Goal: Information Seeking & Learning: Check status

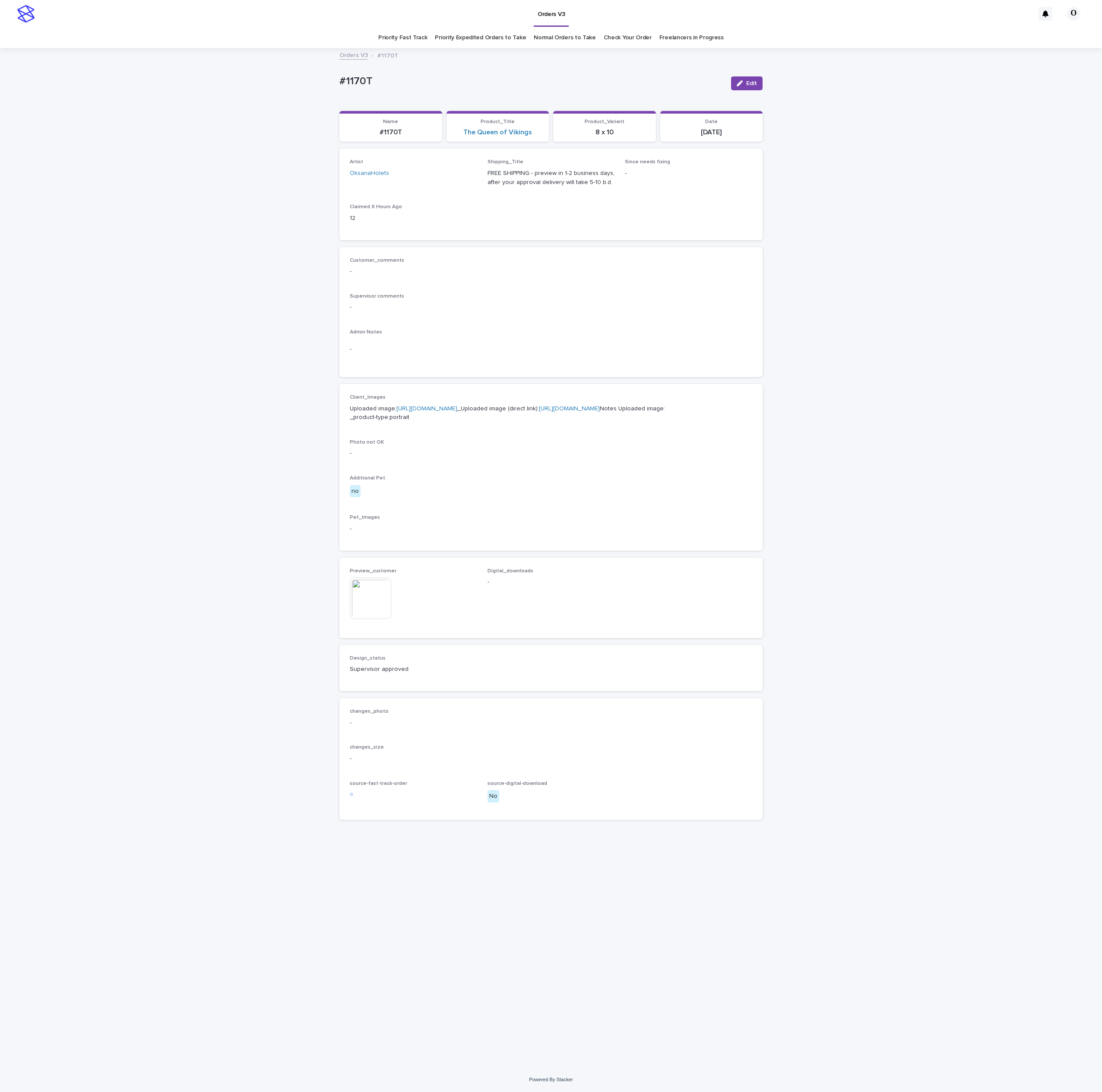
click at [665, 34] on link "Freelancers in Progress" at bounding box center [692, 38] width 64 height 20
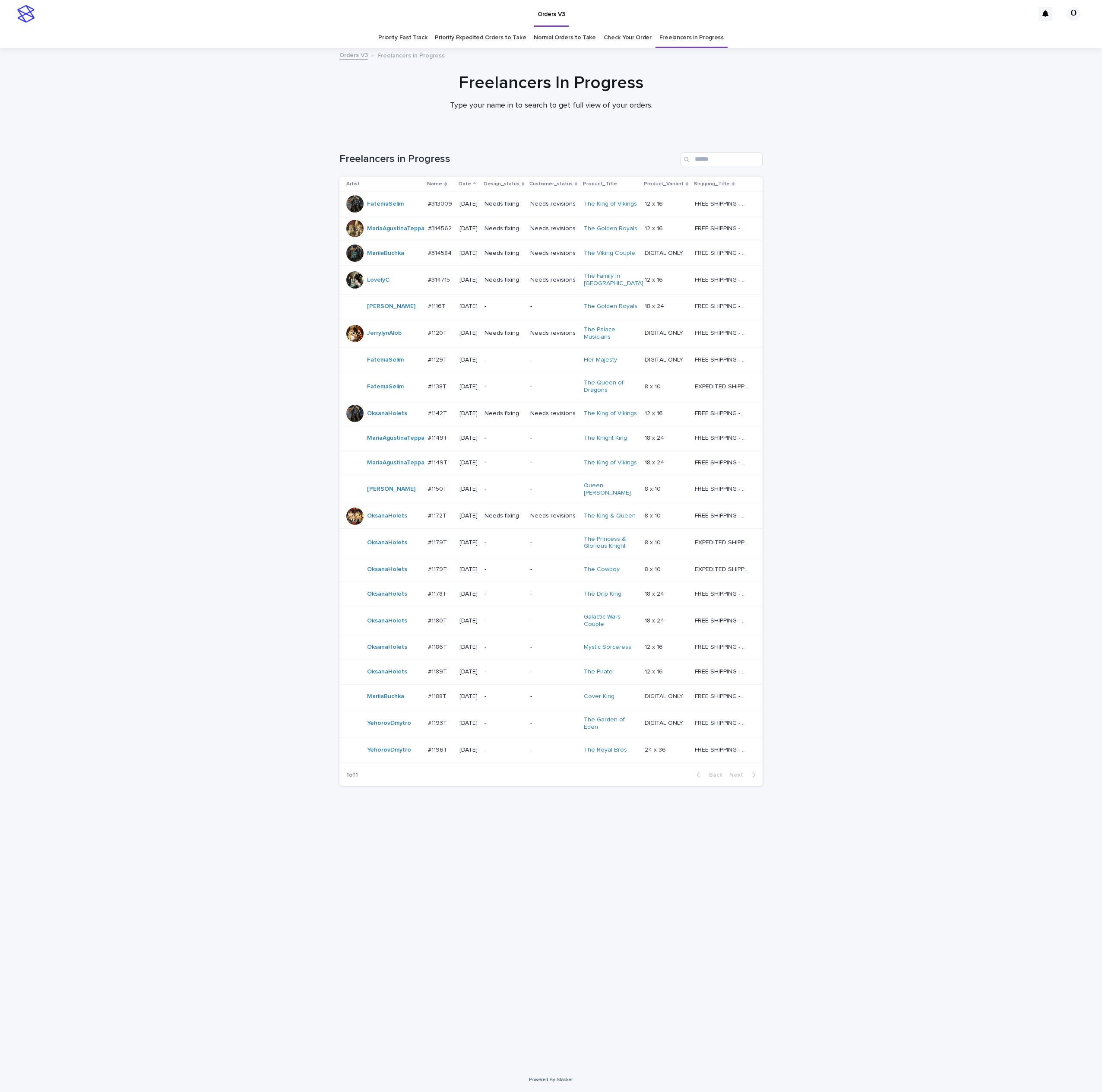
click at [439, 669] on p "#1189T" at bounding box center [438, 671] width 21 height 9
click at [317, 748] on div "Loading... Saving… Loading... Saving… Freelancers in Progress Artist Name Date …" at bounding box center [551, 601] width 1102 height 932
click at [436, 542] on p "#1179T" at bounding box center [438, 542] width 21 height 9
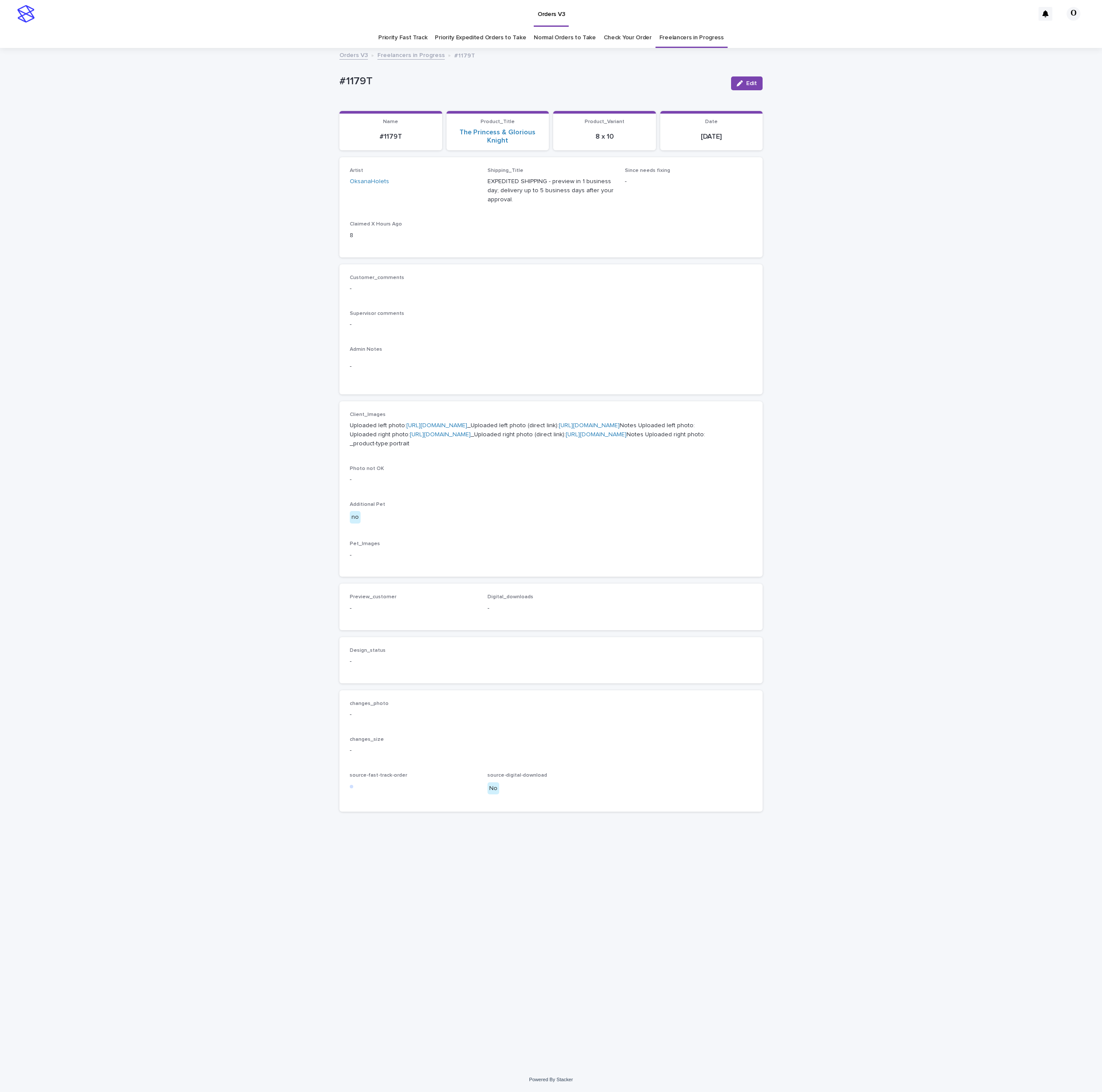
click at [407, 428] on link "[URL][DOMAIN_NAME]" at bounding box center [437, 425] width 61 height 6
click at [410, 438] on link "[URL][DOMAIN_NAME]" at bounding box center [440, 434] width 61 height 6
drag, startPoint x: 597, startPoint y: 354, endPoint x: 598, endPoint y: 332, distance: 22.0
click at [597, 354] on div "Admin Notes -" at bounding box center [551, 365] width 403 height 38
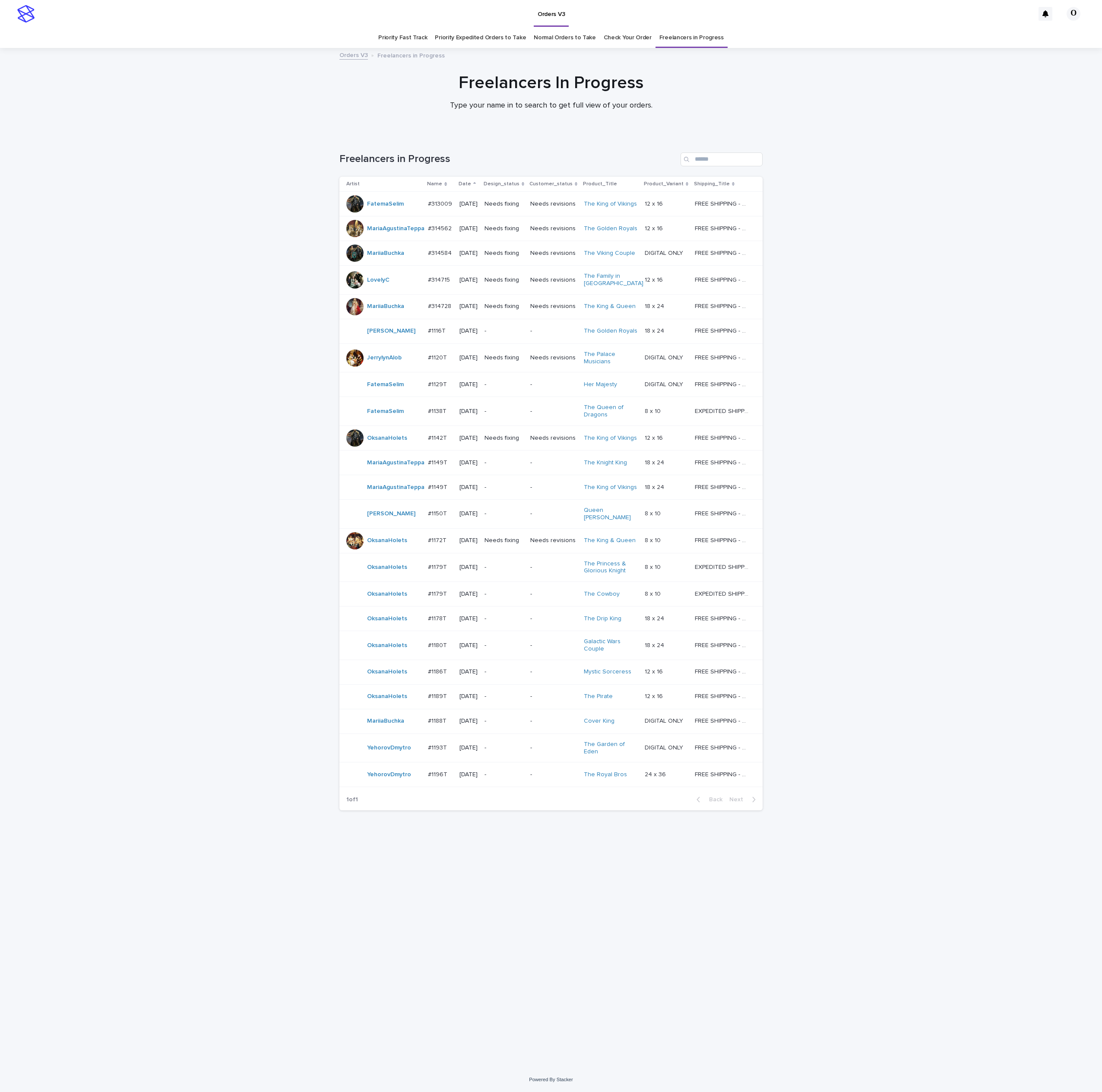
click at [442, 568] on p "#1179T" at bounding box center [438, 566] width 21 height 9
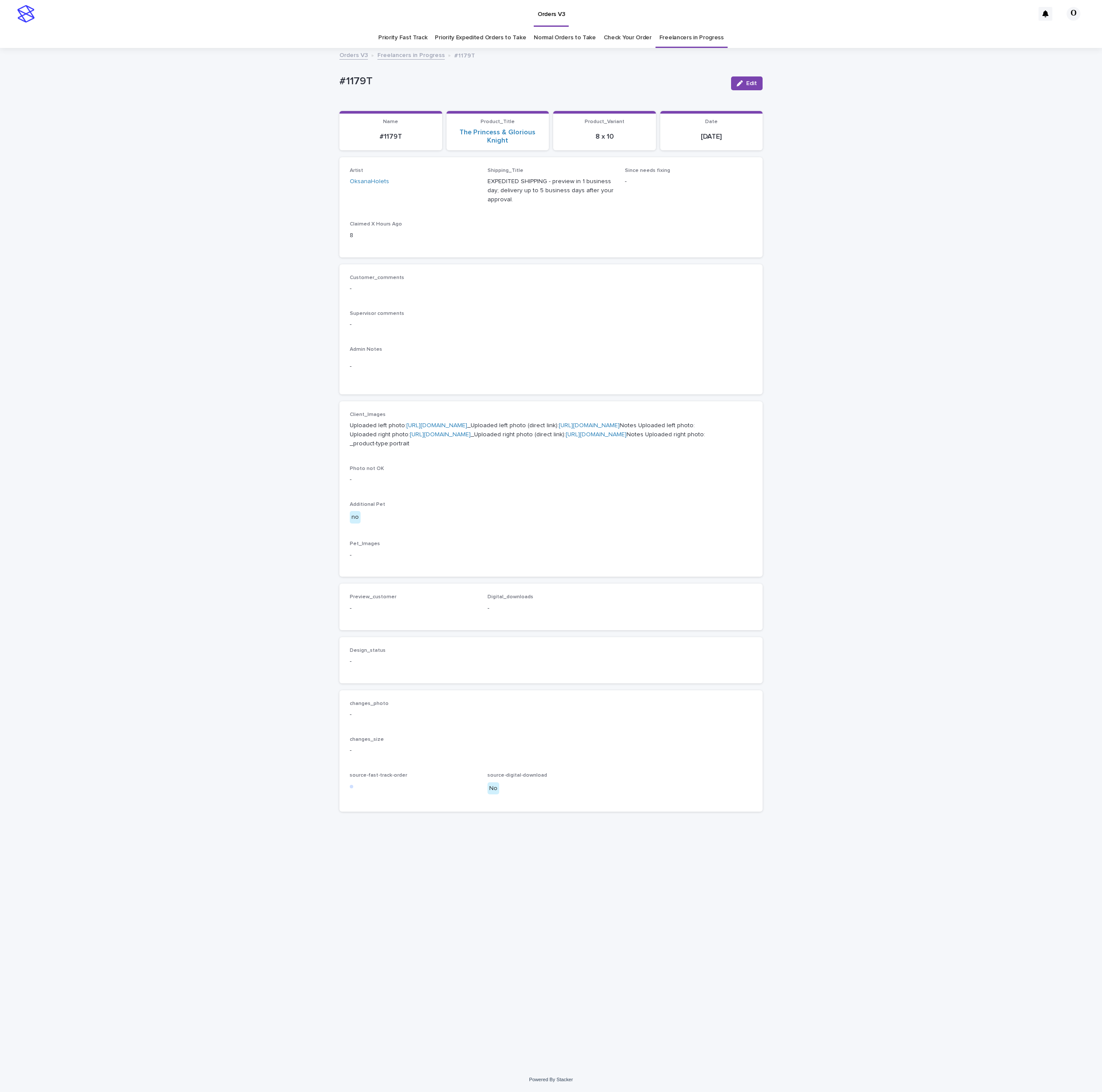
click at [428, 438] on link "[URL][DOMAIN_NAME]" at bounding box center [440, 434] width 61 height 6
click at [437, 428] on link "[URL][DOMAIN_NAME]" at bounding box center [437, 425] width 61 height 6
drag, startPoint x: 438, startPoint y: 93, endPoint x: 334, endPoint y: 76, distance: 105.4
click at [330, 78] on div "Loading... Saving… Loading... Saving… #1179T Edit #1179T Edit Sorry, there was …" at bounding box center [551, 558] width 1102 height 1018
copy p "#1179T"
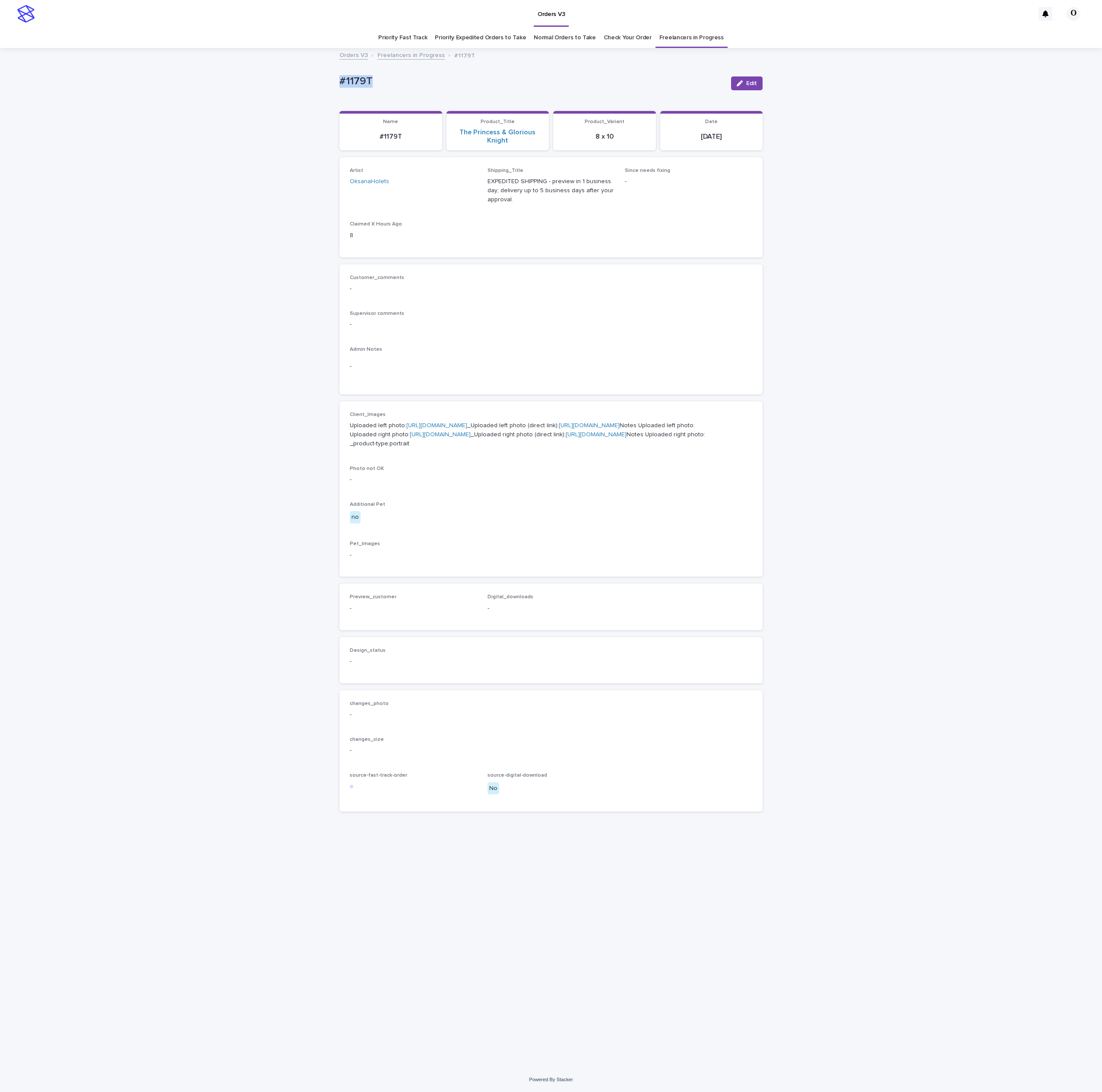
click at [704, 484] on p "-" at bounding box center [551, 480] width 403 height 9
click at [588, 313] on div "Supervisor comments -" at bounding box center [551, 324] width 403 height 26
click at [748, 86] on span "Edit" at bounding box center [752, 83] width 11 height 6
click at [374, 626] on button "Add" at bounding box center [370, 619] width 42 height 14
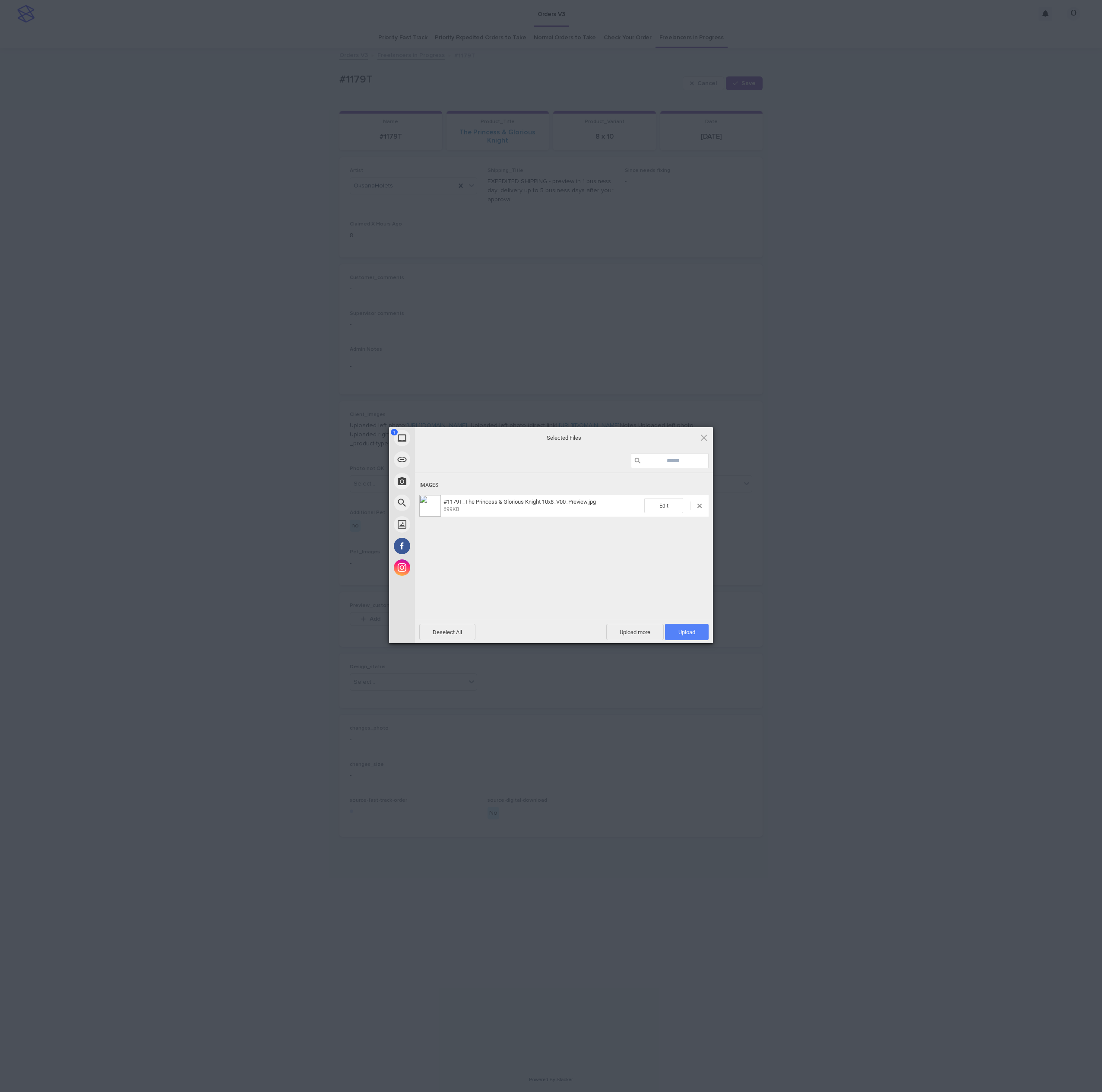
click at [703, 628] on span "Upload 1" at bounding box center [687, 632] width 44 height 16
drag, startPoint x: 837, startPoint y: 514, endPoint x: 838, endPoint y: 519, distance: 5.1
click at [844, 513] on div "1 My Device Link (URL) Take Photo Web Search Unsplash Facebook Instagram Select…" at bounding box center [551, 546] width 1102 height 1092
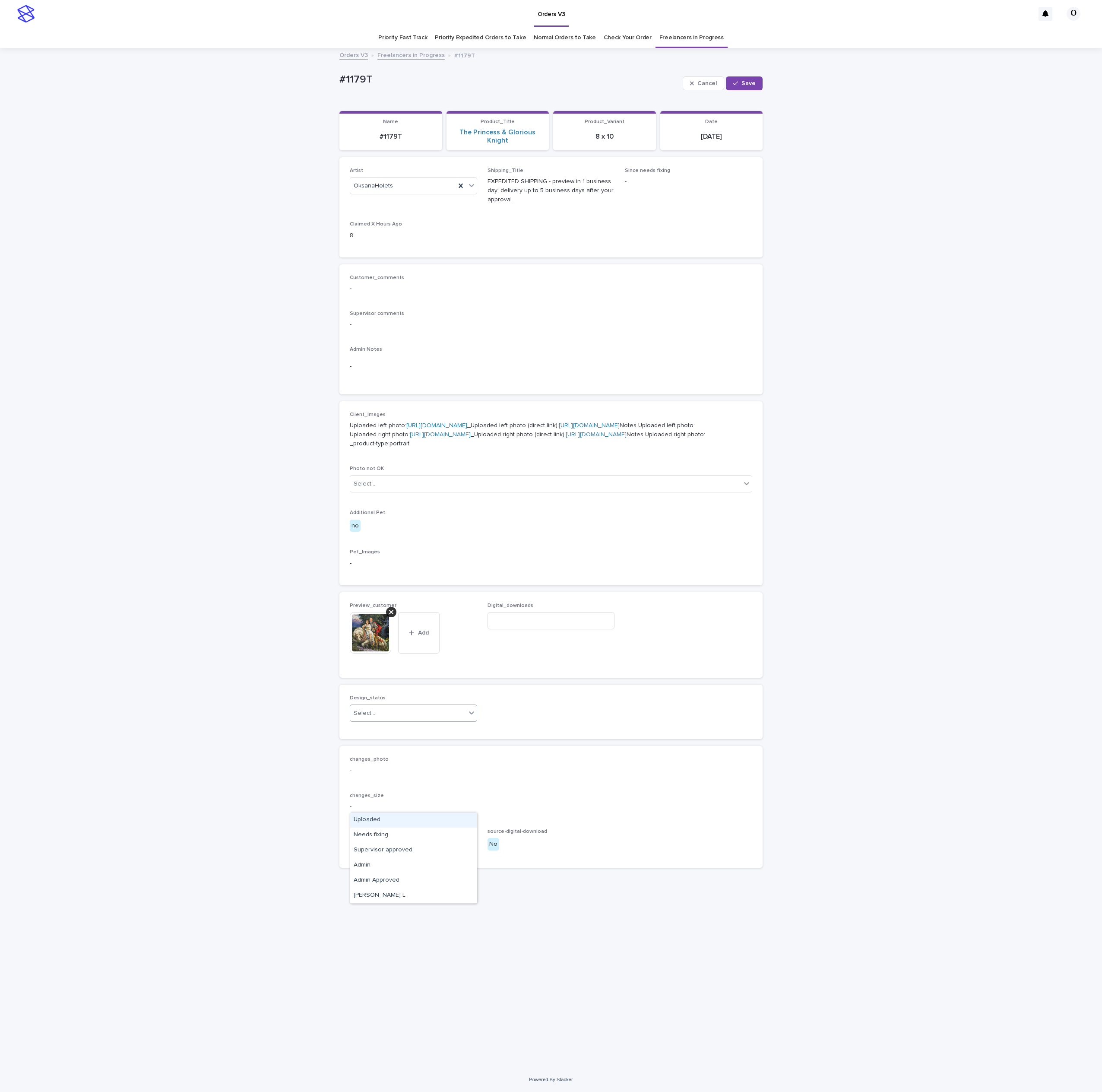
drag, startPoint x: 422, startPoint y: 805, endPoint x: 413, endPoint y: 806, distance: 9.1
click at [423, 720] on div "Select..." at bounding box center [408, 713] width 115 height 14
click at [397, 819] on div "Uploaded" at bounding box center [413, 820] width 127 height 15
click at [750, 81] on span "Save" at bounding box center [748, 83] width 14 height 6
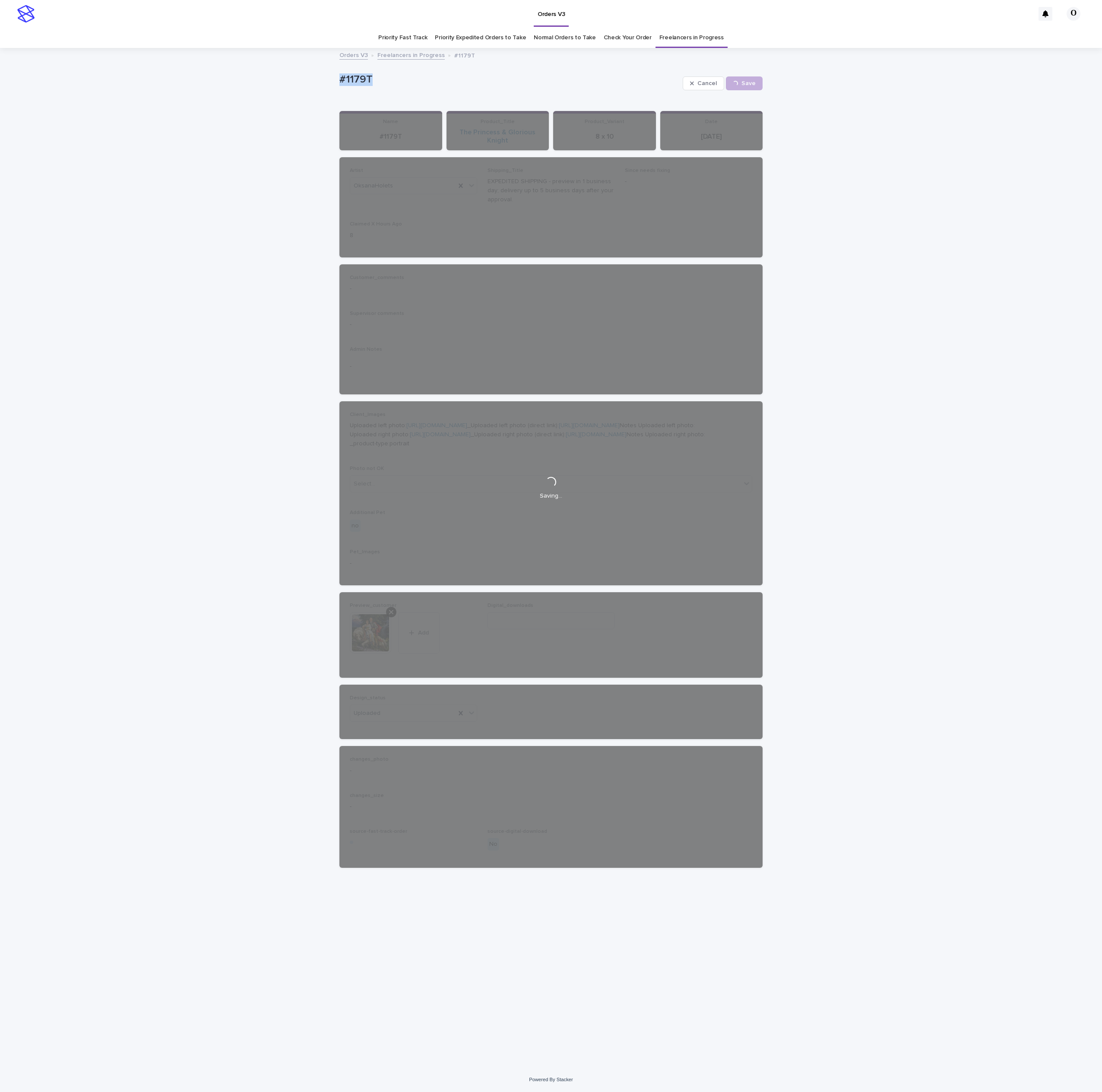
drag, startPoint x: 446, startPoint y: 81, endPoint x: 307, endPoint y: 81, distance: 139.0
click at [300, 81] on div "Loading... Saving… Loading... Saving… #1179T Cancel Save #1179T Cancel Loading.…" at bounding box center [551, 558] width 1102 height 1018
copy p "#1179T"
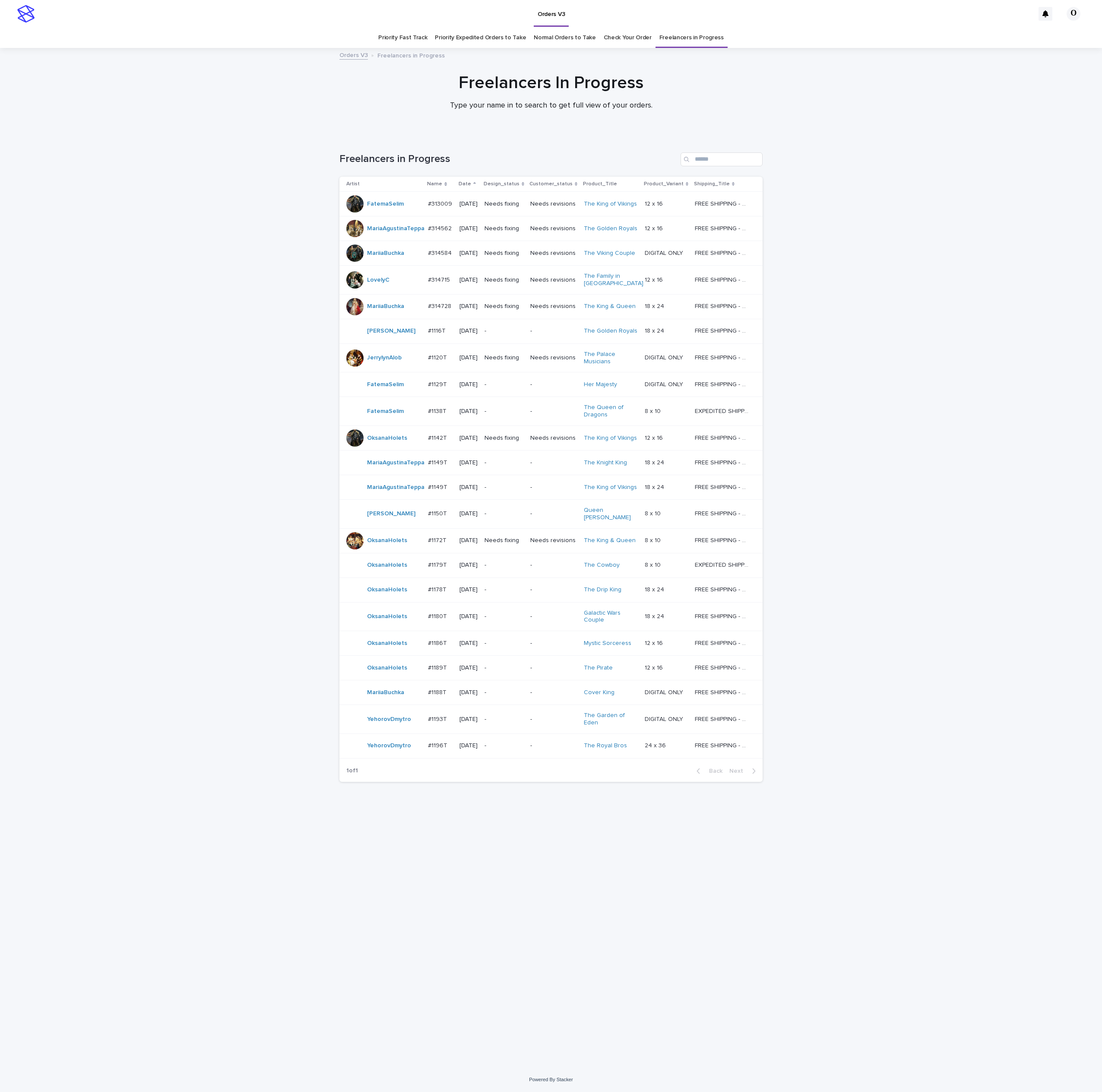
click at [432, 575] on td "#1179T #1179T" at bounding box center [440, 565] width 31 height 25
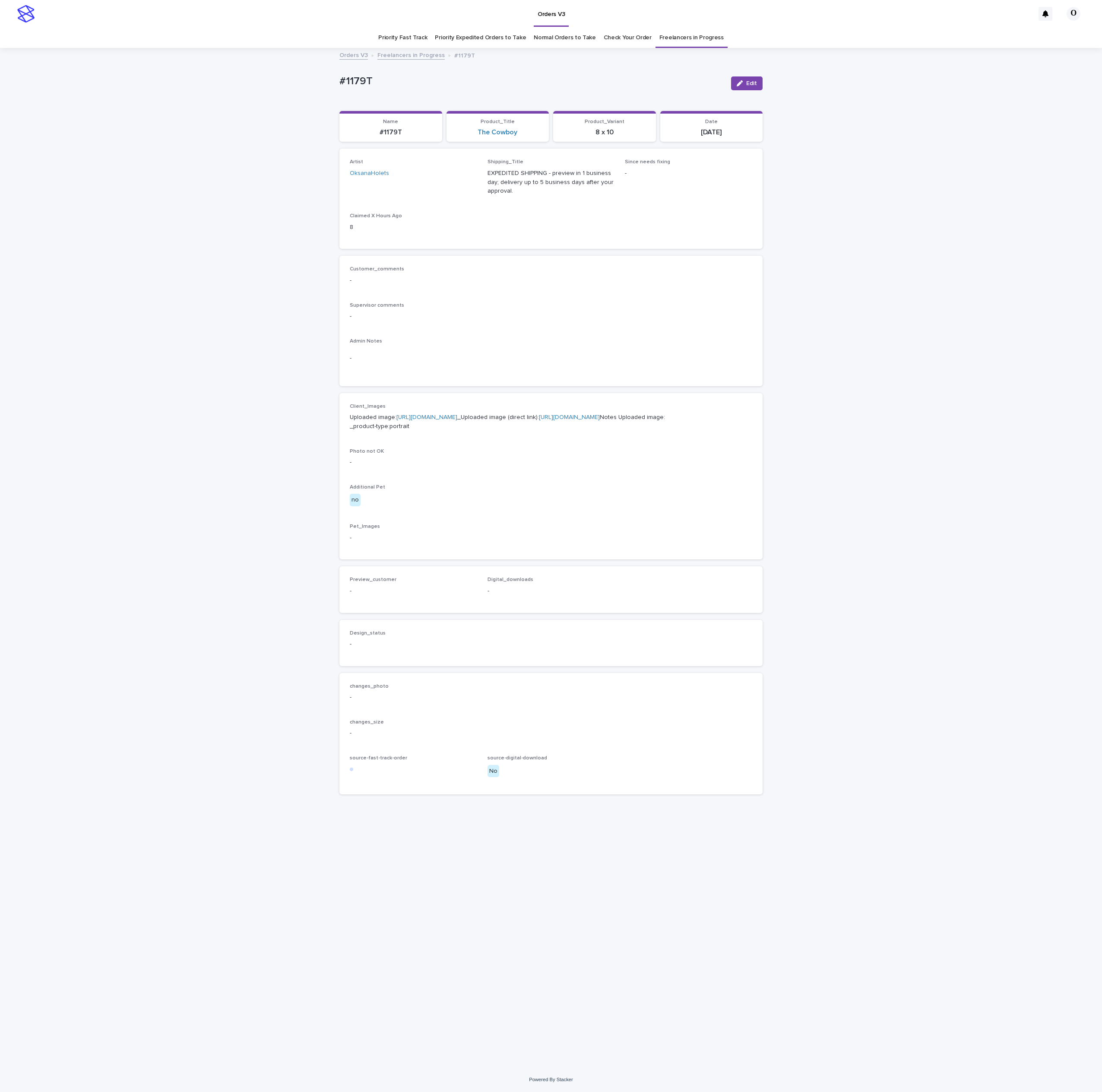
click at [422, 420] on link "[URL][DOMAIN_NAME]" at bounding box center [427, 417] width 61 height 6
drag, startPoint x: 557, startPoint y: 248, endPoint x: 383, endPoint y: 89, distance: 235.7
click at [556, 248] on div "Artist OksanaHolets Shipping_Title EXPEDITED SHIPPING - preview in 1 business d…" at bounding box center [551, 198] width 423 height 100
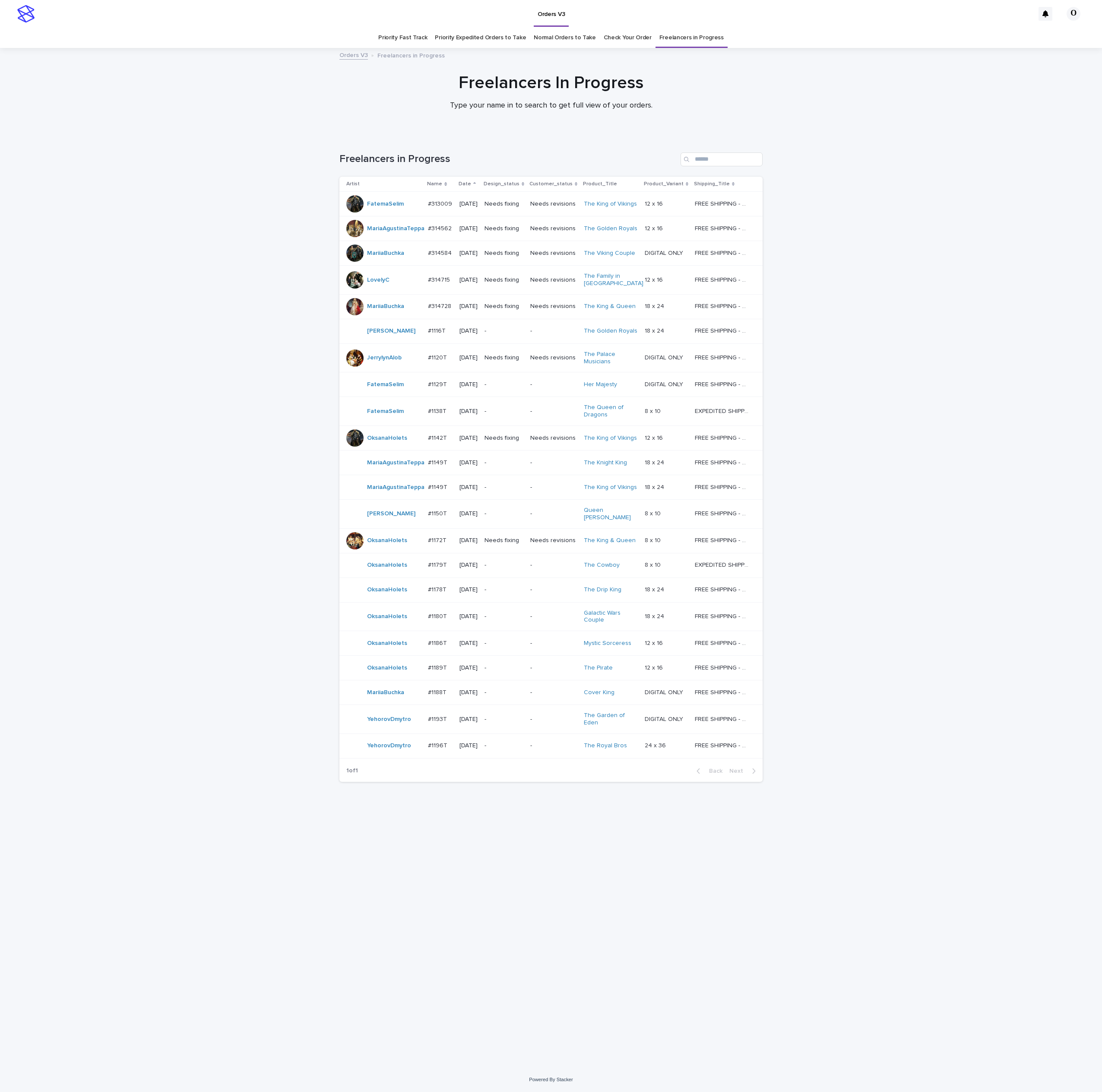
click at [442, 670] on p "#1189T" at bounding box center [438, 667] width 21 height 9
click at [434, 592] on p "#1178T" at bounding box center [438, 589] width 20 height 9
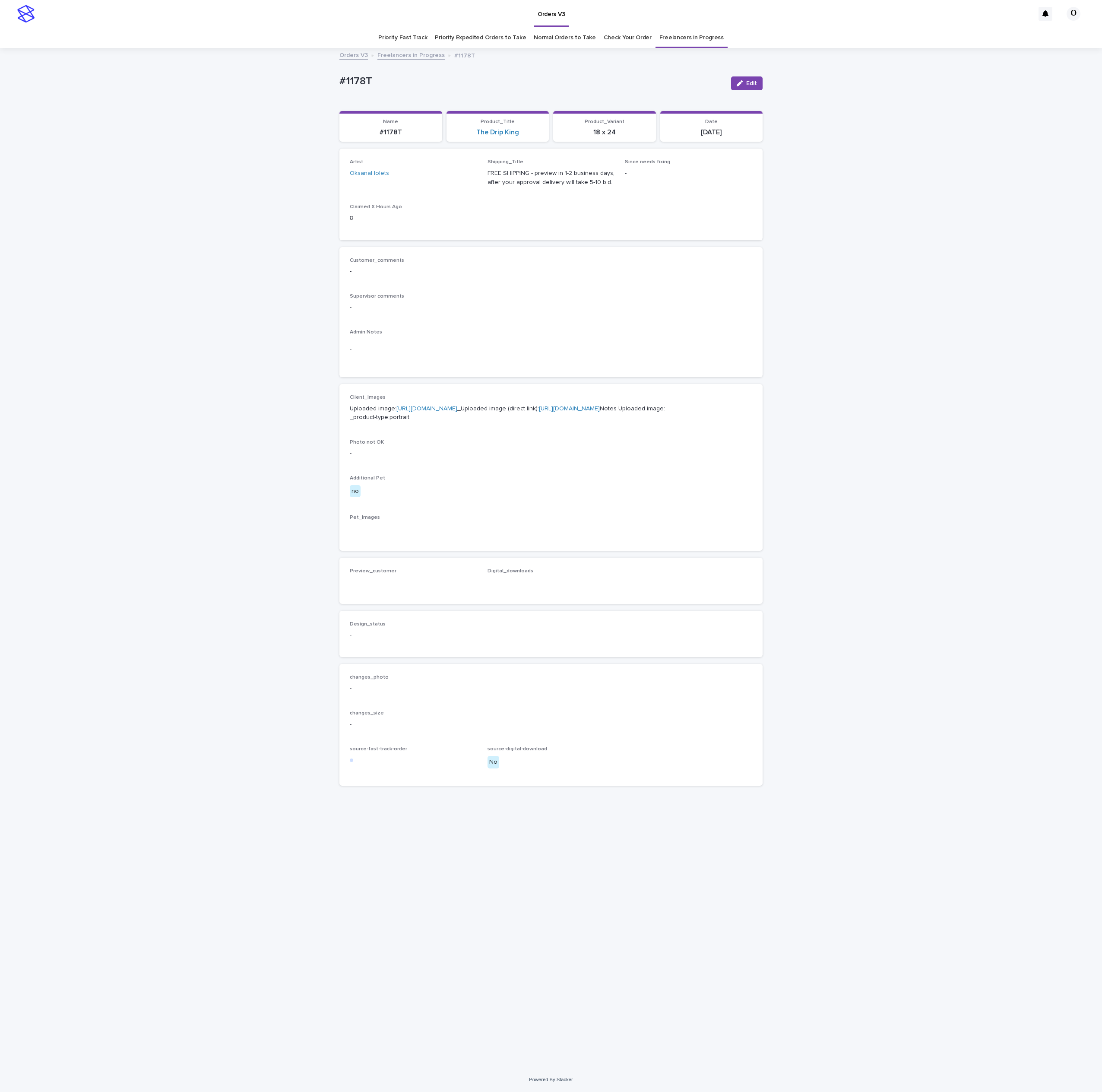
click at [431, 411] on link "[URL][DOMAIN_NAME]" at bounding box center [427, 408] width 61 height 6
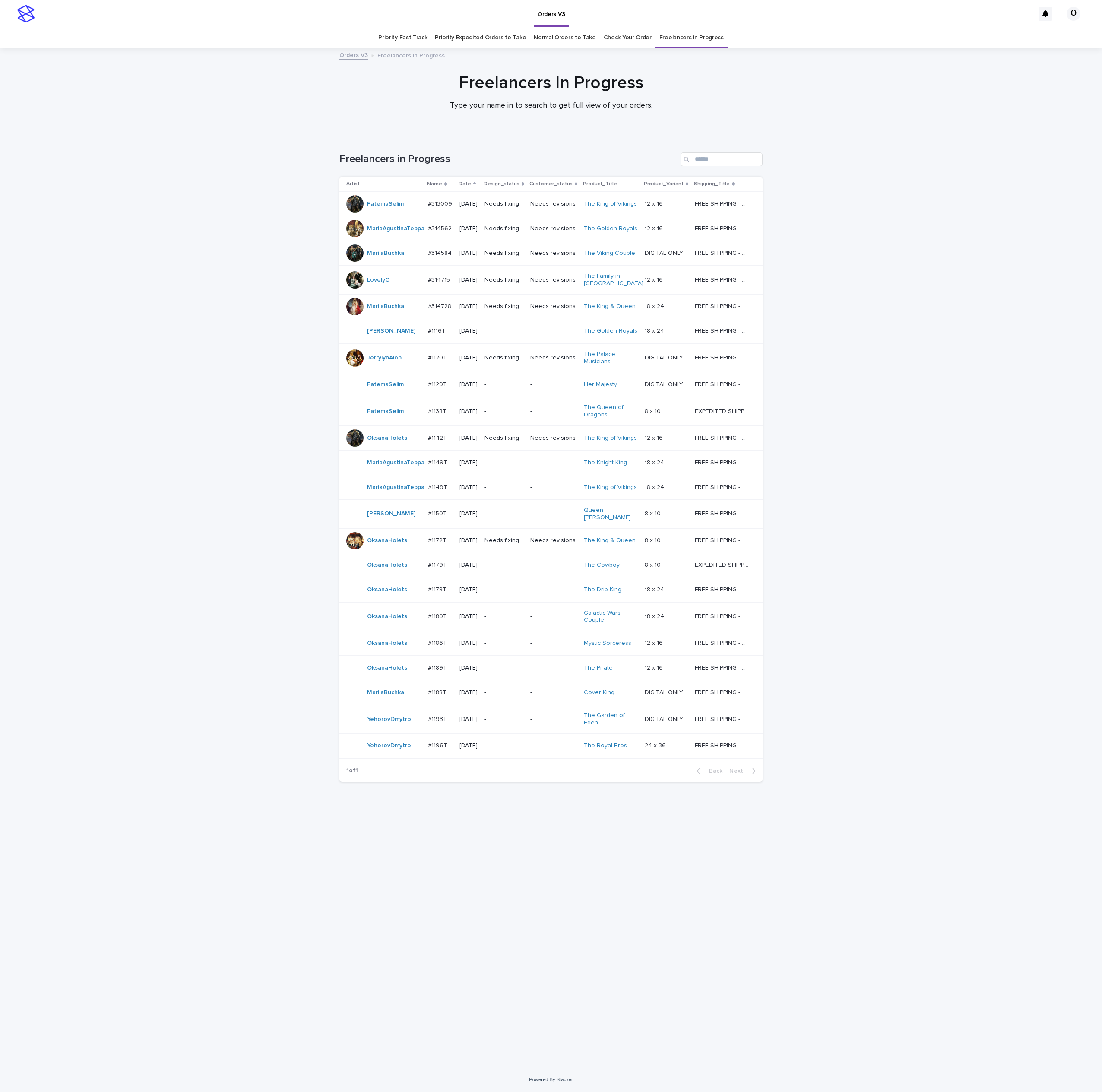
click at [432, 584] on td "#1178T #1178T" at bounding box center [440, 589] width 31 height 25
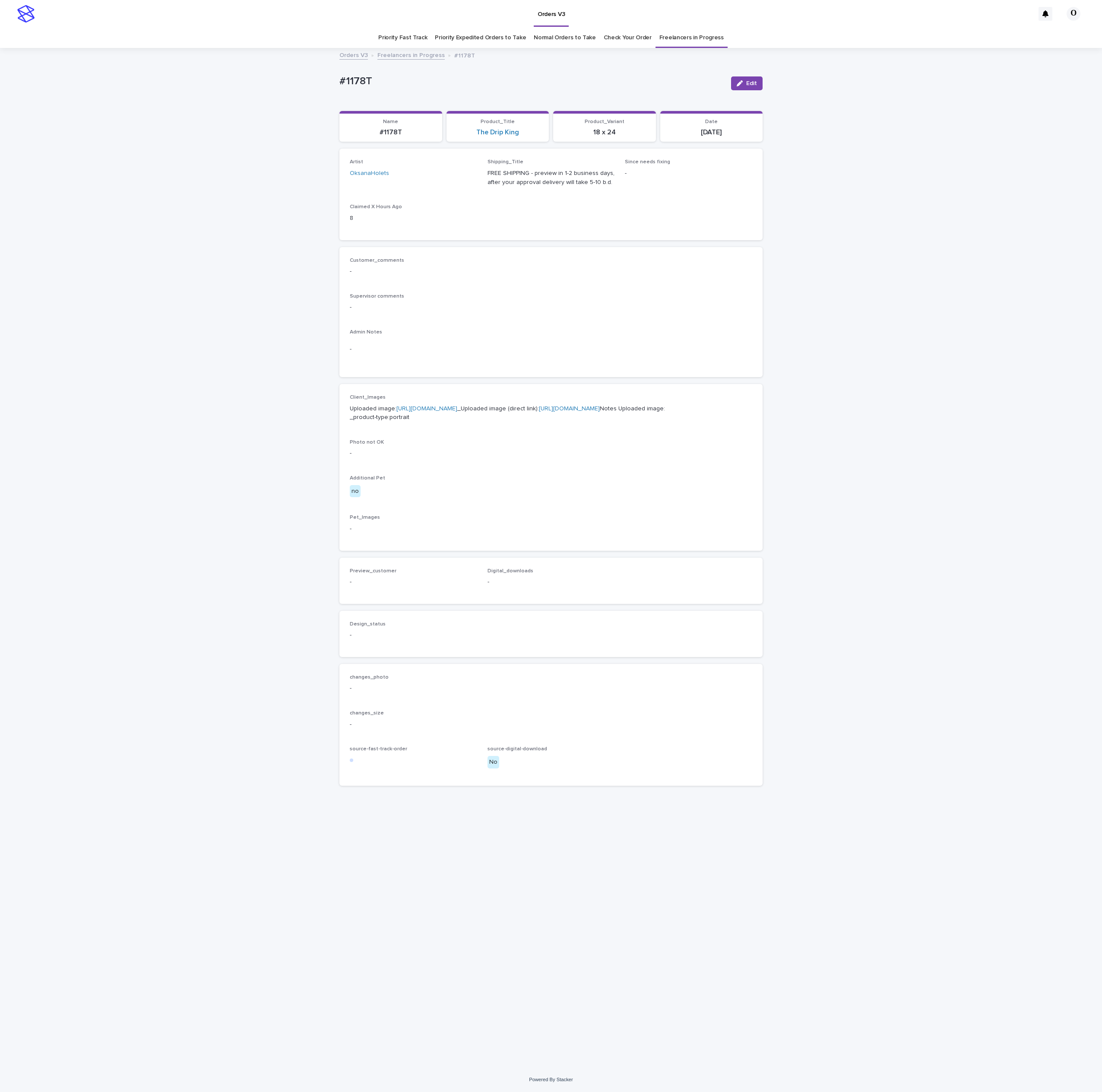
click at [421, 411] on link "[URL][DOMAIN_NAME]" at bounding box center [427, 408] width 61 height 6
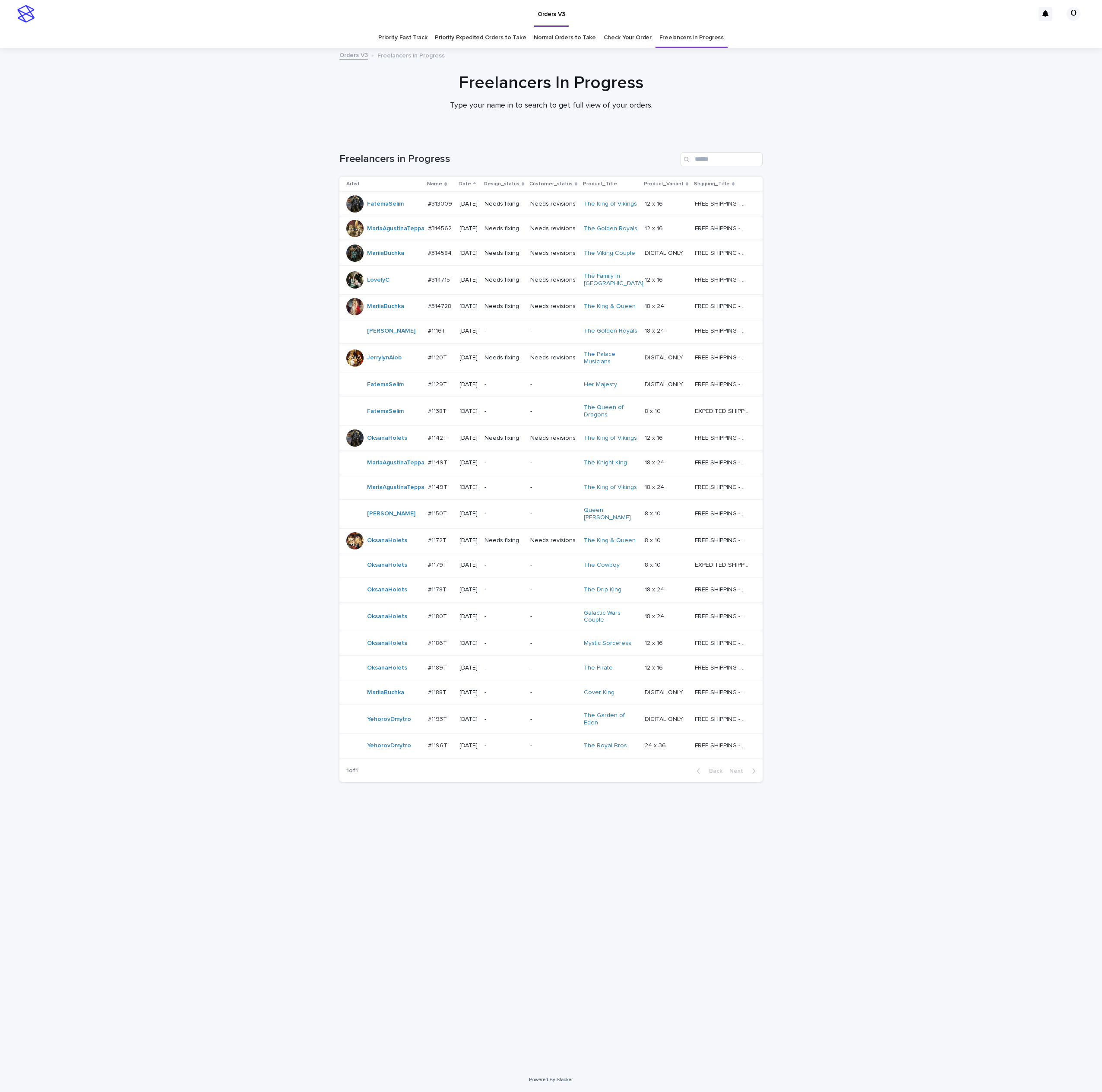
click at [959, 570] on div "Loading... Saving… Loading... Saving… Freelancers in Progress Artist Name Date …" at bounding box center [551, 601] width 1102 height 932
click at [436, 566] on p "#1179T" at bounding box center [438, 564] width 21 height 9
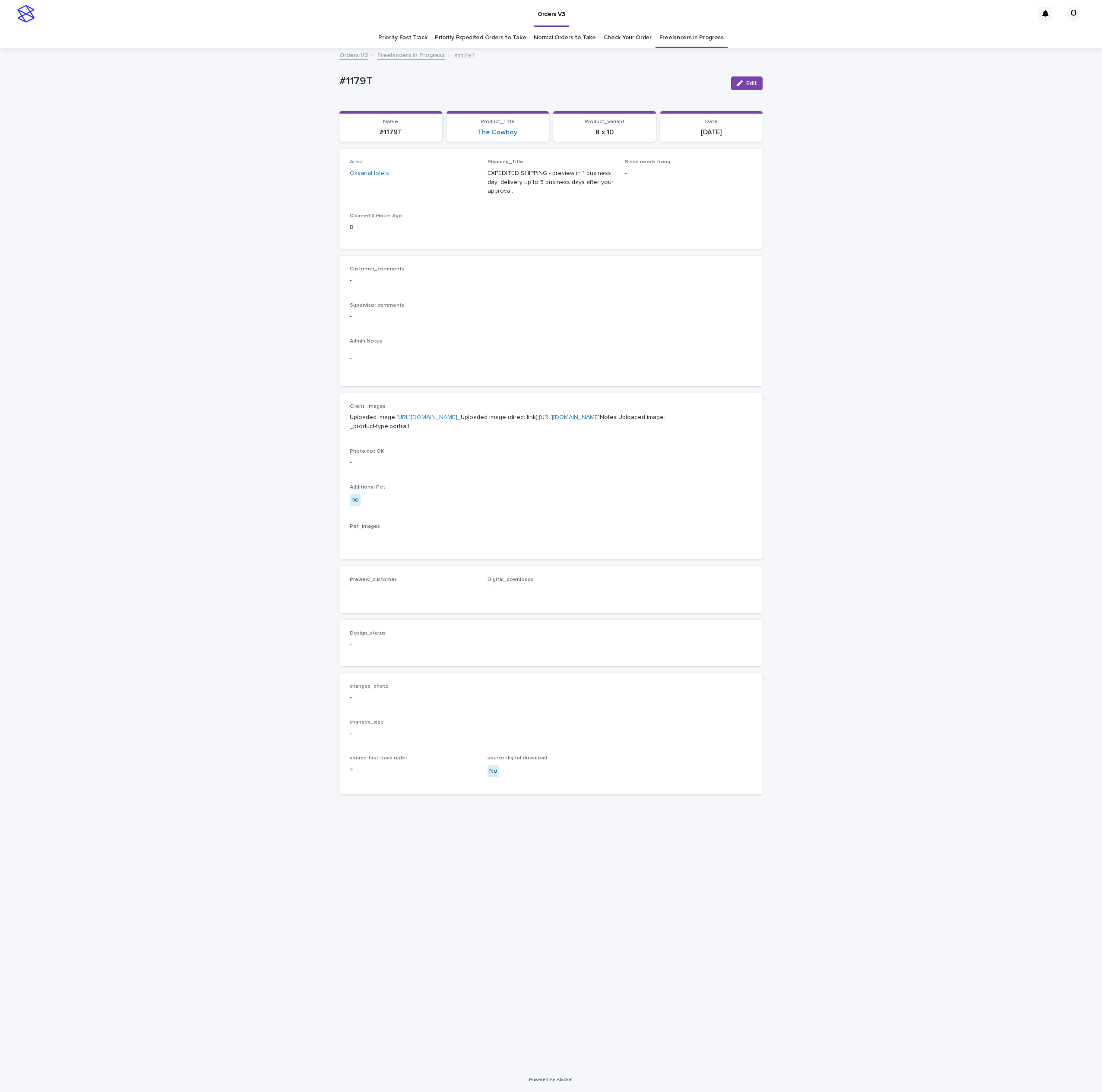
click at [440, 420] on link "[URL][DOMAIN_NAME]" at bounding box center [427, 417] width 61 height 6
drag, startPoint x: 399, startPoint y: 95, endPoint x: 336, endPoint y: 87, distance: 63.5
click at [322, 88] on div "Loading... Saving… Loading... Saving… #1179T Edit #1179T Edit Sorry, there was …" at bounding box center [551, 558] width 1102 height 1018
copy p "#1179T"
click at [693, 550] on div "Client_Images Uploaded image: [URL][DOMAIN_NAME] _Uploaded image (direct link):…" at bounding box center [551, 477] width 403 height 146
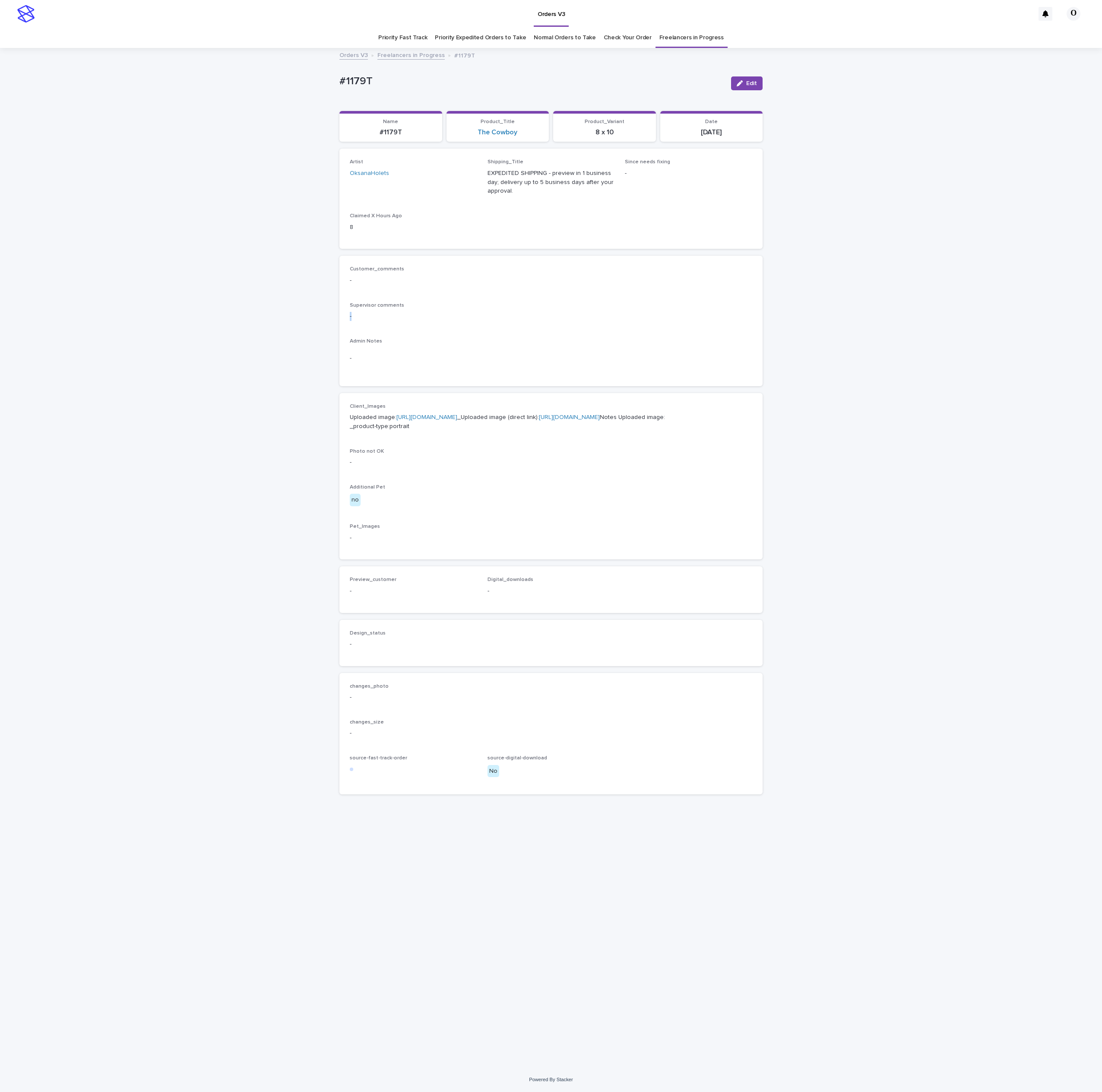
click at [619, 302] on div "Supervisor comments -" at bounding box center [551, 315] width 403 height 26
click at [750, 81] on span "Edit" at bounding box center [752, 83] width 11 height 6
drag, startPoint x: 381, startPoint y: 650, endPoint x: 336, endPoint y: 805, distance: 161.4
click at [379, 609] on button "Add" at bounding box center [370, 601] width 42 height 14
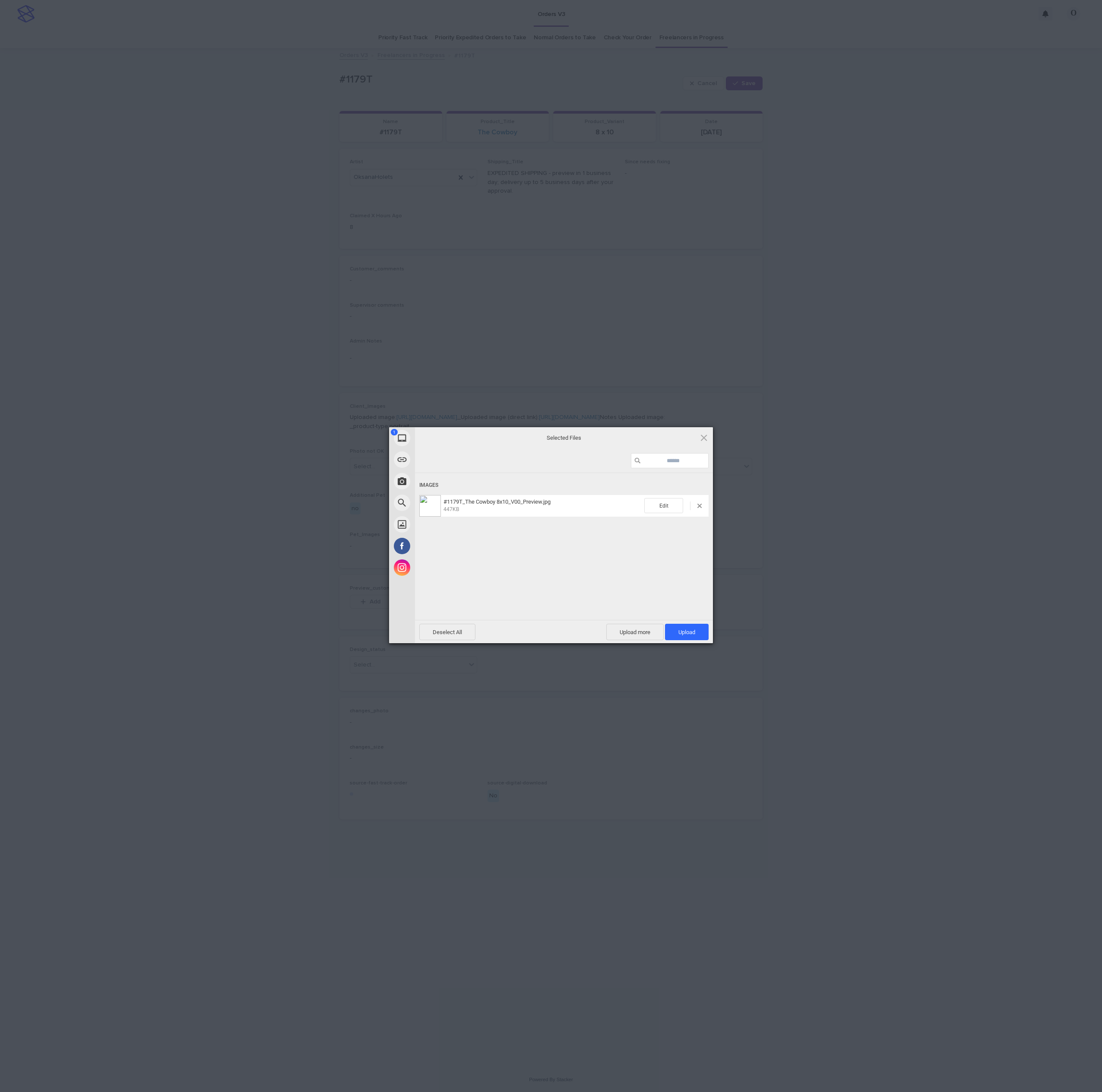
click at [712, 632] on div "Deselect All Upload more Upload 1" at bounding box center [564, 631] width 298 height 23
click at [947, 582] on div "1 My Device Link (URL) Take Photo Web Search Unsplash Facebook Instagram Select…" at bounding box center [551, 546] width 1102 height 1092
click at [697, 631] on span "Upload 1" at bounding box center [687, 632] width 44 height 16
drag, startPoint x: 803, startPoint y: 624, endPoint x: 777, endPoint y: 635, distance: 28.2
click at [801, 626] on div "My Device Link (URL) Take Photo Web Search Unsplash Facebook Instagram Uploaded…" at bounding box center [551, 546] width 1102 height 1092
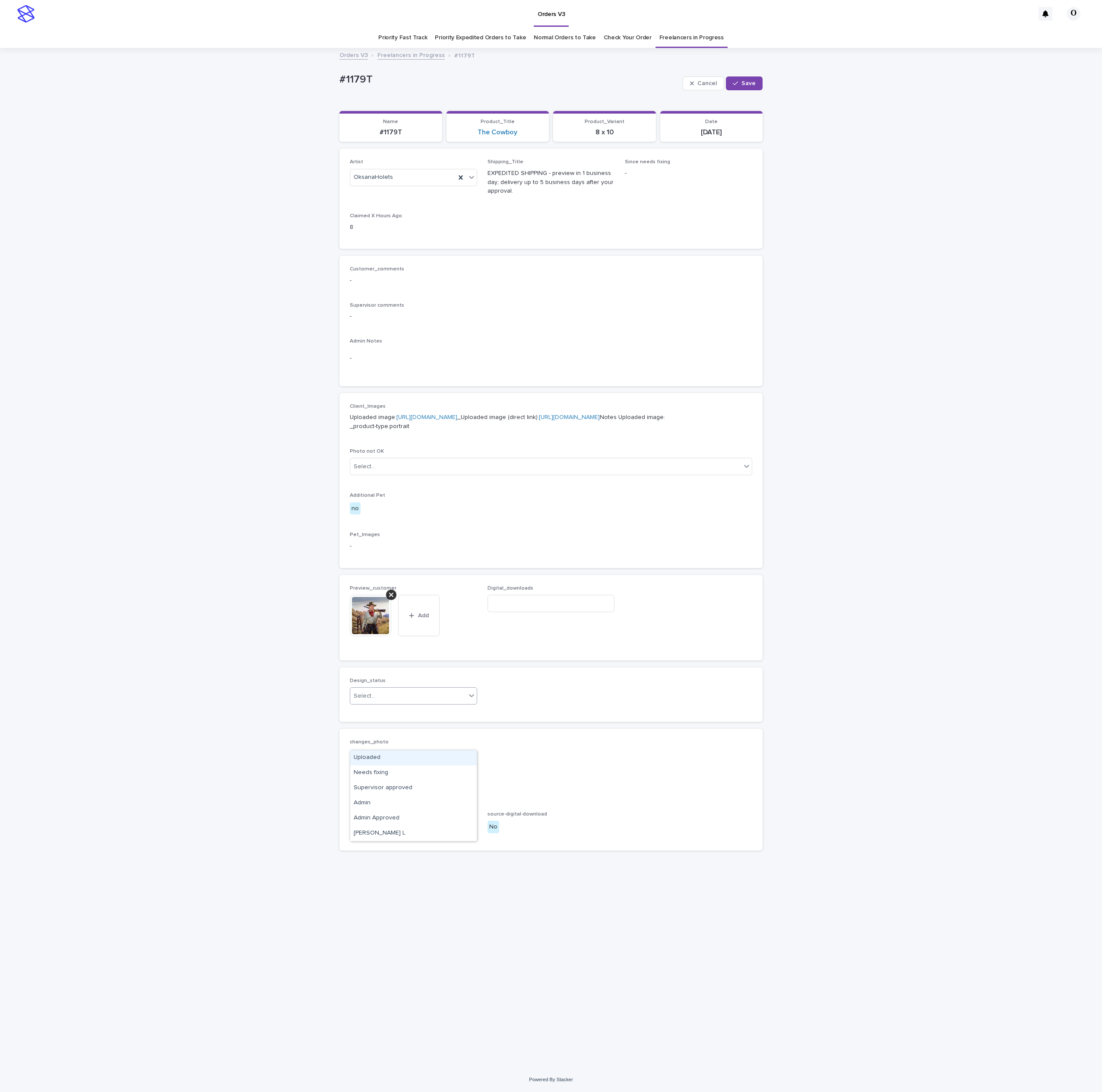
click at [391, 705] on div "Select..." at bounding box center [413, 696] width 128 height 17
click at [377, 761] on div "Uploaded" at bounding box center [413, 758] width 127 height 15
click at [747, 79] on button "Save" at bounding box center [744, 83] width 37 height 14
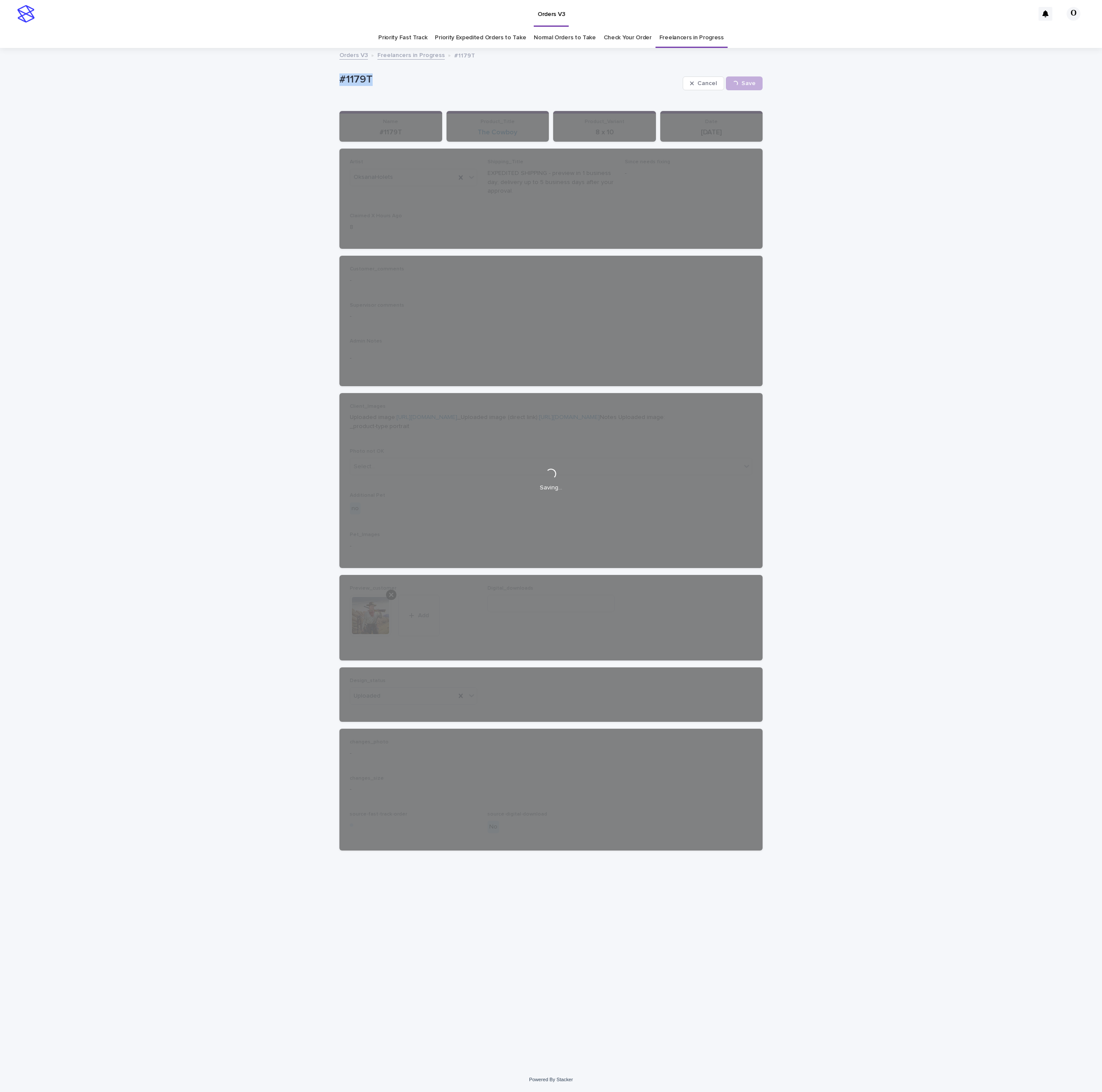
drag, startPoint x: 417, startPoint y: 83, endPoint x: 266, endPoint y: 66, distance: 152.0
click at [251, 64] on div "Loading... Saving… Loading... Saving… #1179T Cancel Save #1179T Cancel Loading.…" at bounding box center [551, 558] width 1102 height 1018
drag, startPoint x: 309, startPoint y: 66, endPoint x: 317, endPoint y: 66, distance: 8.0
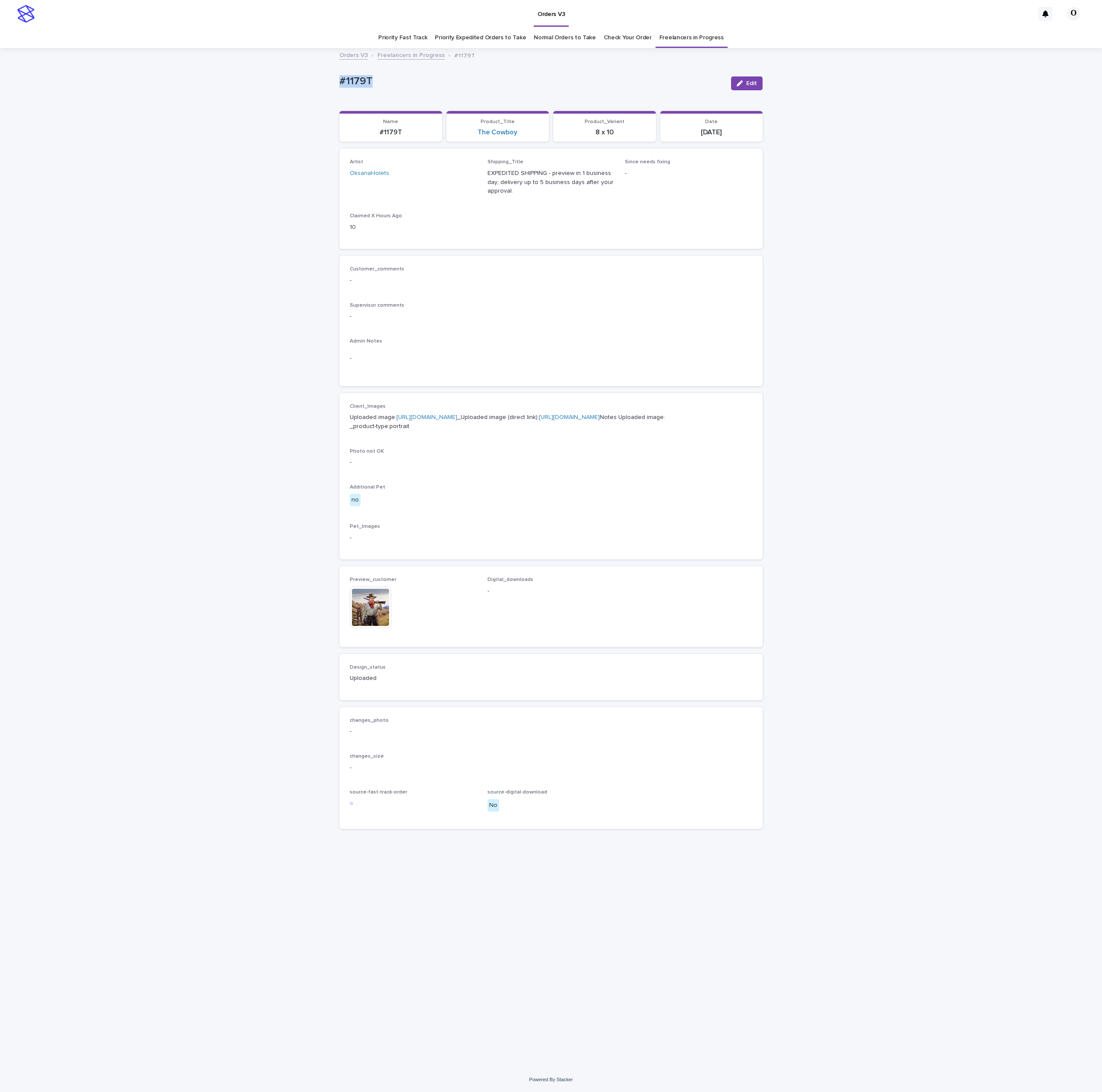
copy p "#1179T"
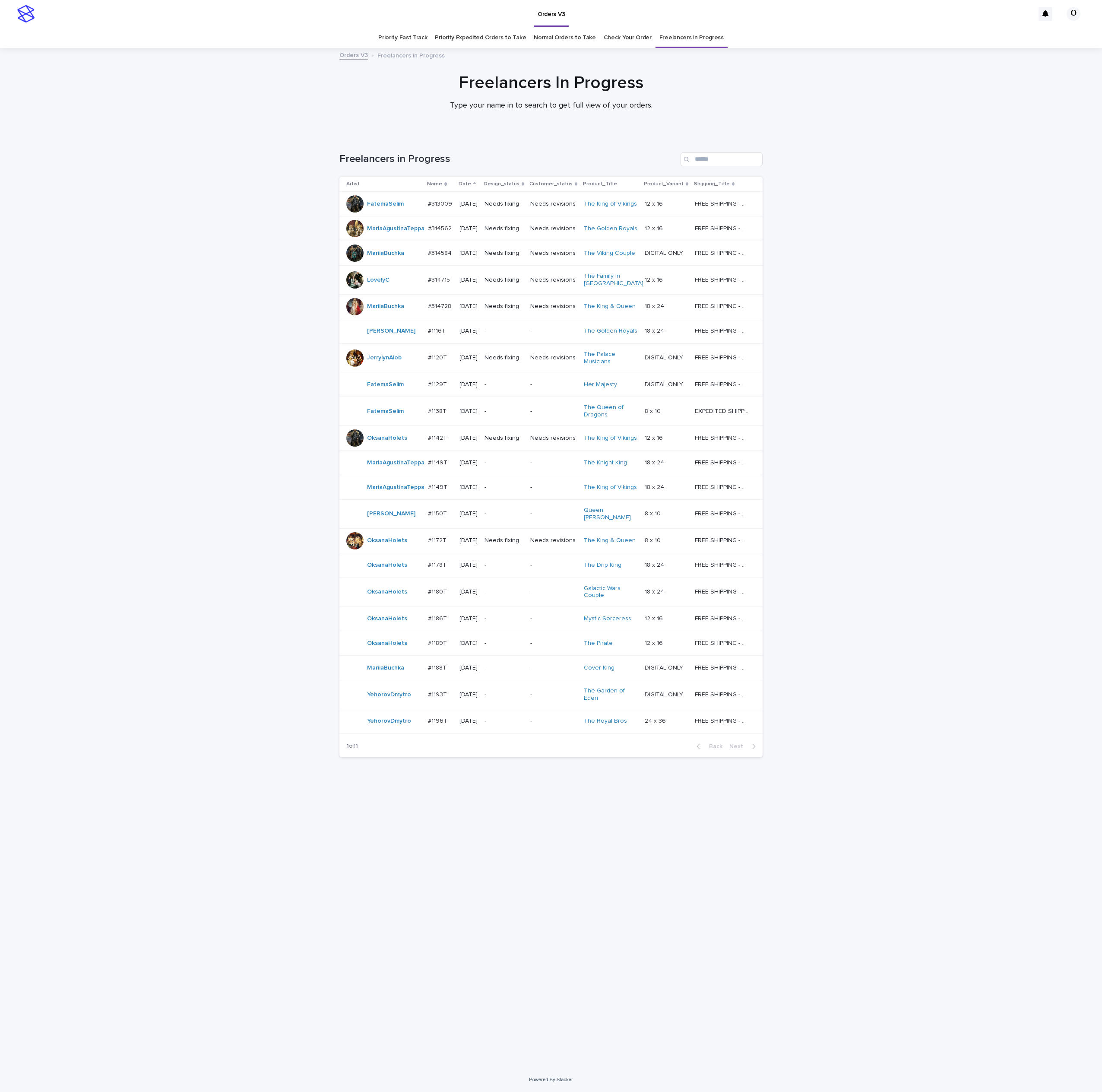
click at [432, 725] on p "#1196T" at bounding box center [439, 720] width 21 height 9
click at [437, 621] on p "#1186T" at bounding box center [438, 618] width 21 height 9
click at [442, 442] on p "#1142T" at bounding box center [438, 438] width 21 height 9
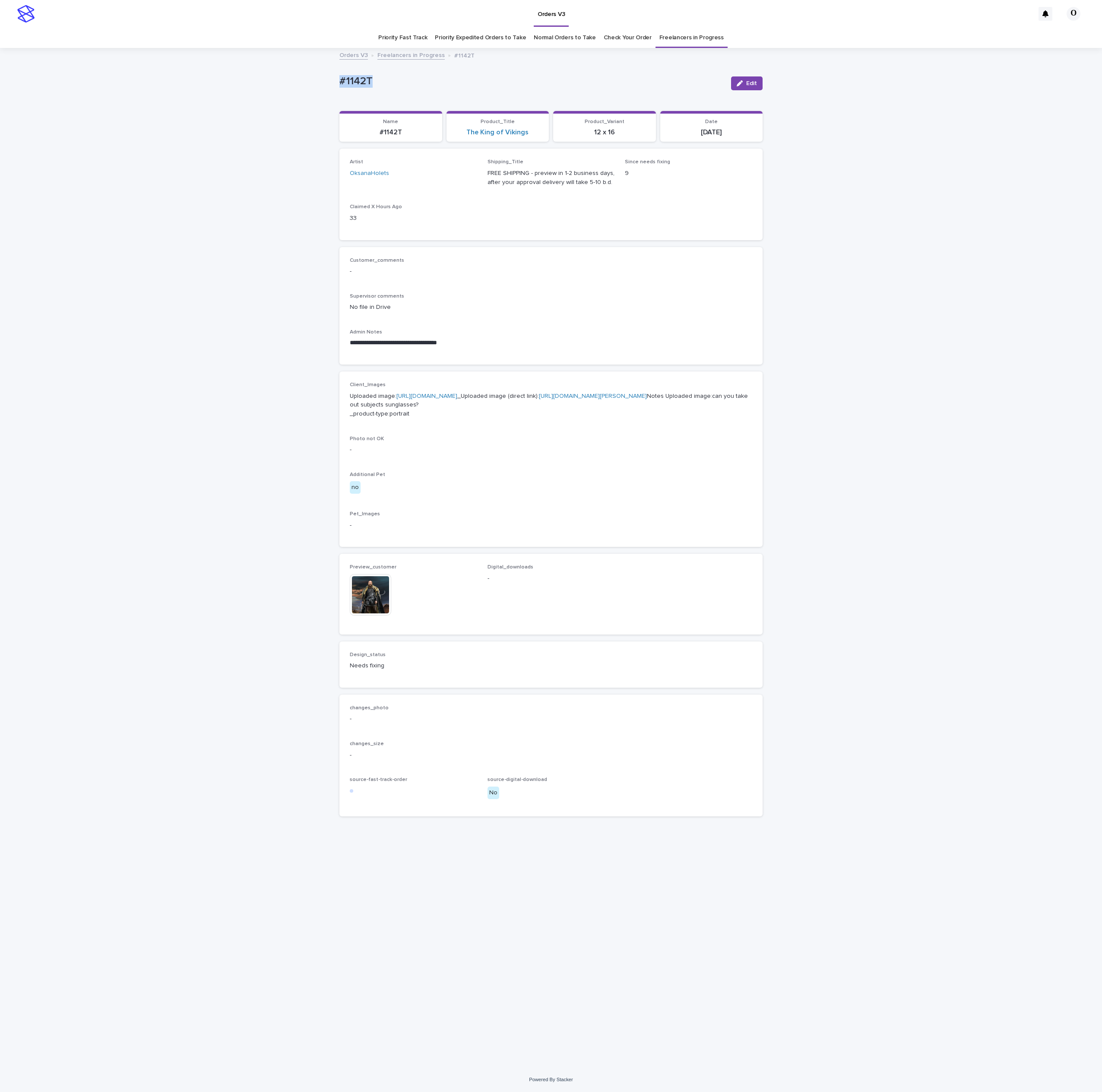
drag, startPoint x: 391, startPoint y: 77, endPoint x: 346, endPoint y: 84, distance: 45.5
click at [292, 83] on div "**********" at bounding box center [551, 558] width 1102 height 1018
drag, startPoint x: 349, startPoint y: 81, endPoint x: 355, endPoint y: 81, distance: 6.0
copy p "#1142T"
click at [758, 86] on button "Edit" at bounding box center [746, 83] width 32 height 14
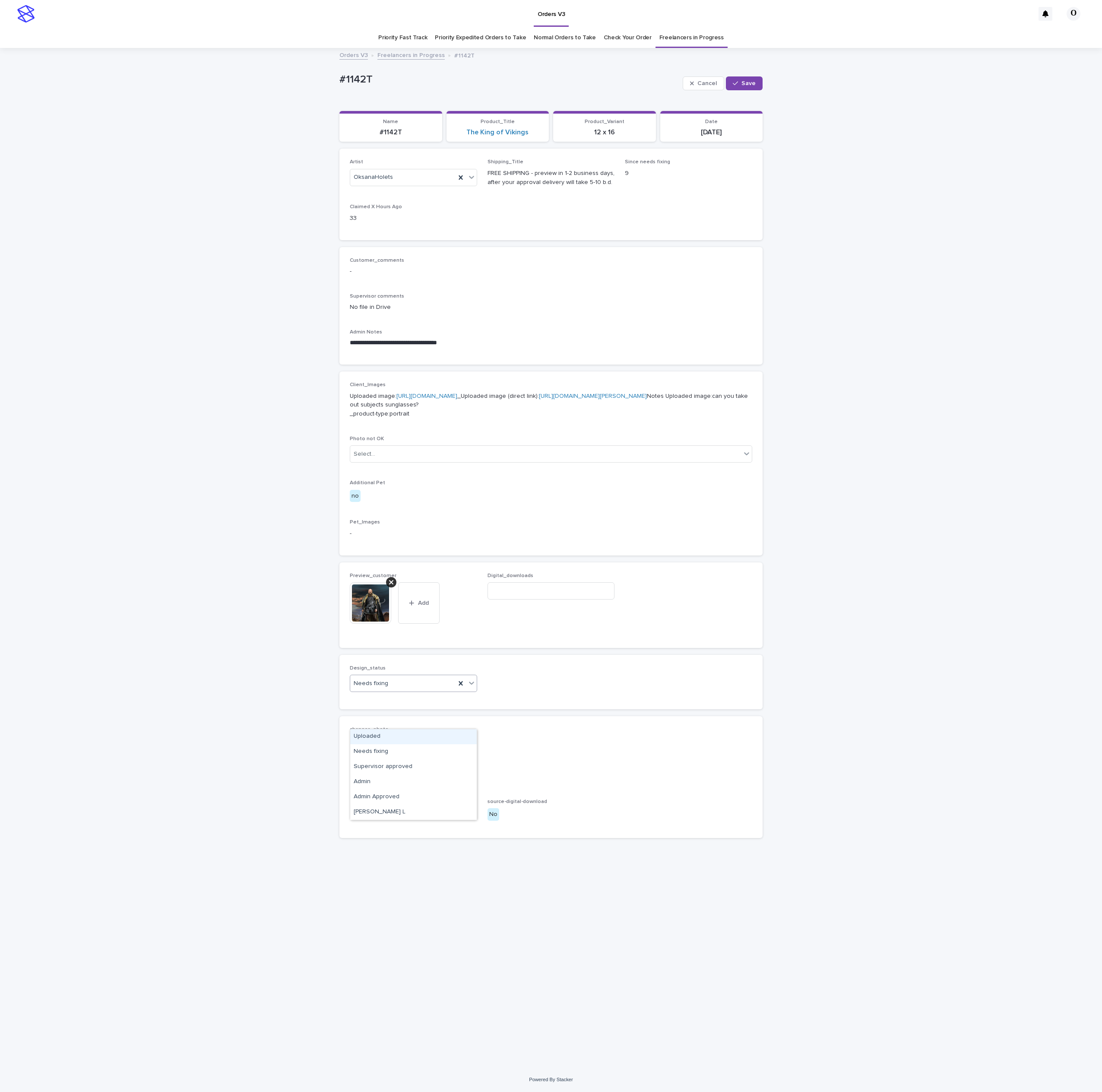
drag, startPoint x: 438, startPoint y: 718, endPoint x: 405, endPoint y: 737, distance: 38.1
click at [438, 691] on div "Needs fixing" at bounding box center [403, 683] width 105 height 14
click at [398, 736] on div "Uploaded" at bounding box center [413, 736] width 127 height 15
click at [745, 83] on span "Save" at bounding box center [748, 83] width 14 height 6
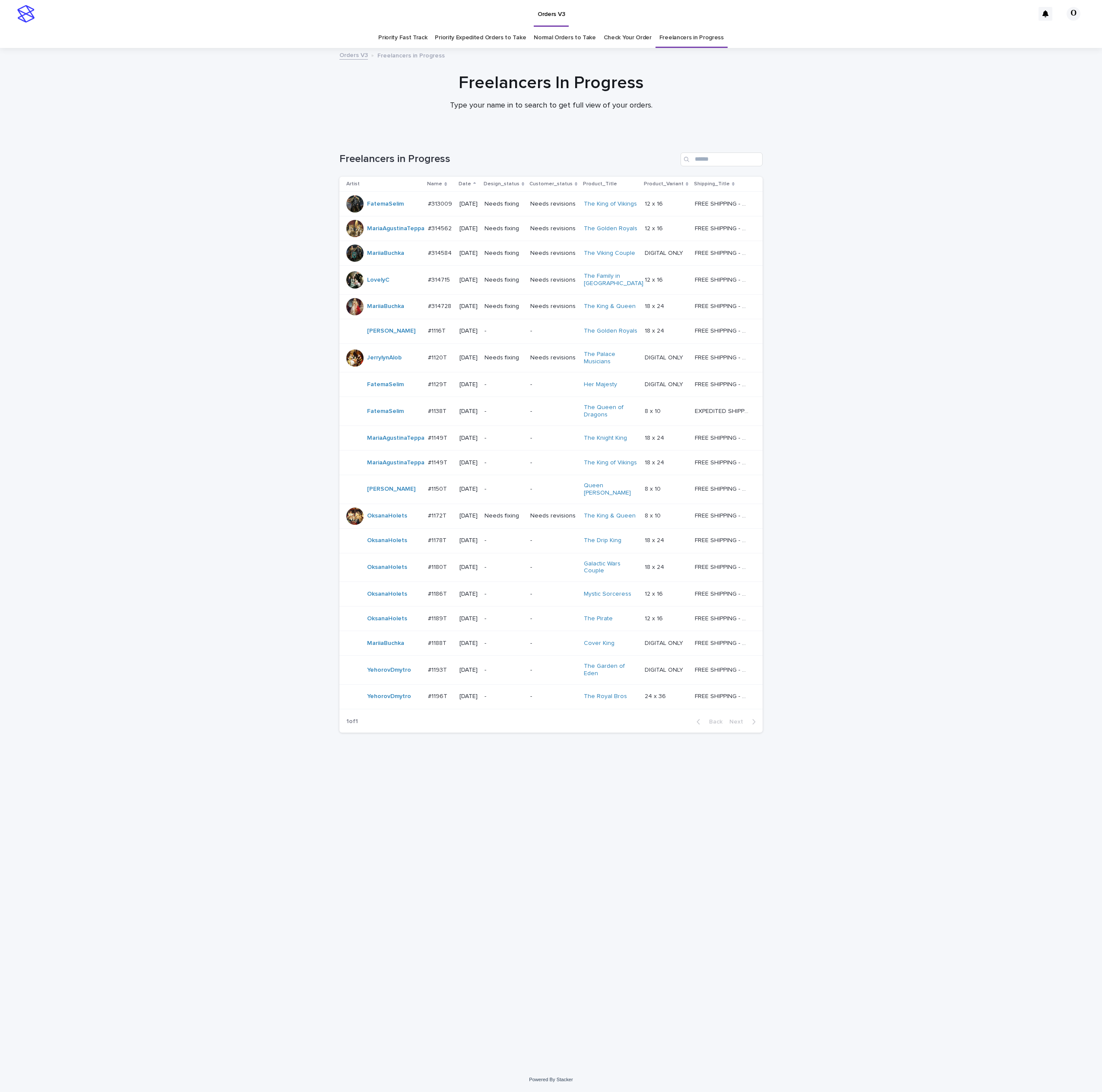
click at [443, 522] on div "#1172T #1172T" at bounding box center [440, 515] width 24 height 14
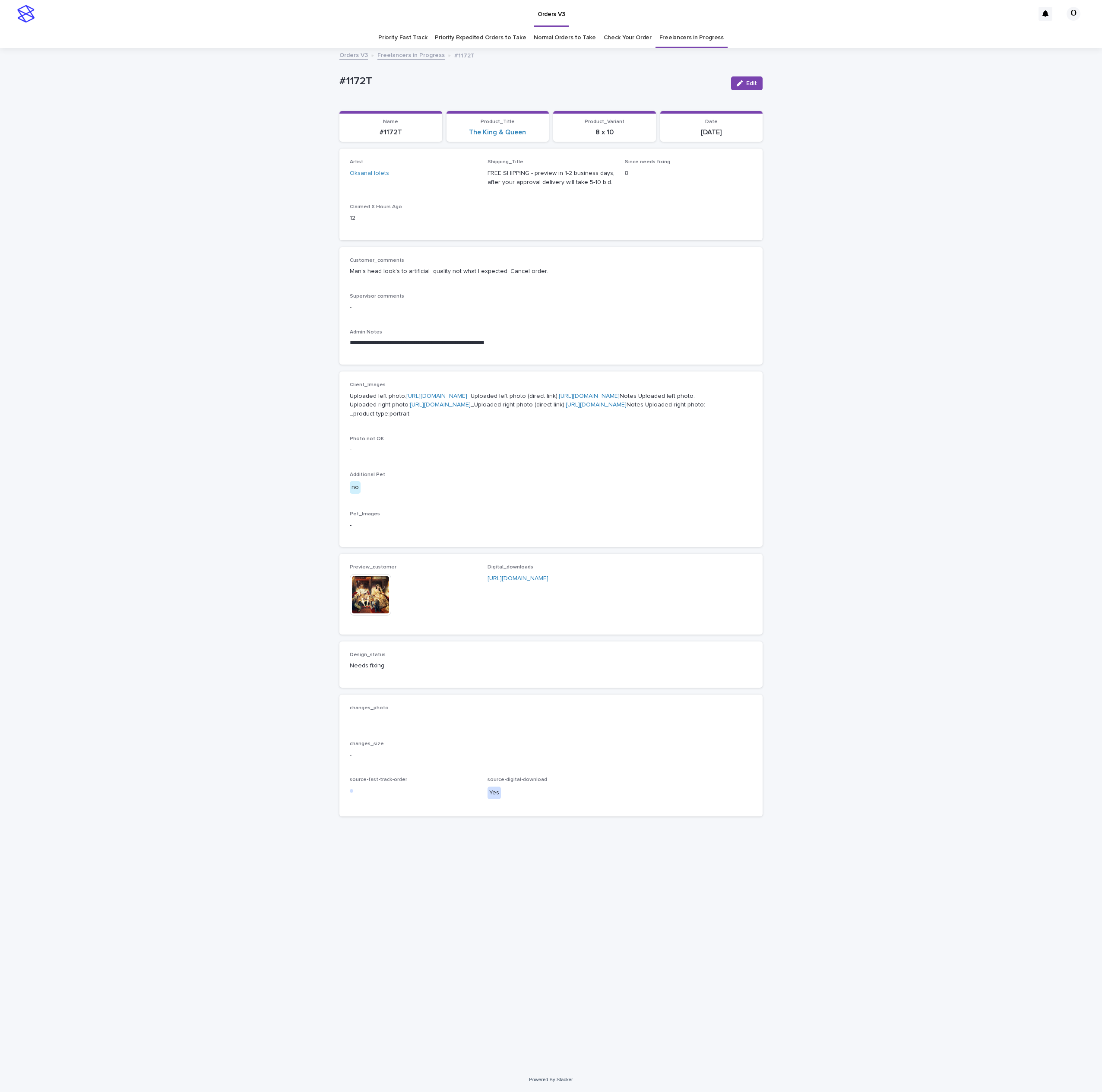
click at [374, 615] on img at bounding box center [370, 595] width 42 height 42
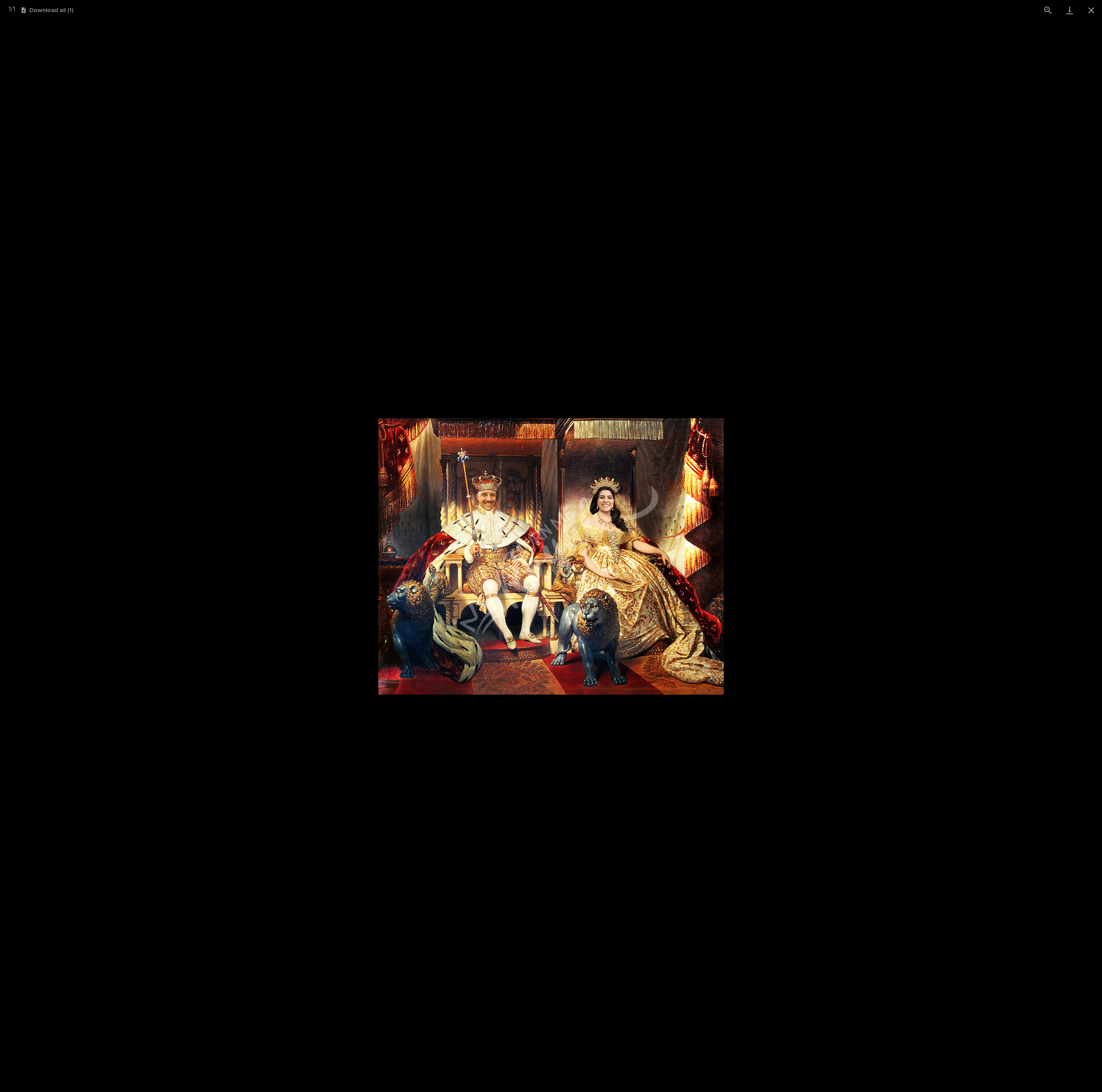
click at [840, 454] on picture at bounding box center [551, 556] width 1102 height 1072
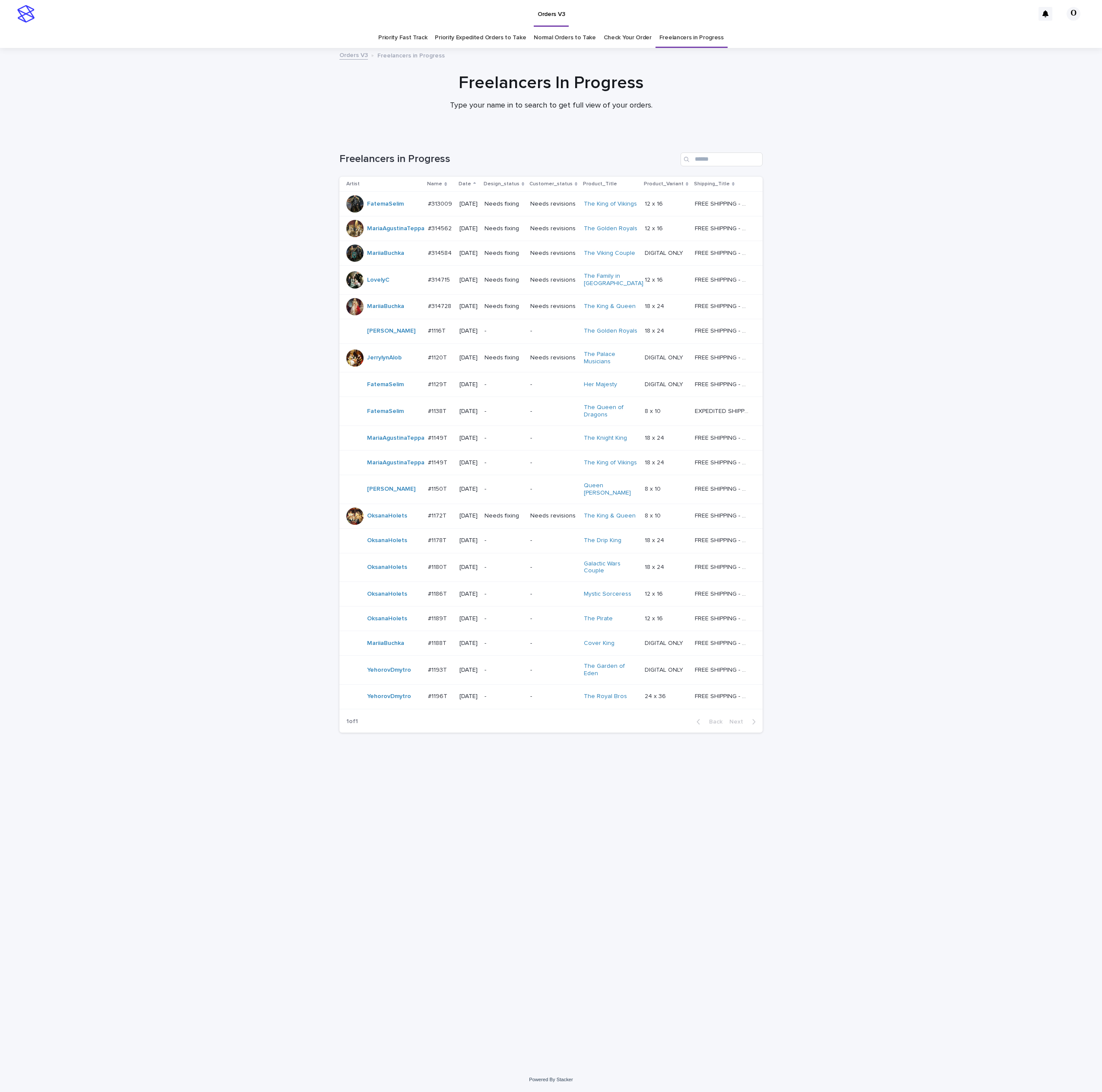
click at [434, 515] on p "#1172T" at bounding box center [438, 515] width 20 height 9
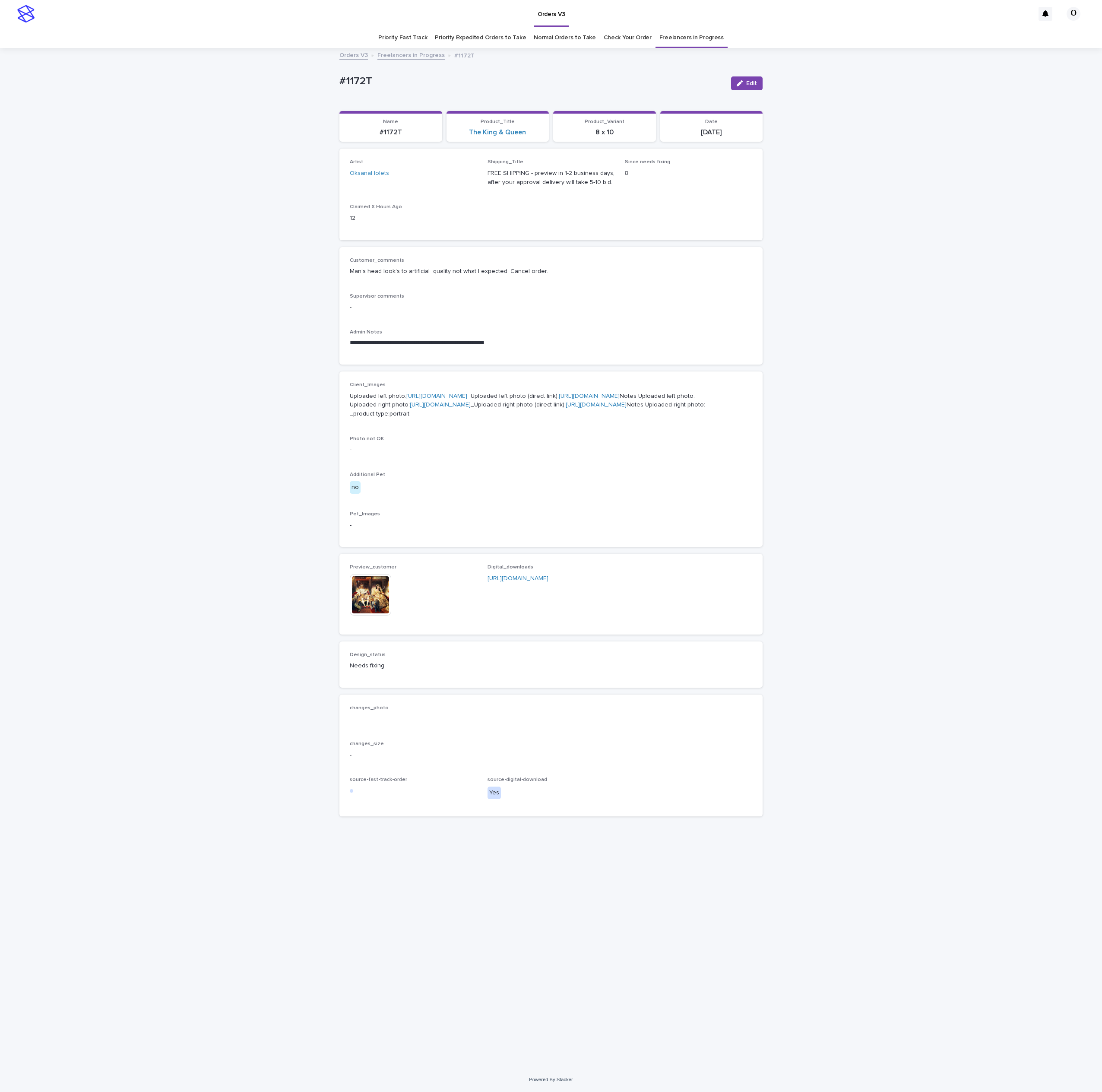
click at [376, 615] on img at bounding box center [370, 595] width 42 height 42
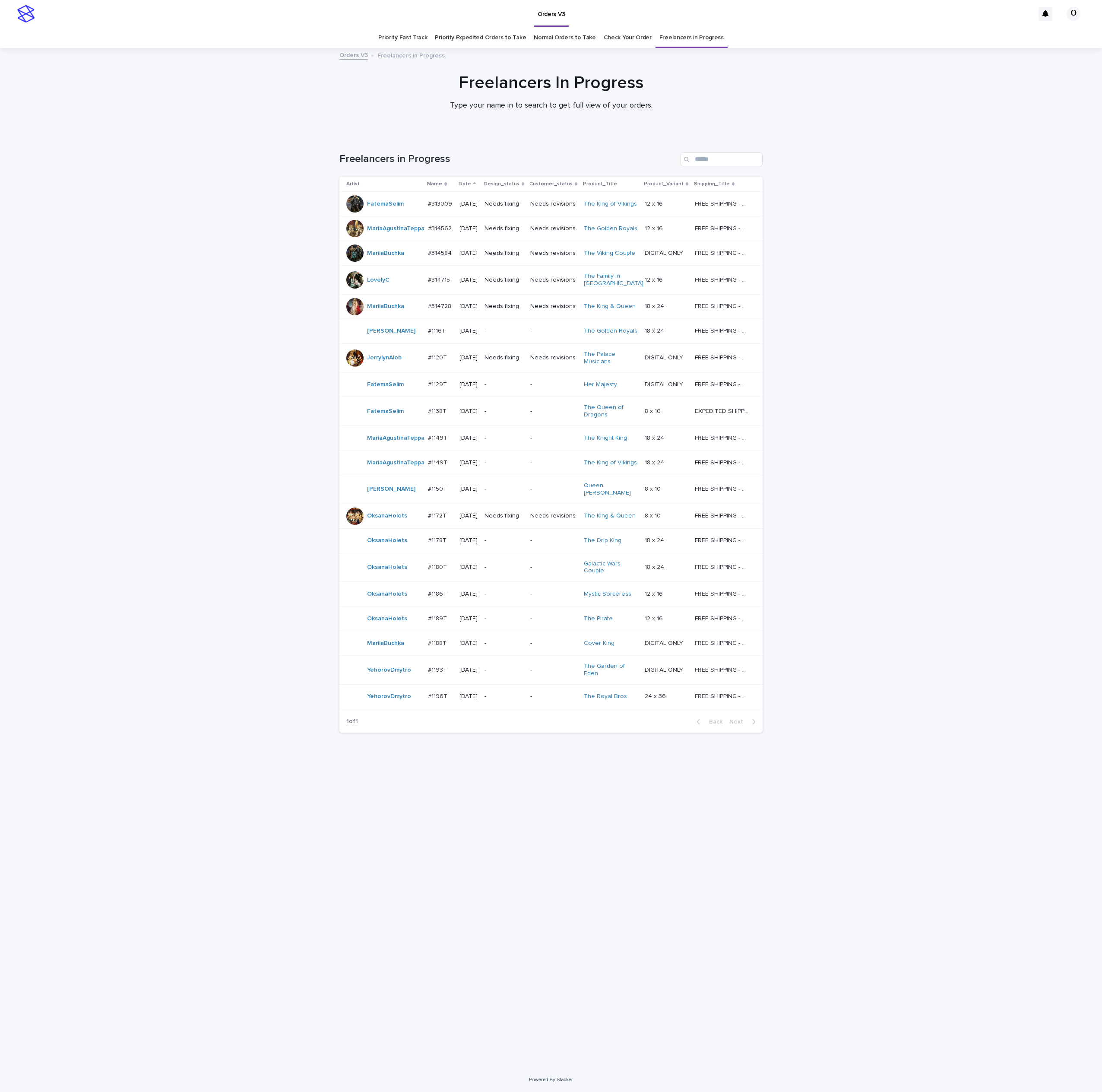
click at [443, 362] on p "#1120T" at bounding box center [438, 357] width 21 height 9
click at [445, 284] on p "#314715" at bounding box center [440, 279] width 23 height 9
click at [439, 232] on p "#314562" at bounding box center [441, 228] width 26 height 9
click at [443, 205] on p "#313009" at bounding box center [441, 203] width 26 height 9
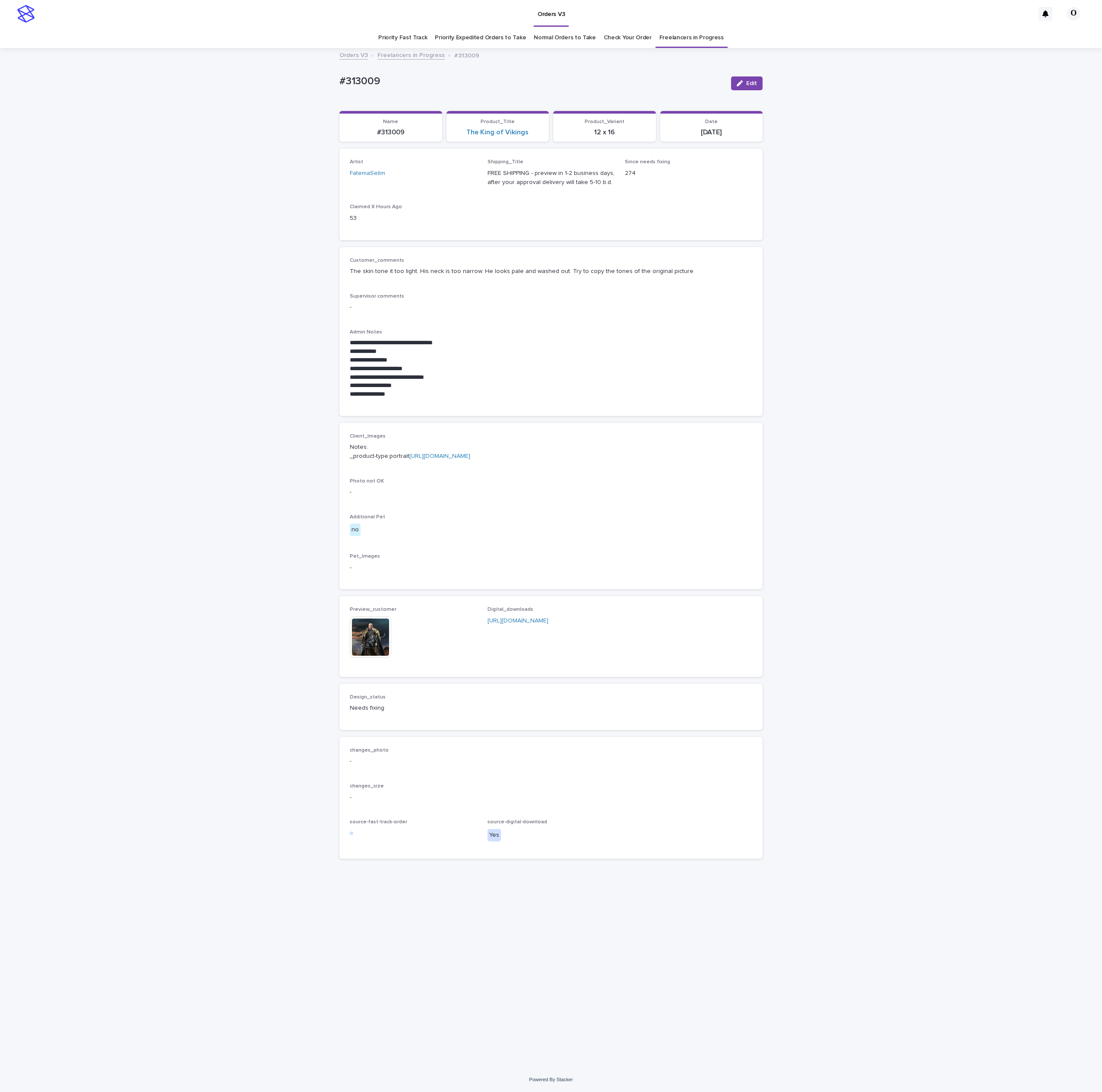
click at [379, 658] on img at bounding box center [370, 637] width 42 height 42
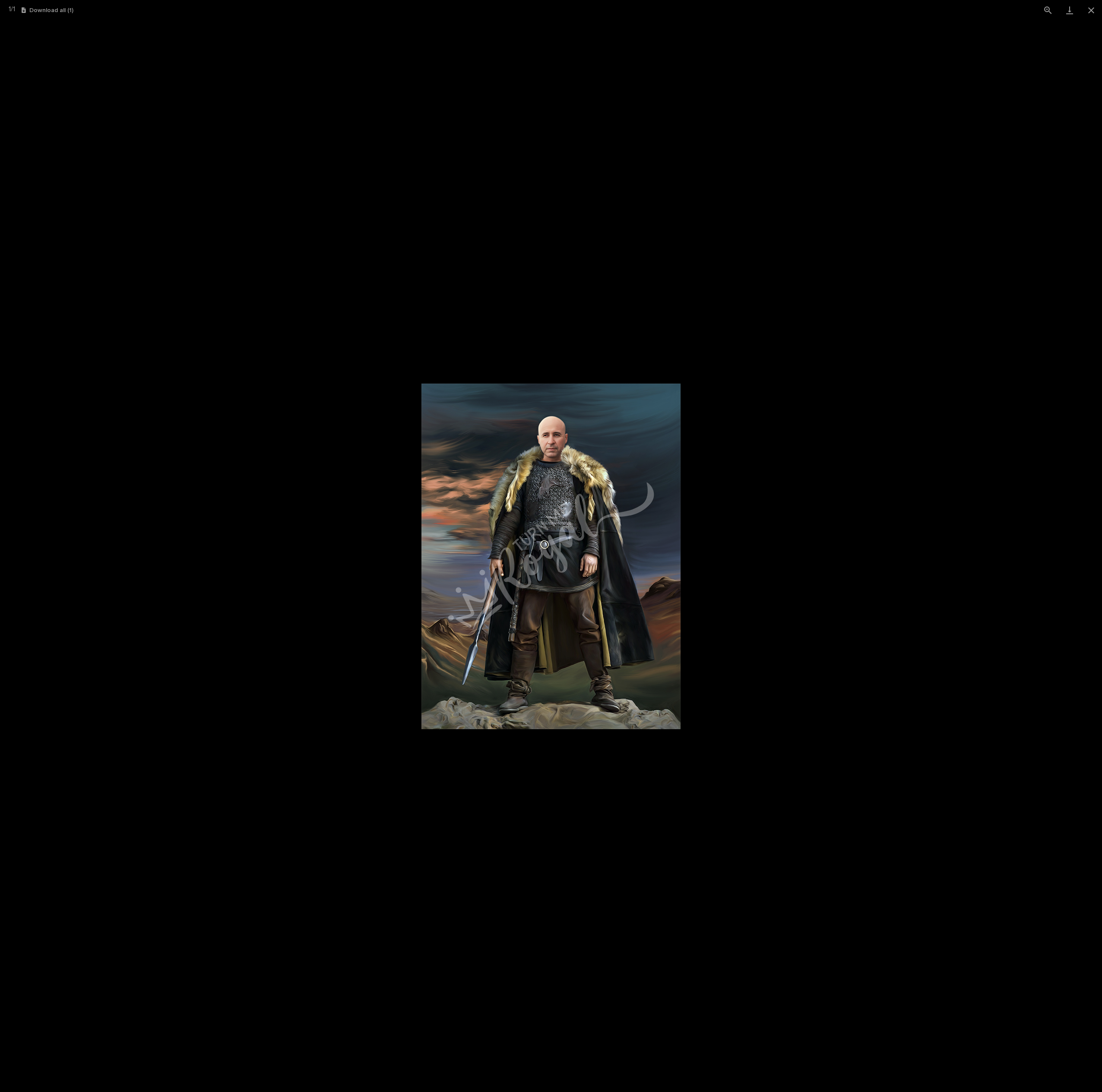
click at [748, 426] on picture at bounding box center [551, 556] width 1102 height 1072
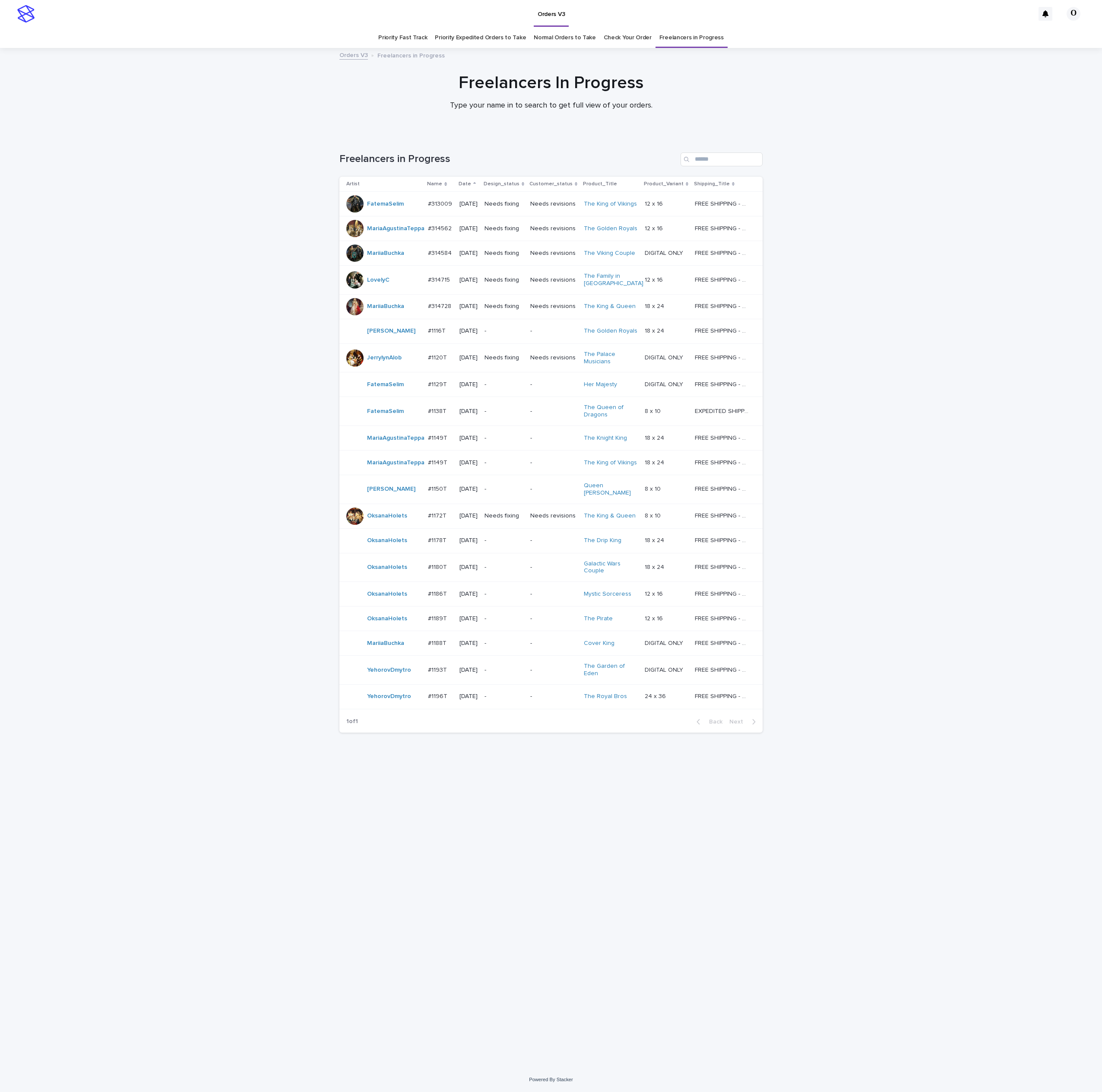
click at [422, 197] on td "FatemaSelim" at bounding box center [382, 204] width 85 height 25
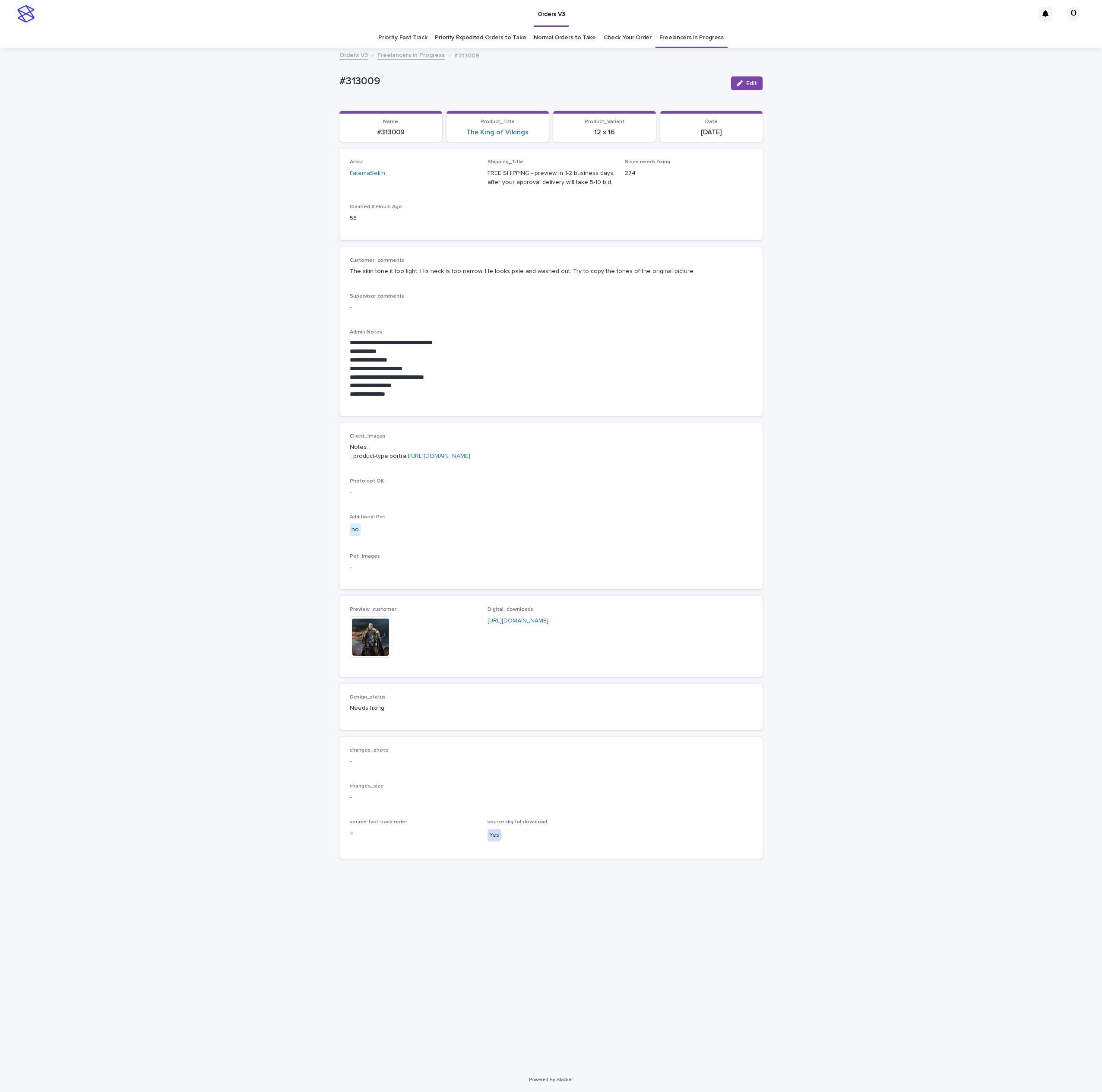
click at [375, 649] on img at bounding box center [370, 637] width 42 height 42
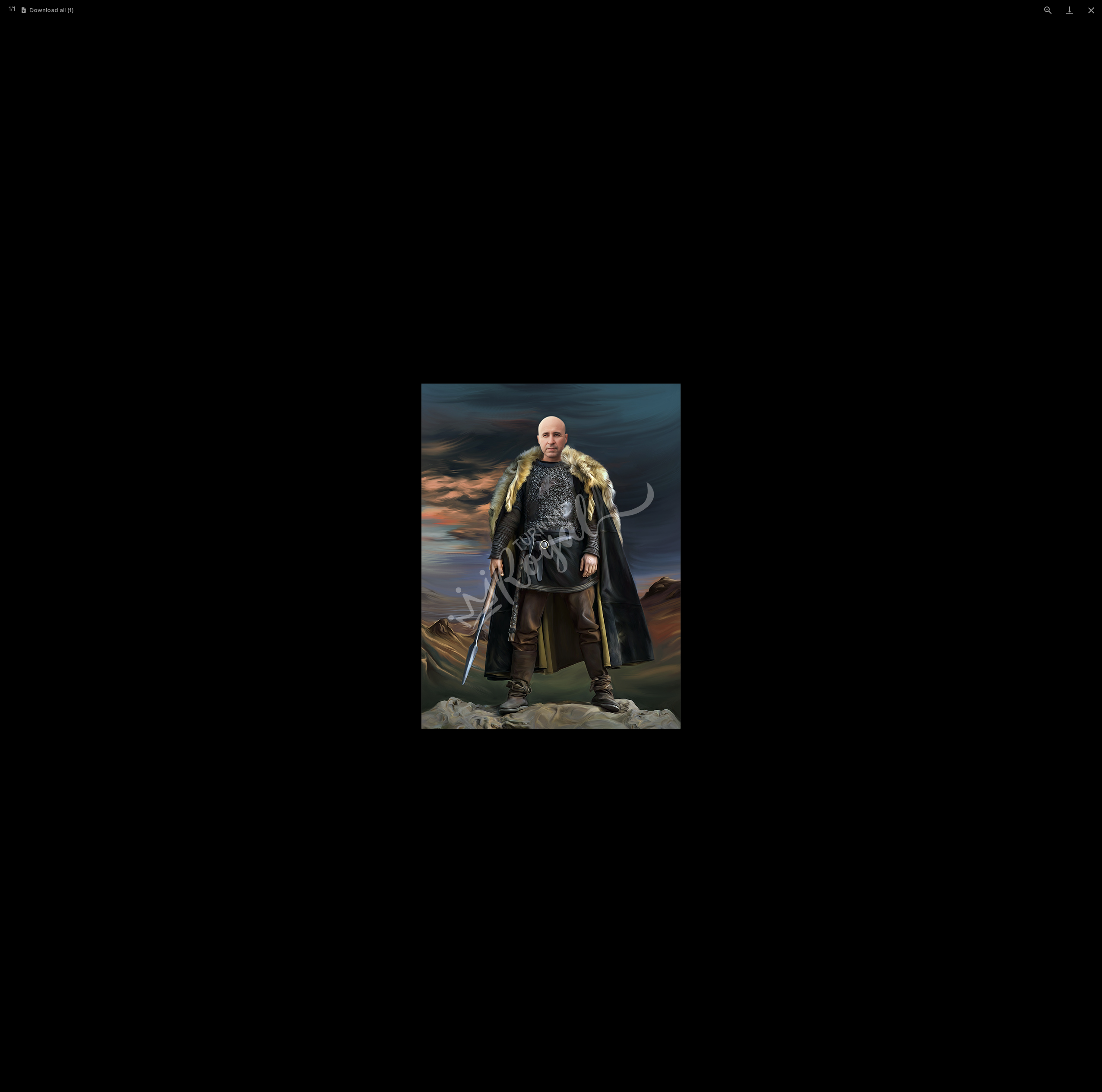
click at [760, 442] on picture at bounding box center [551, 556] width 1102 height 1072
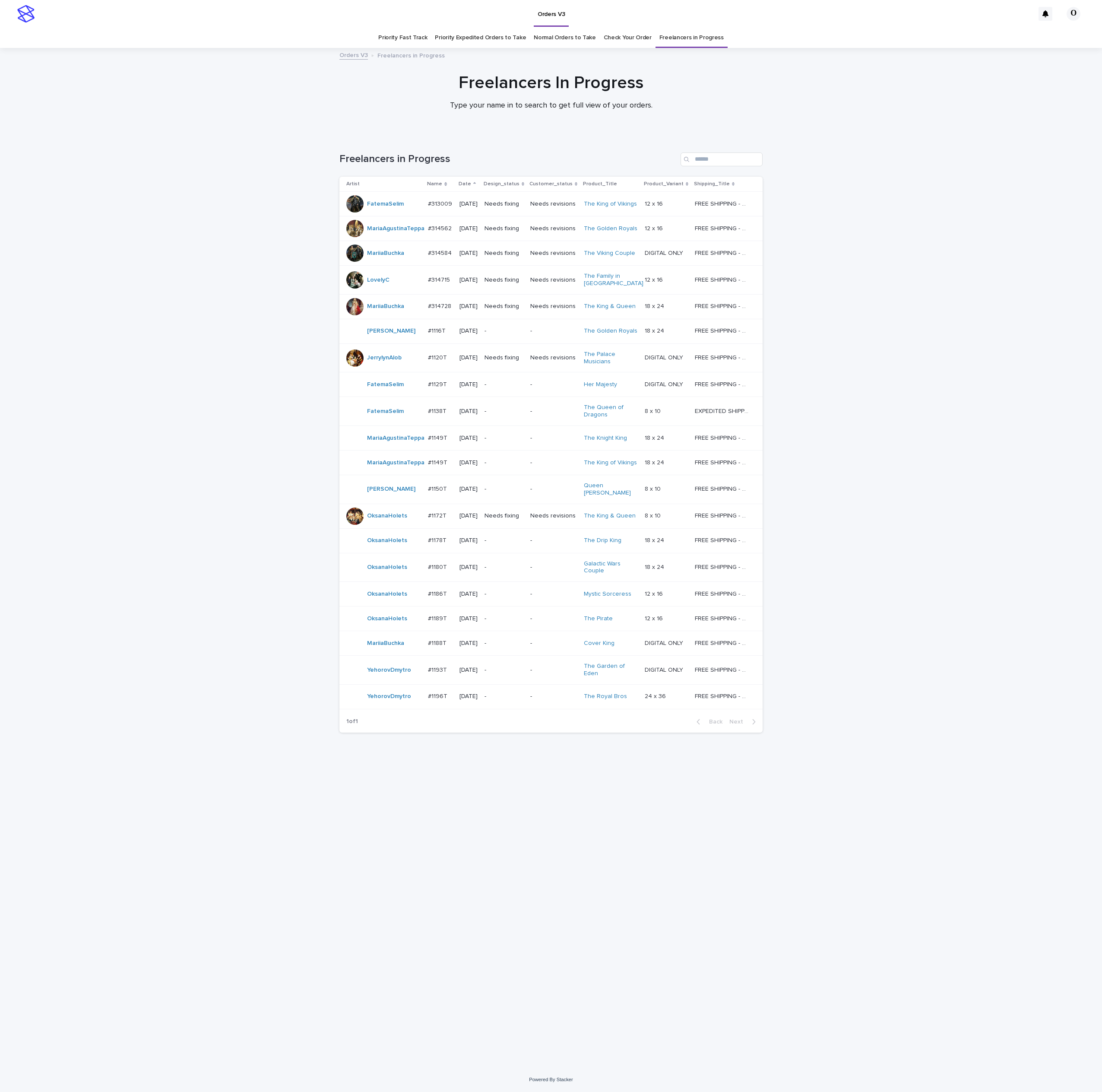
click at [450, 232] on p "#314562" at bounding box center [441, 228] width 26 height 9
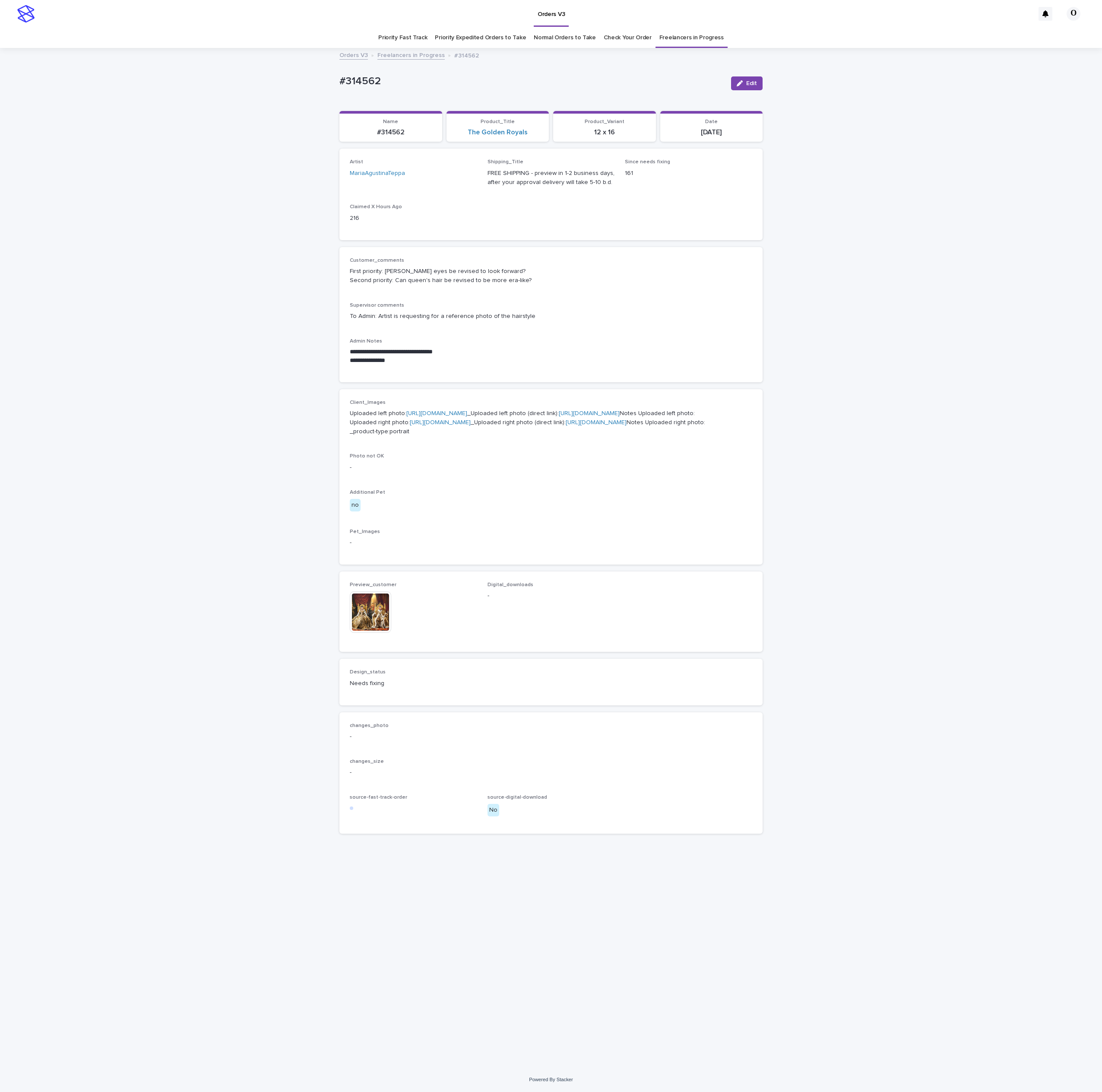
click at [370, 633] on img at bounding box center [370, 612] width 42 height 42
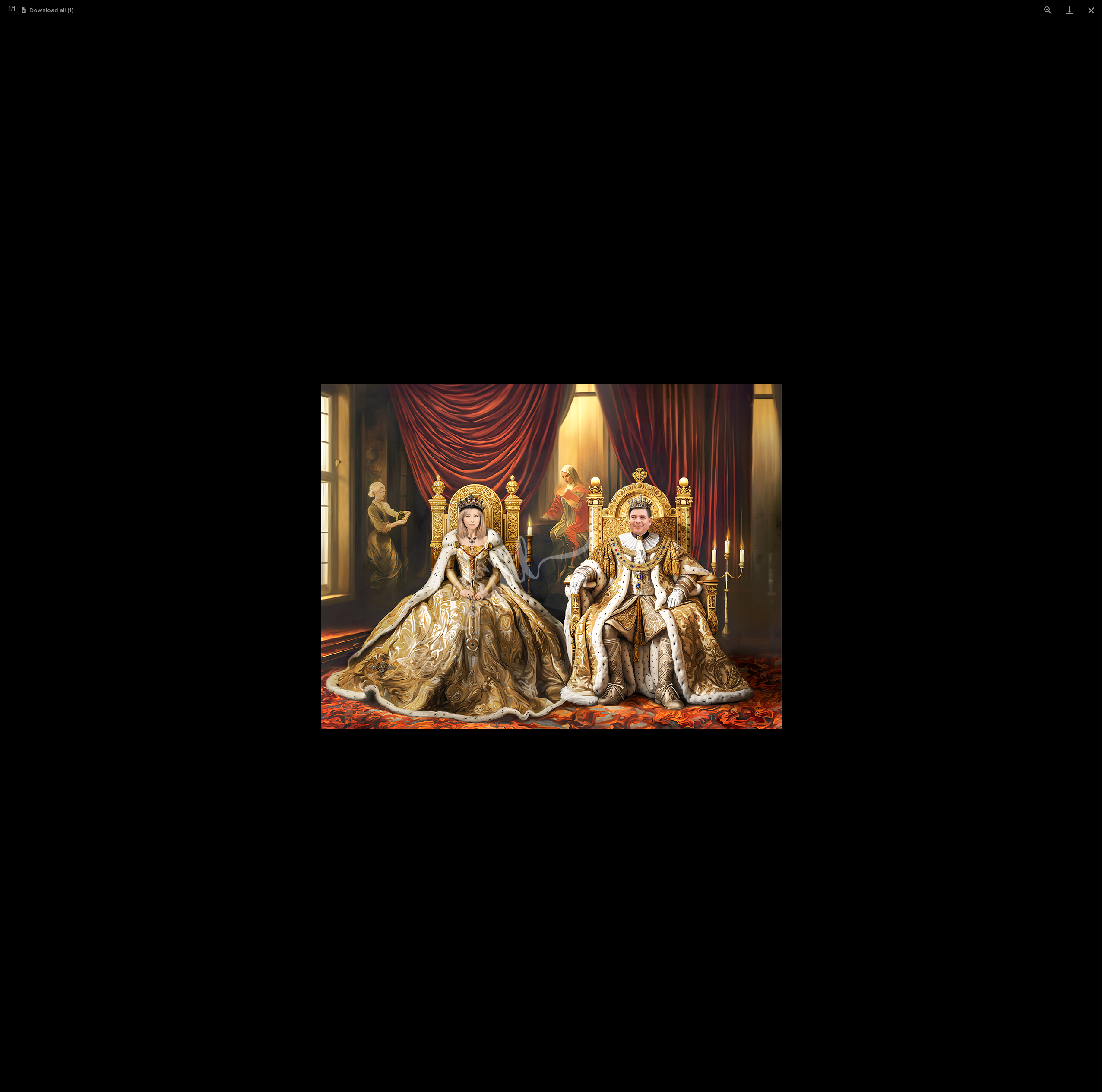
click at [812, 454] on picture at bounding box center [551, 556] width 1102 height 1072
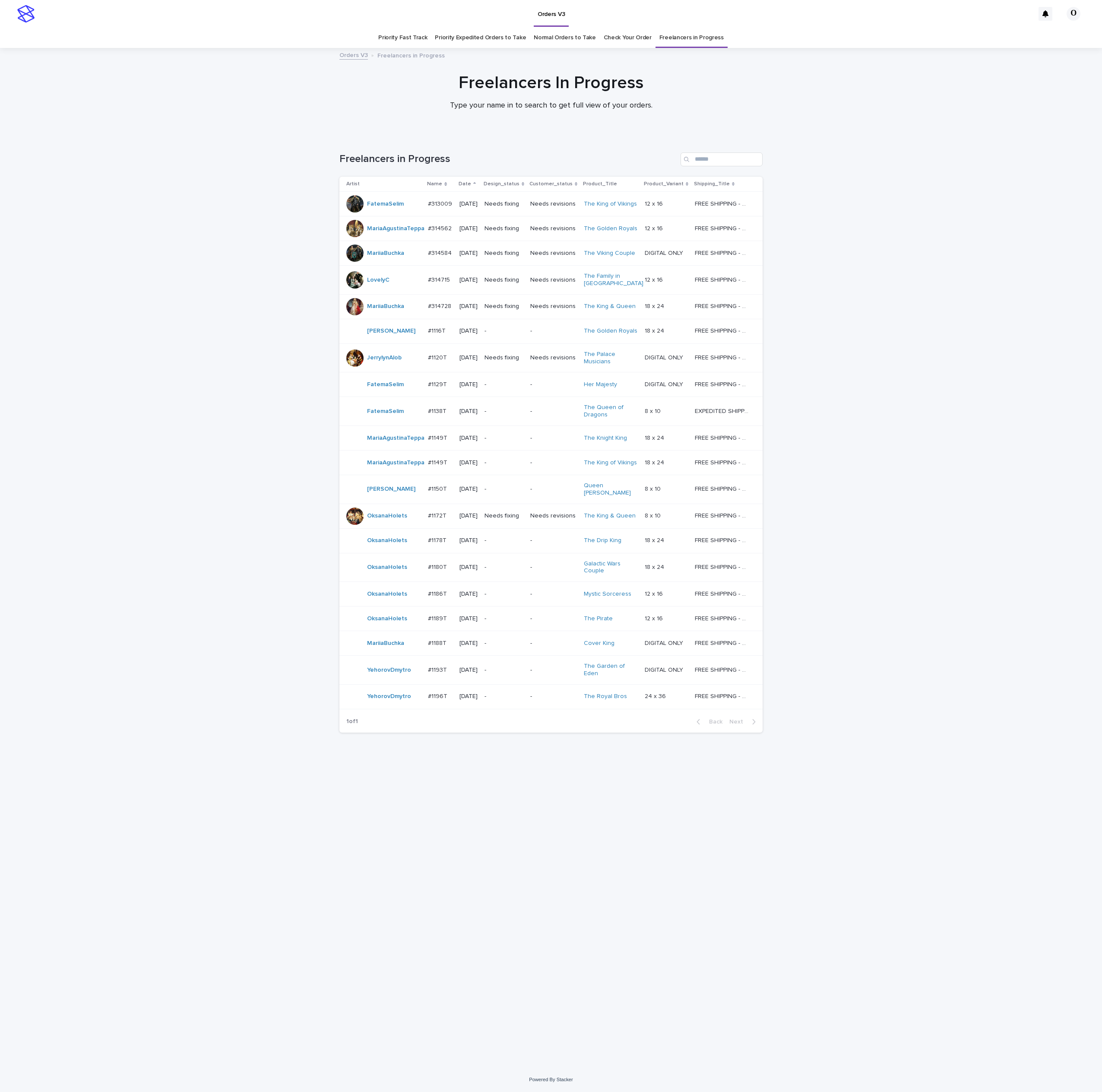
click at [451, 307] on p "#314728" at bounding box center [440, 306] width 25 height 9
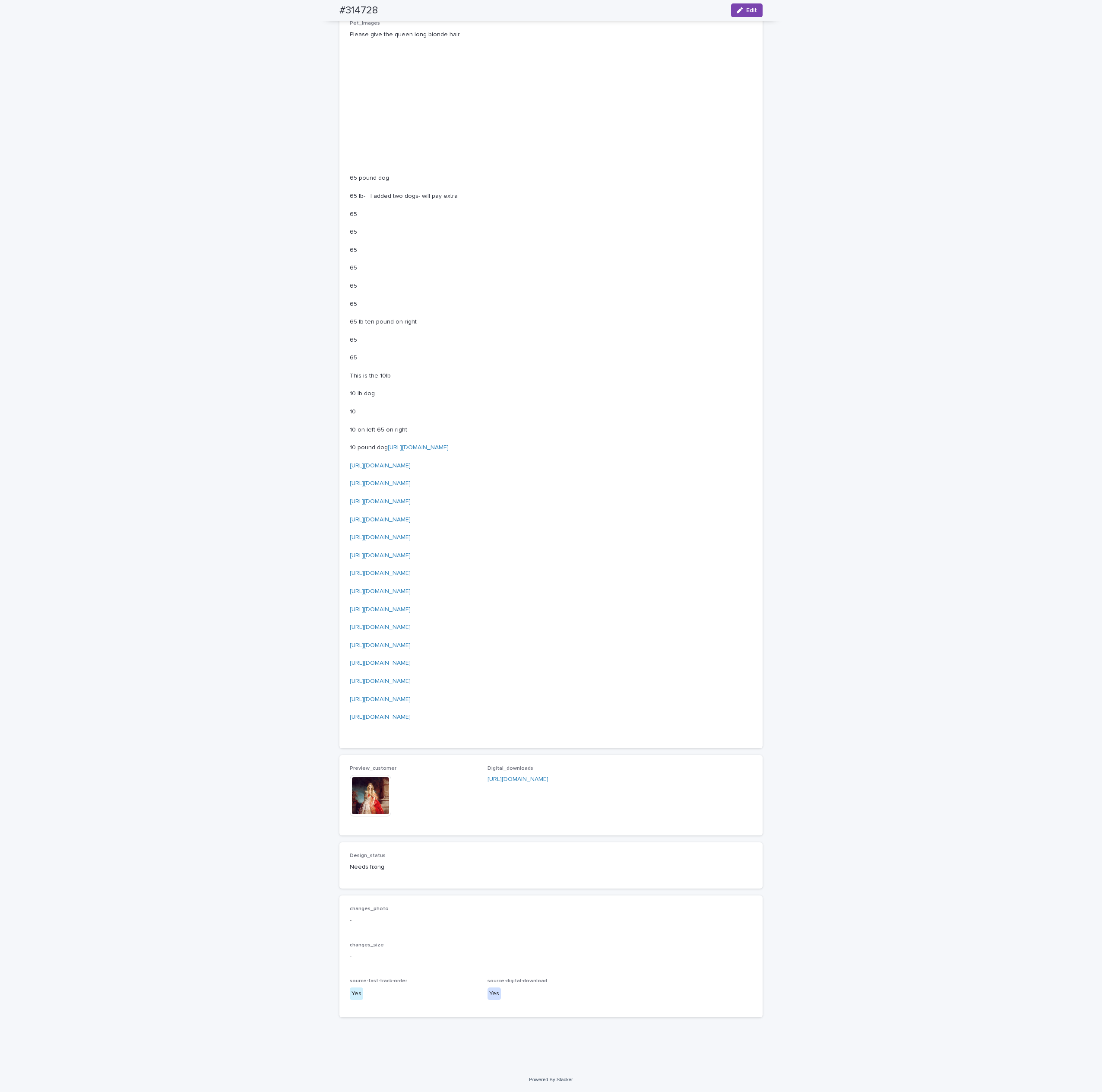
scroll to position [2052, 0]
click at [365, 791] on img at bounding box center [370, 795] width 42 height 42
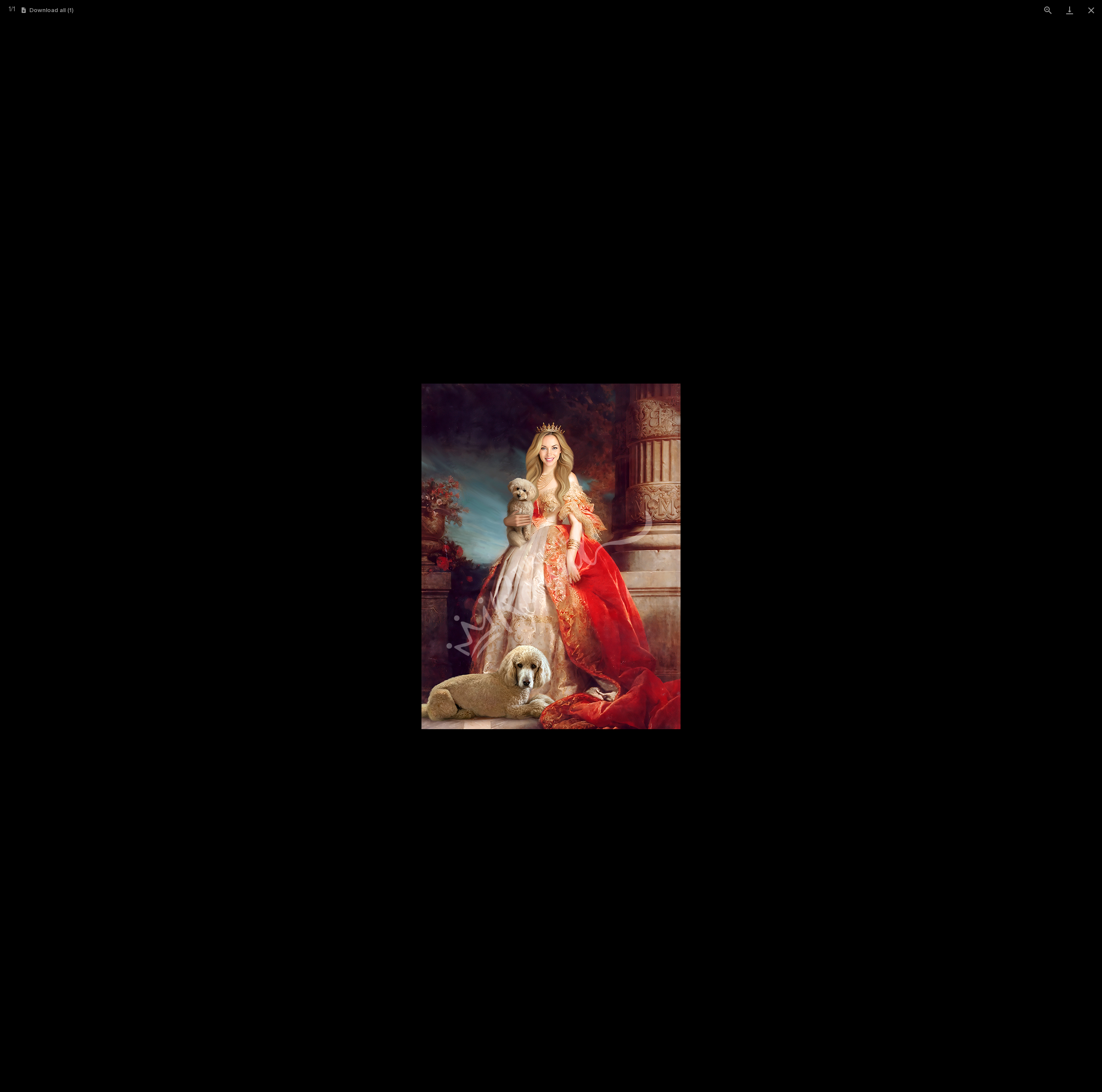
click at [821, 520] on picture at bounding box center [551, 556] width 1102 height 1072
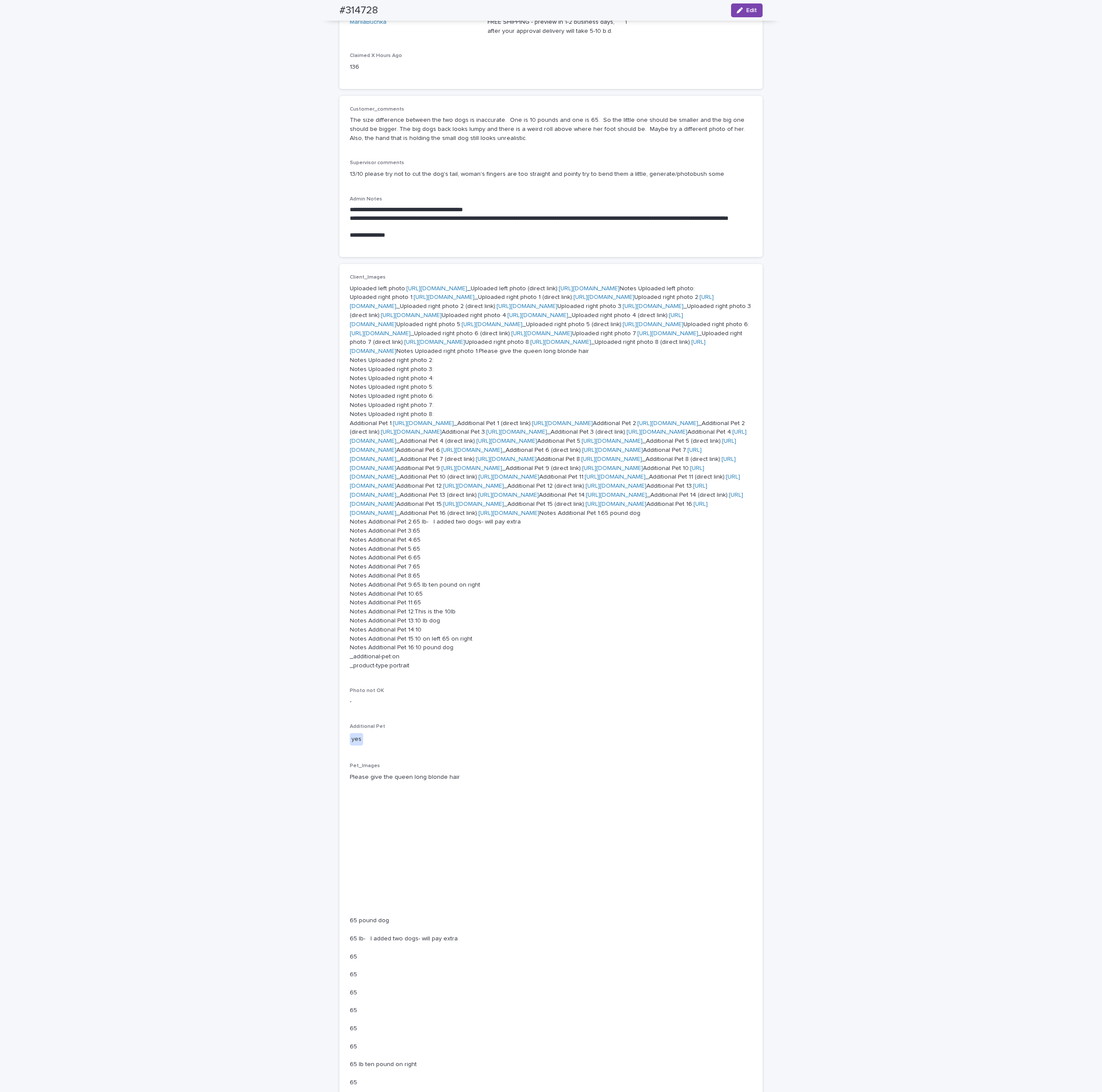
scroll to position [65, 0]
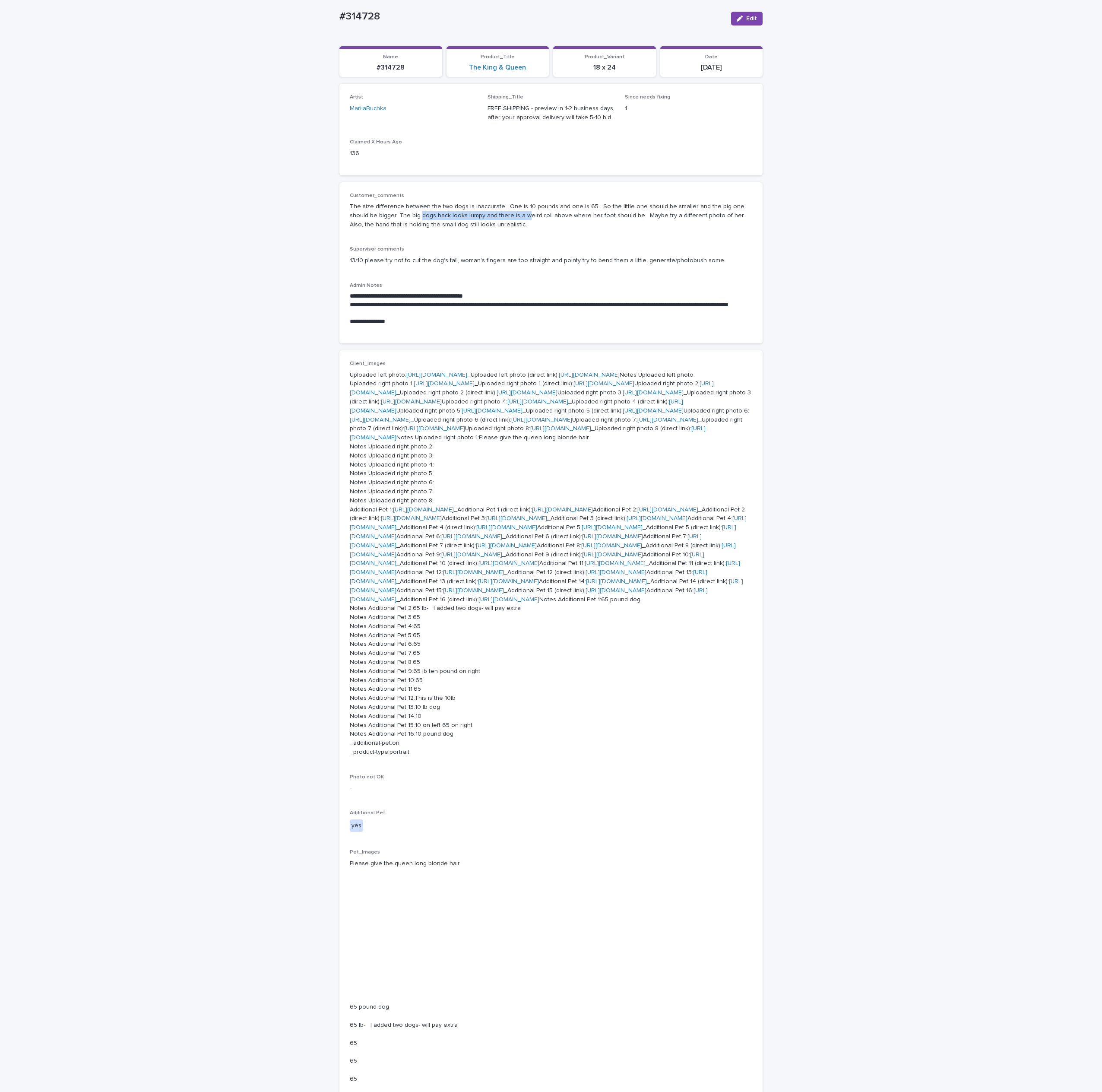
drag, startPoint x: 491, startPoint y: 219, endPoint x: 386, endPoint y: 213, distance: 105.2
click at [386, 213] on p "The size difference between the two dogs is inaccurate. One is 10 pounds and on…" at bounding box center [551, 215] width 403 height 27
click at [491, 229] on div "Customer_comments The size difference between the two dogs is inaccurate. One i…" at bounding box center [551, 214] width 403 height 44
drag, startPoint x: 500, startPoint y: 229, endPoint x: 335, endPoint y: 195, distance: 168.5
click at [340, 195] on div "**********" at bounding box center [551, 263] width 423 height 162
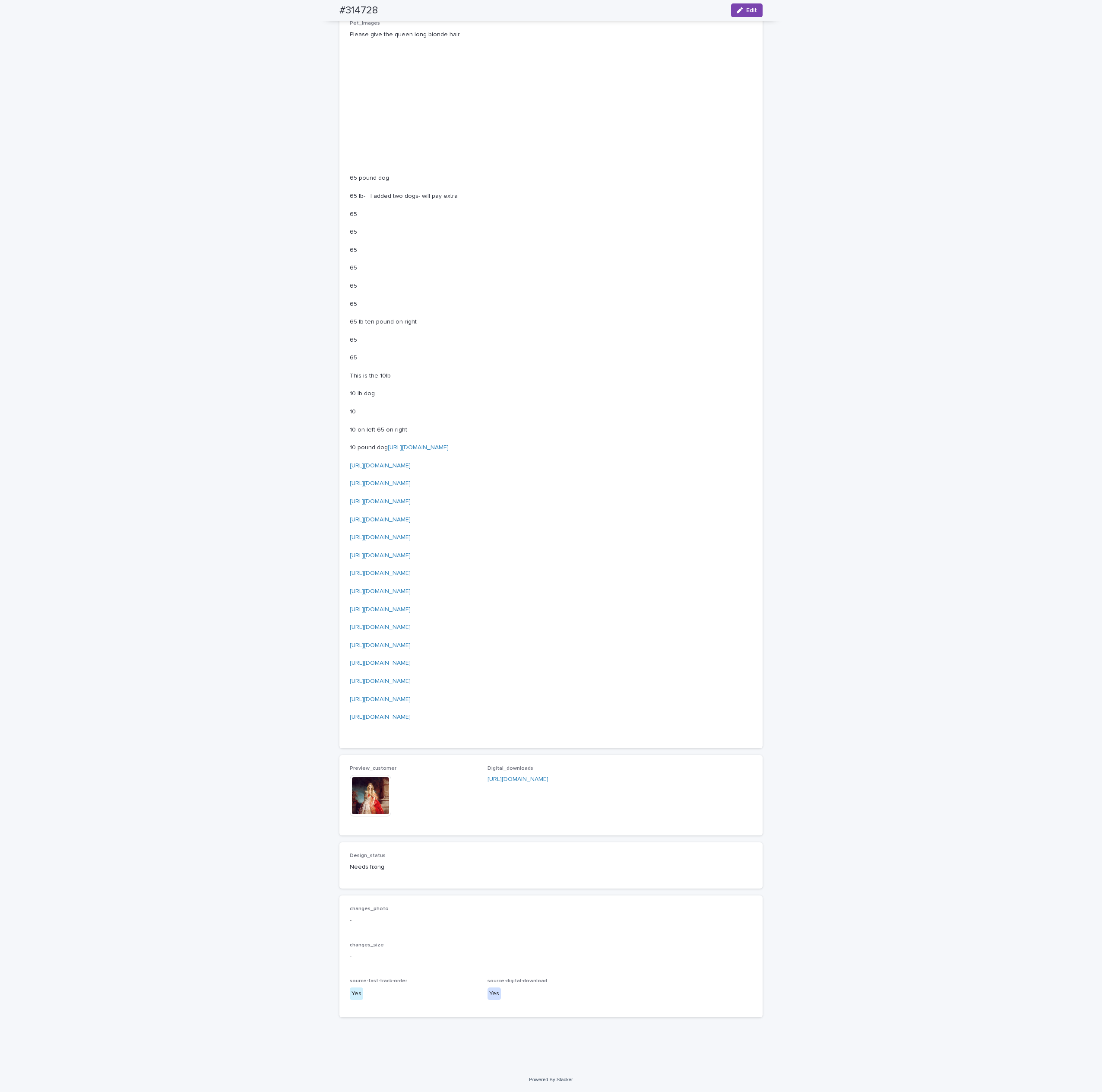
scroll to position [2052, 0]
click at [368, 797] on img at bounding box center [370, 795] width 42 height 42
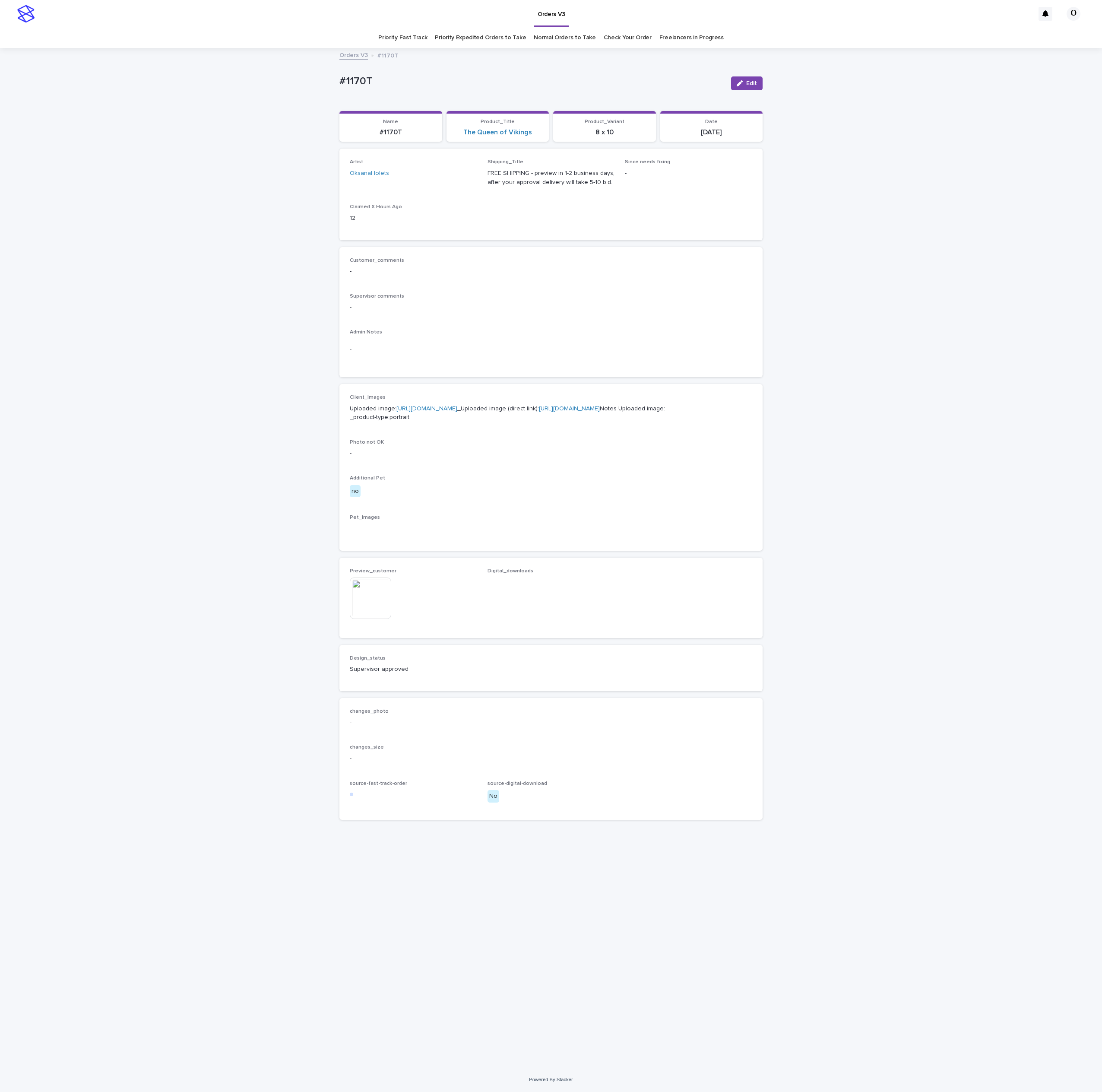
click at [364, 619] on img at bounding box center [370, 598] width 42 height 42
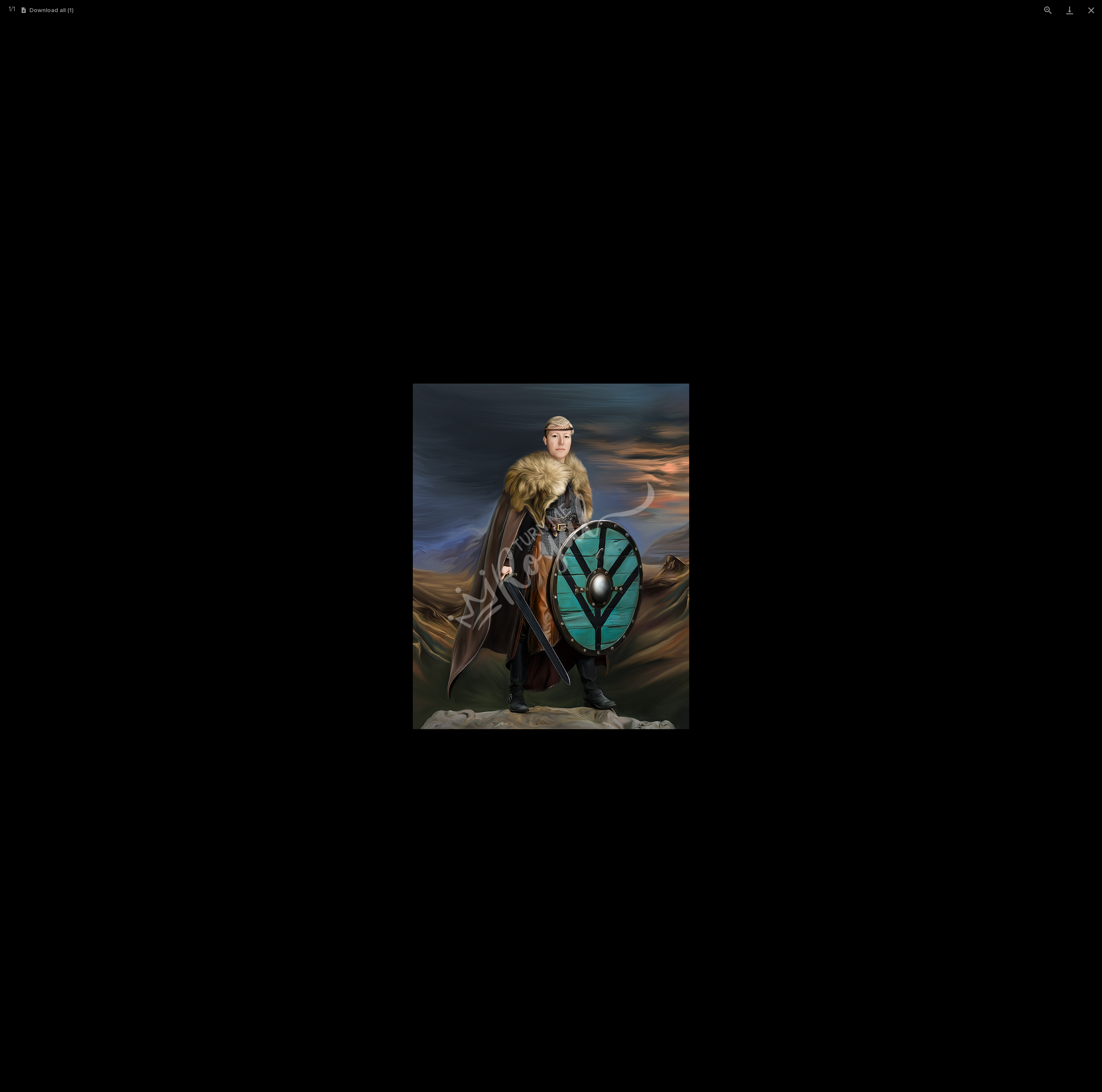
click at [346, 517] on picture at bounding box center [551, 556] width 1102 height 1072
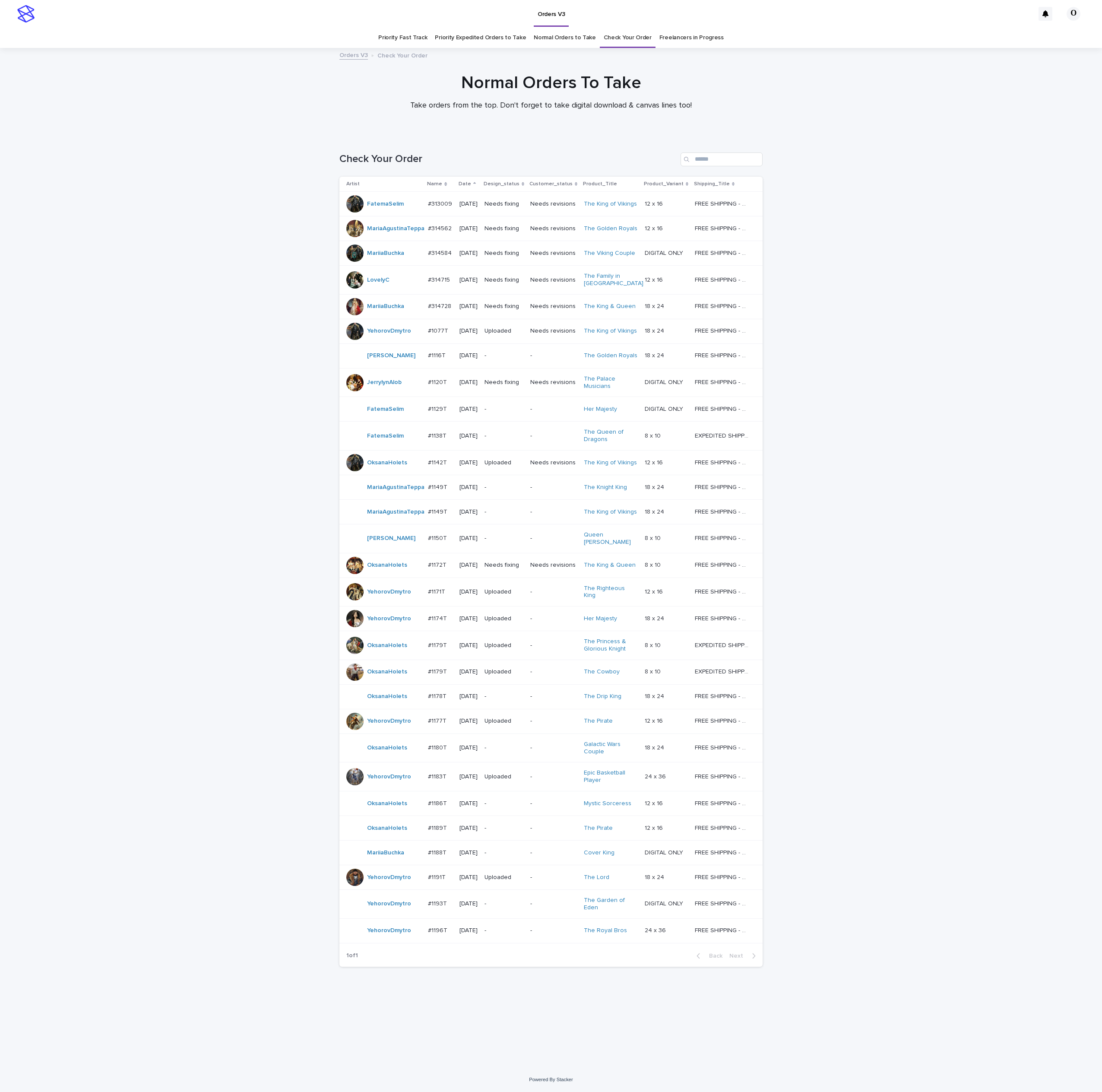
click at [354, 774] on div at bounding box center [355, 777] width 17 height 17
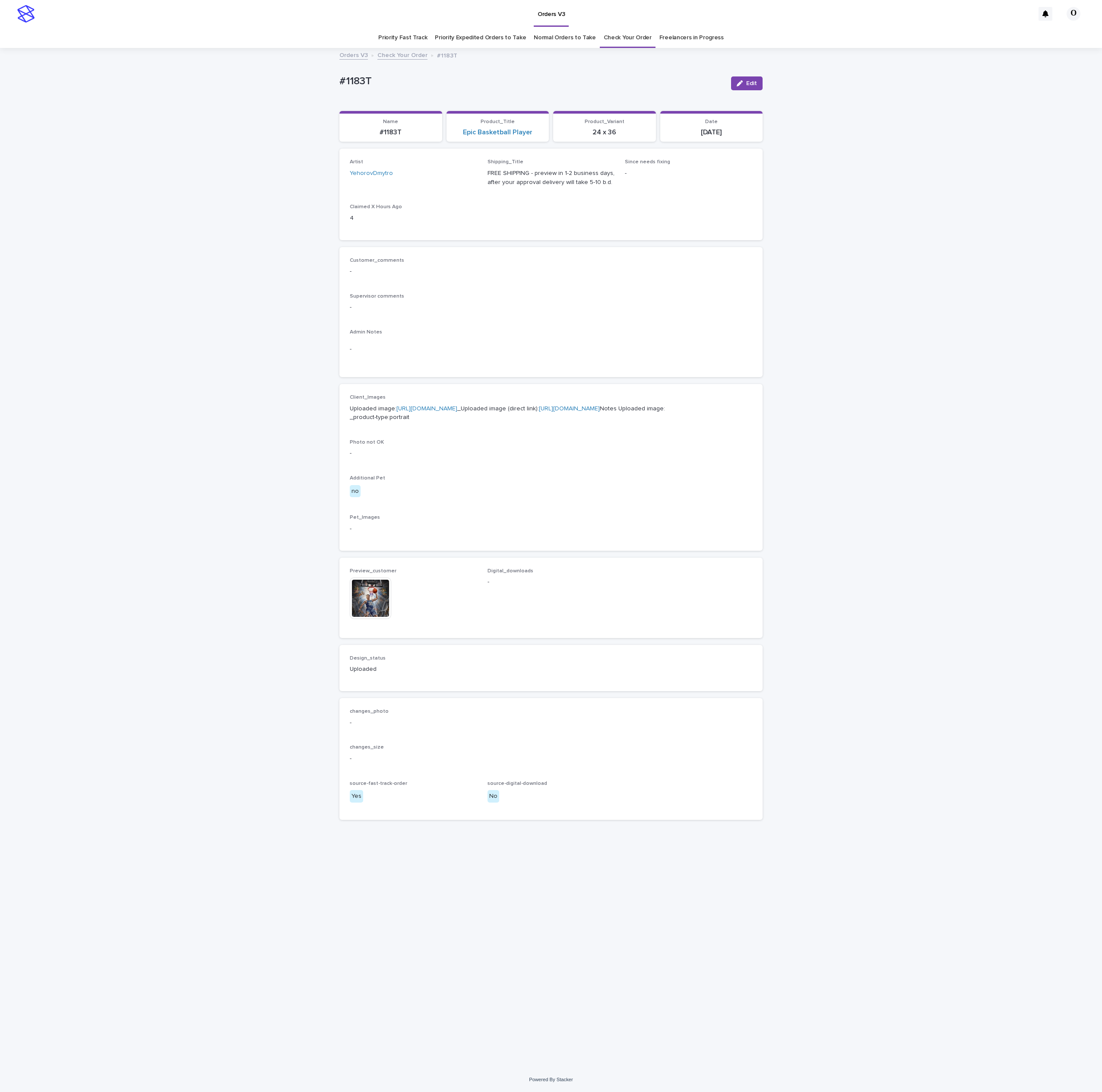
click at [375, 619] on img at bounding box center [370, 598] width 42 height 42
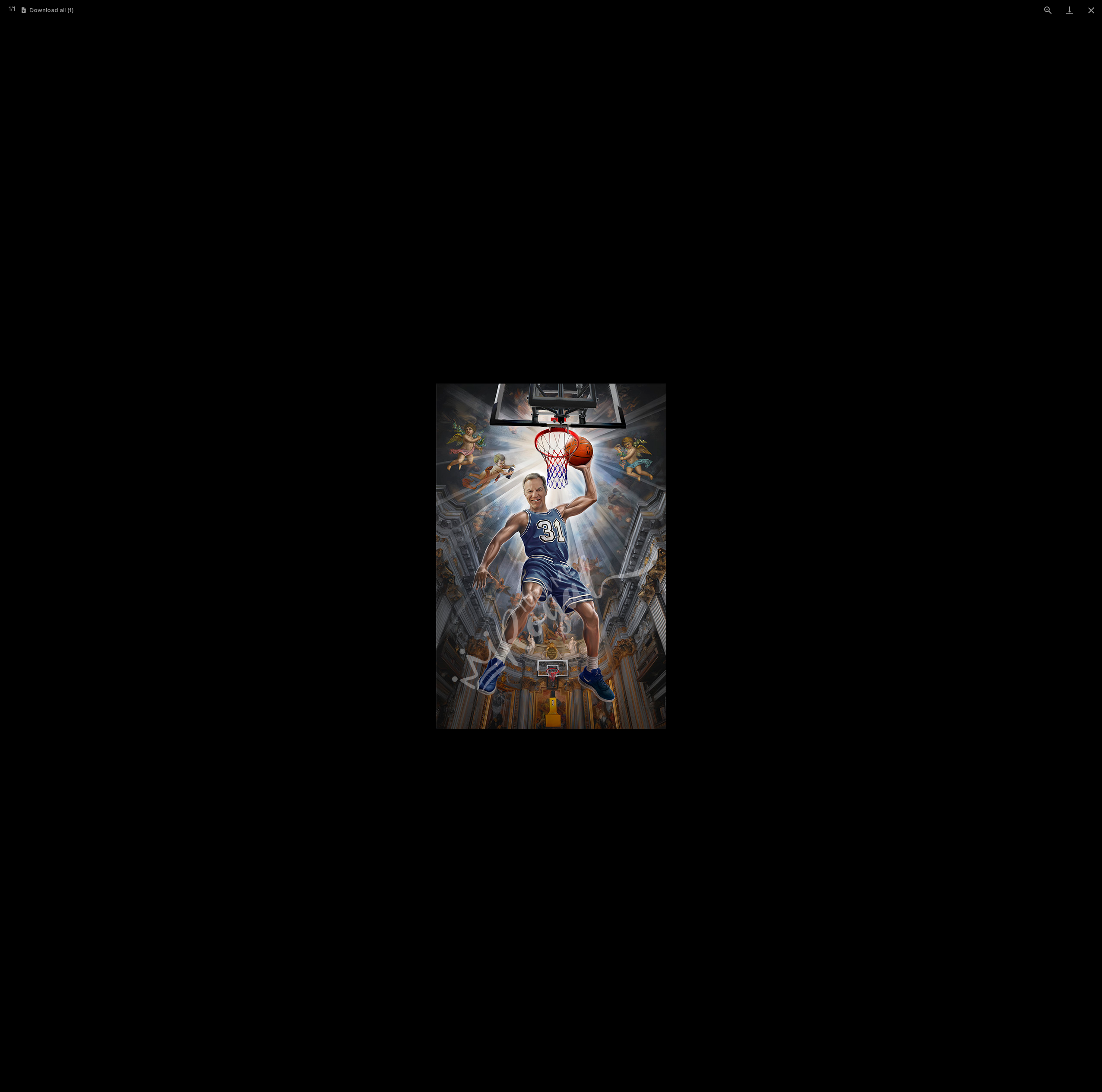
click at [804, 562] on picture at bounding box center [551, 556] width 1102 height 1072
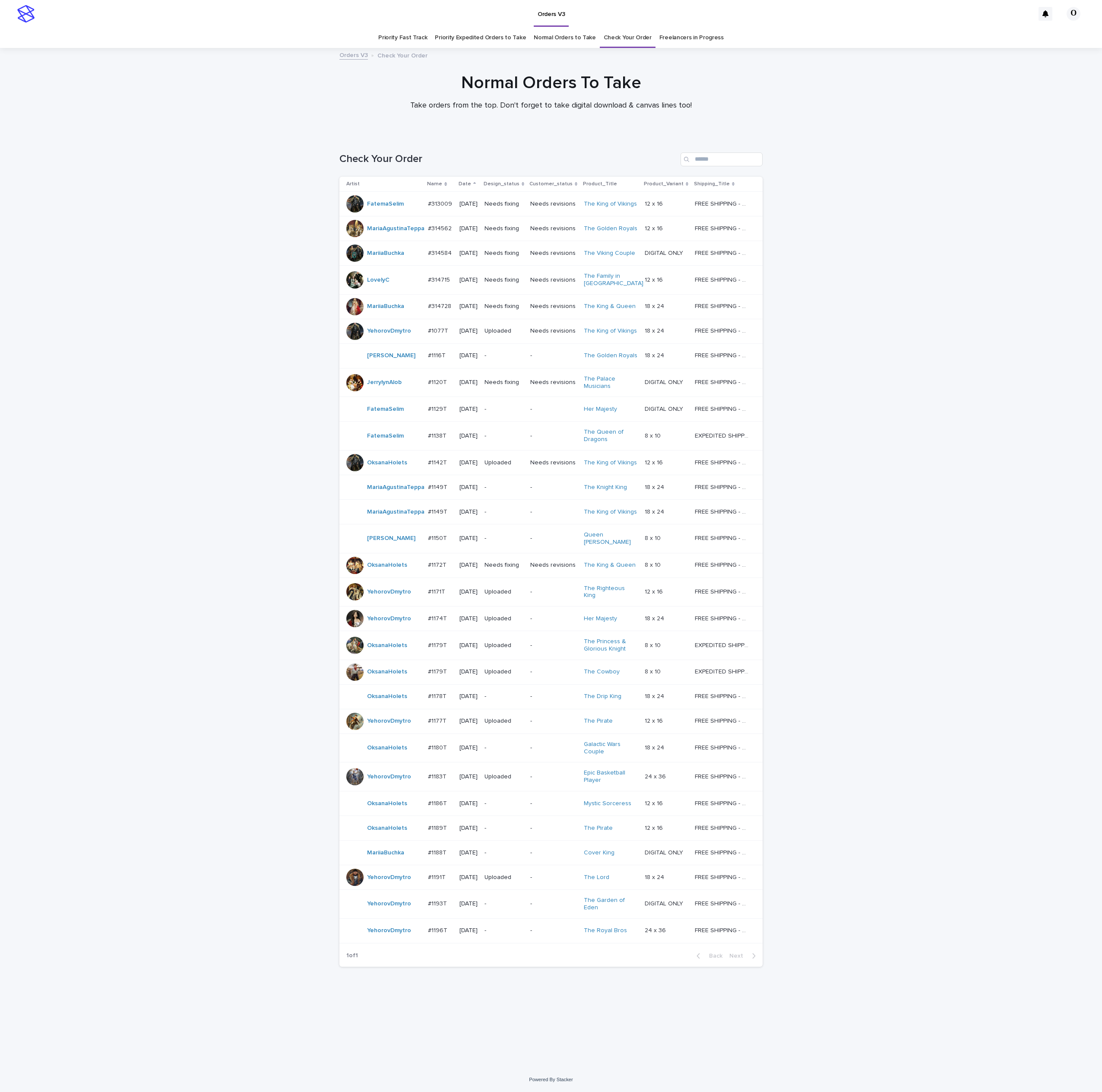
click at [358, 571] on div at bounding box center [355, 566] width 17 height 17
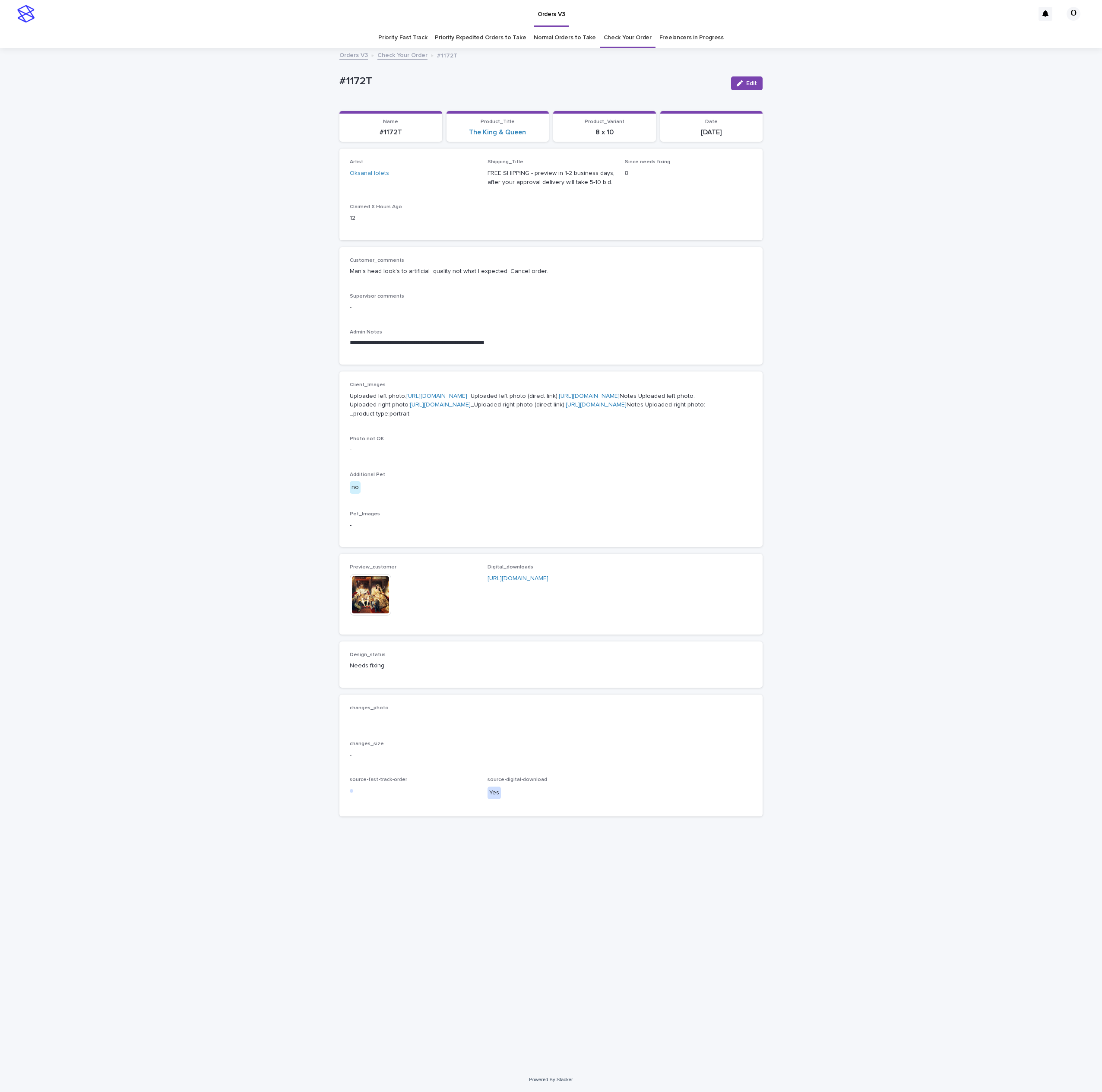
click at [387, 615] on img at bounding box center [370, 595] width 42 height 42
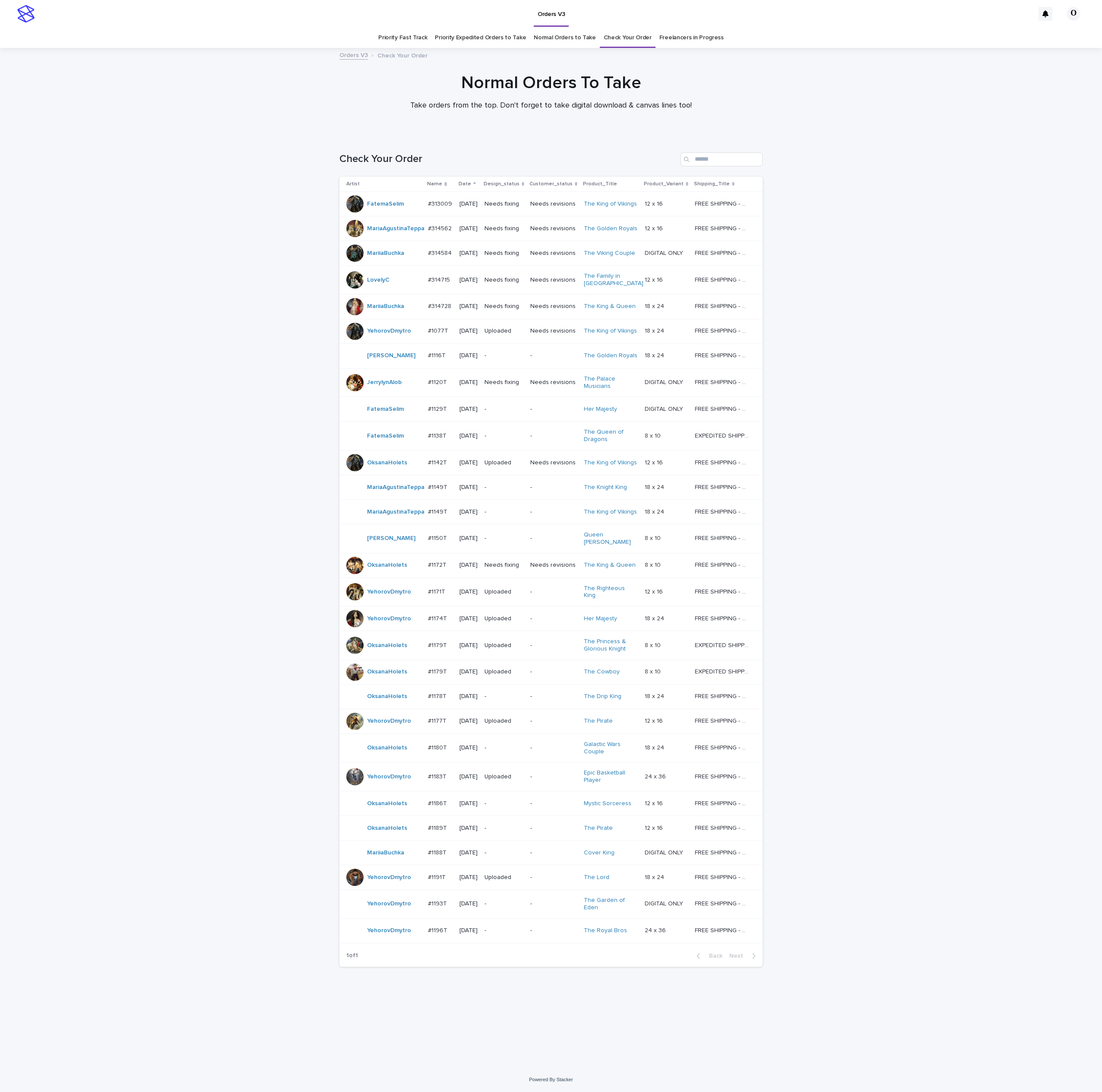
click at [353, 468] on div at bounding box center [355, 462] width 17 height 17
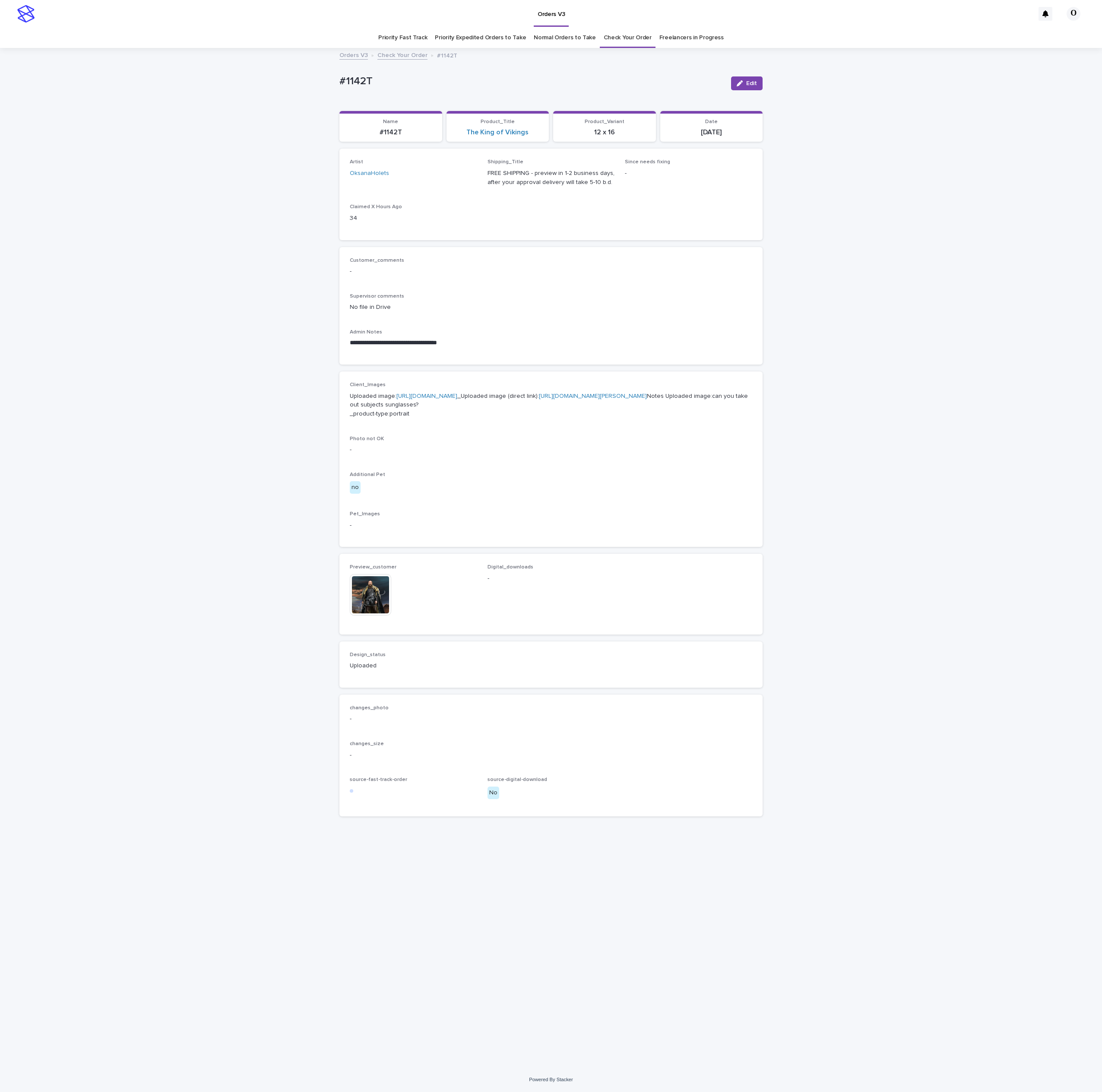
click at [377, 615] on img at bounding box center [370, 595] width 42 height 42
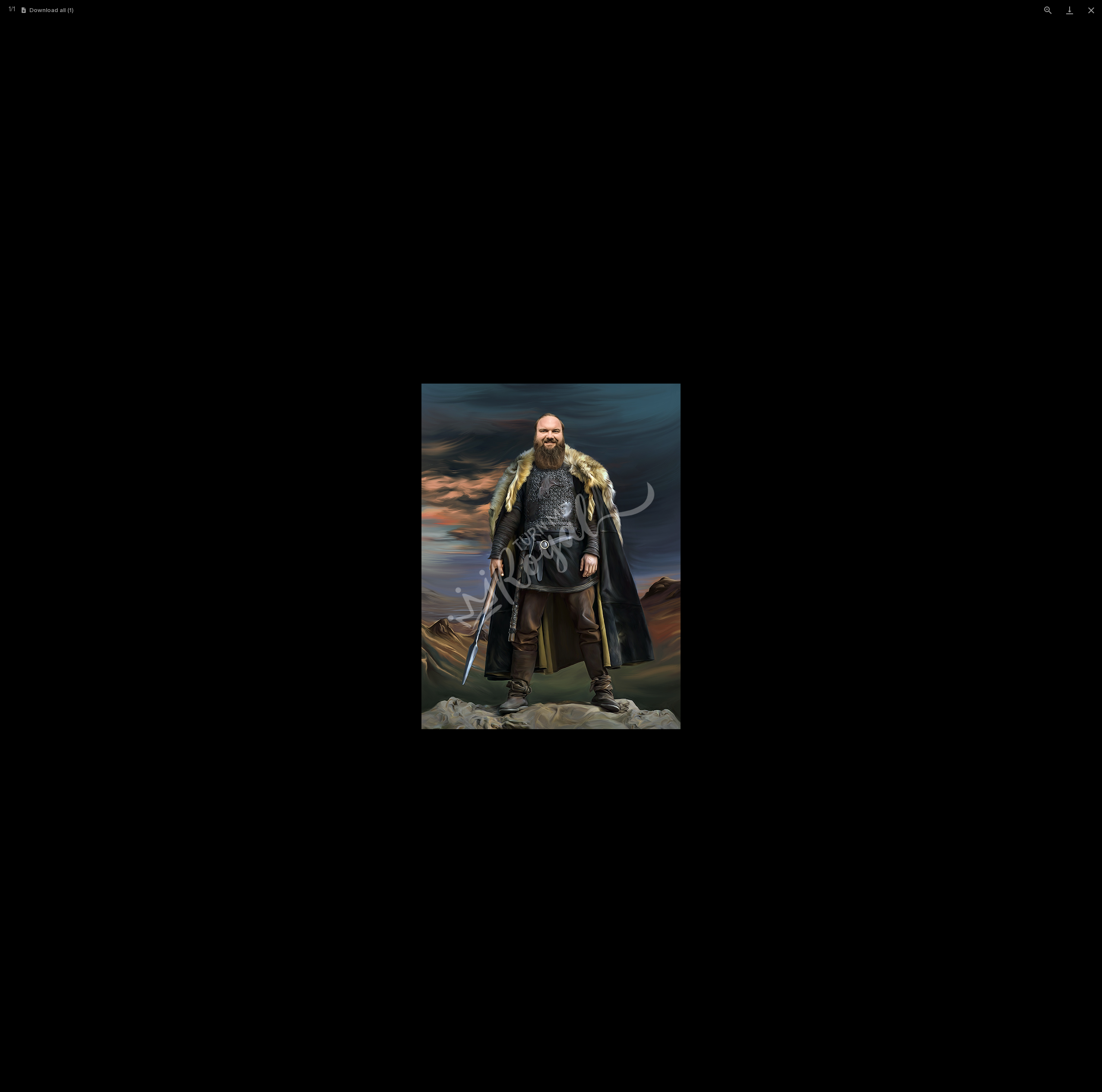
drag, startPoint x: 779, startPoint y: 370, endPoint x: 735, endPoint y: 364, distance: 44.4
click at [778, 370] on picture at bounding box center [551, 556] width 1102 height 1072
click at [581, 288] on picture at bounding box center [551, 556] width 1102 height 1072
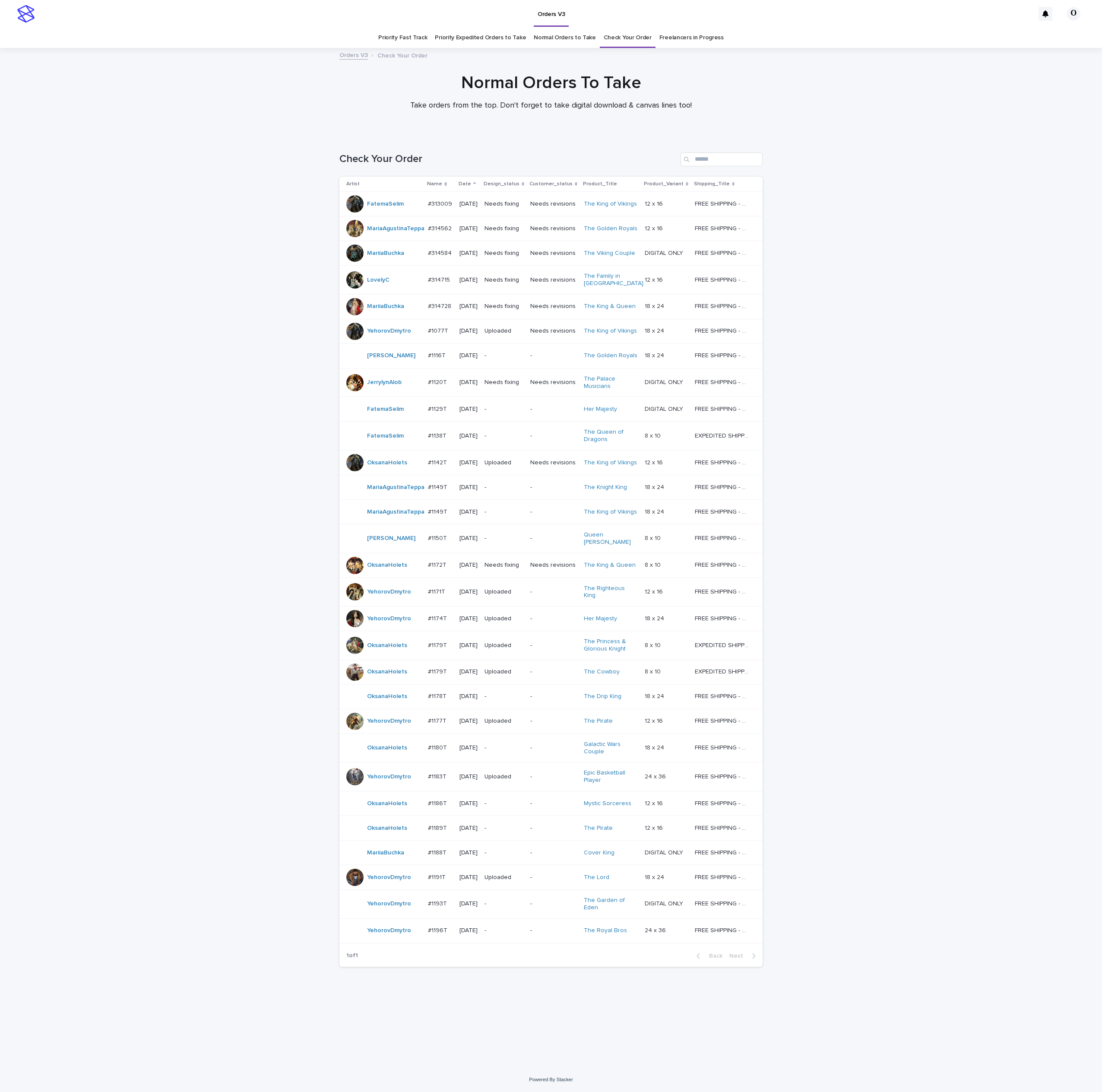
click at [354, 877] on div at bounding box center [355, 877] width 17 height 17
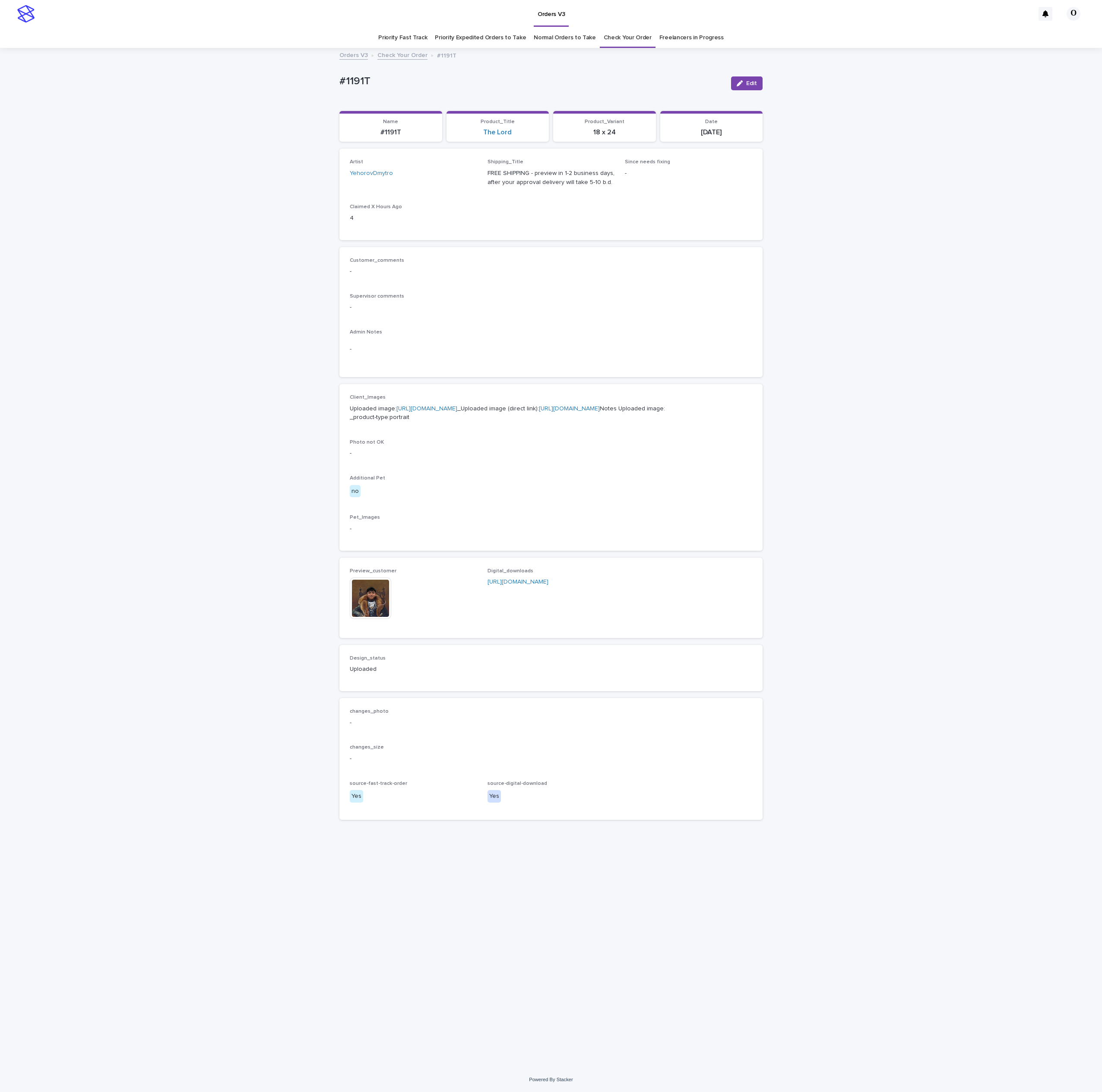
click at [362, 619] on img at bounding box center [370, 598] width 42 height 42
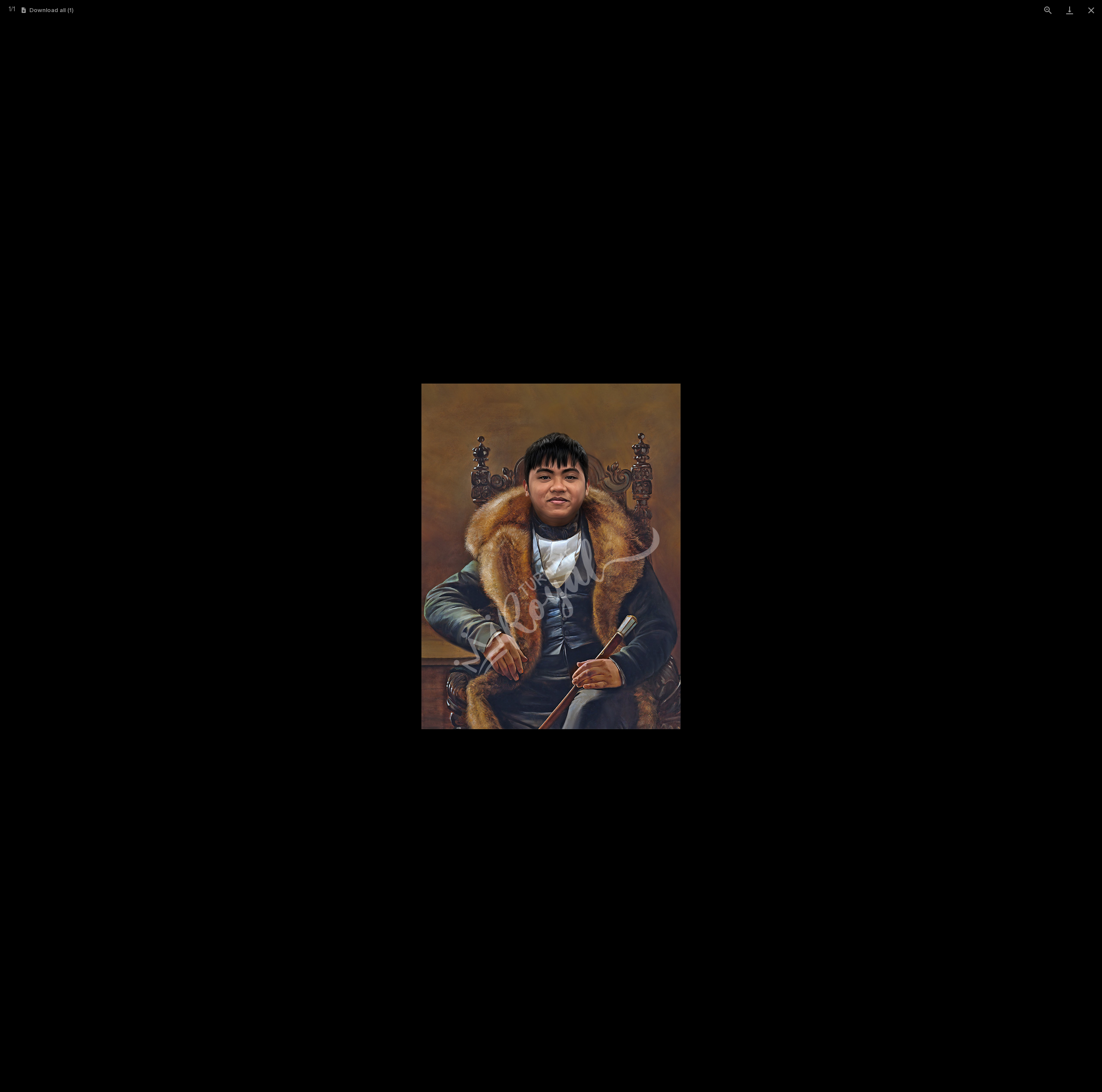
click at [800, 587] on picture at bounding box center [551, 556] width 1102 height 1072
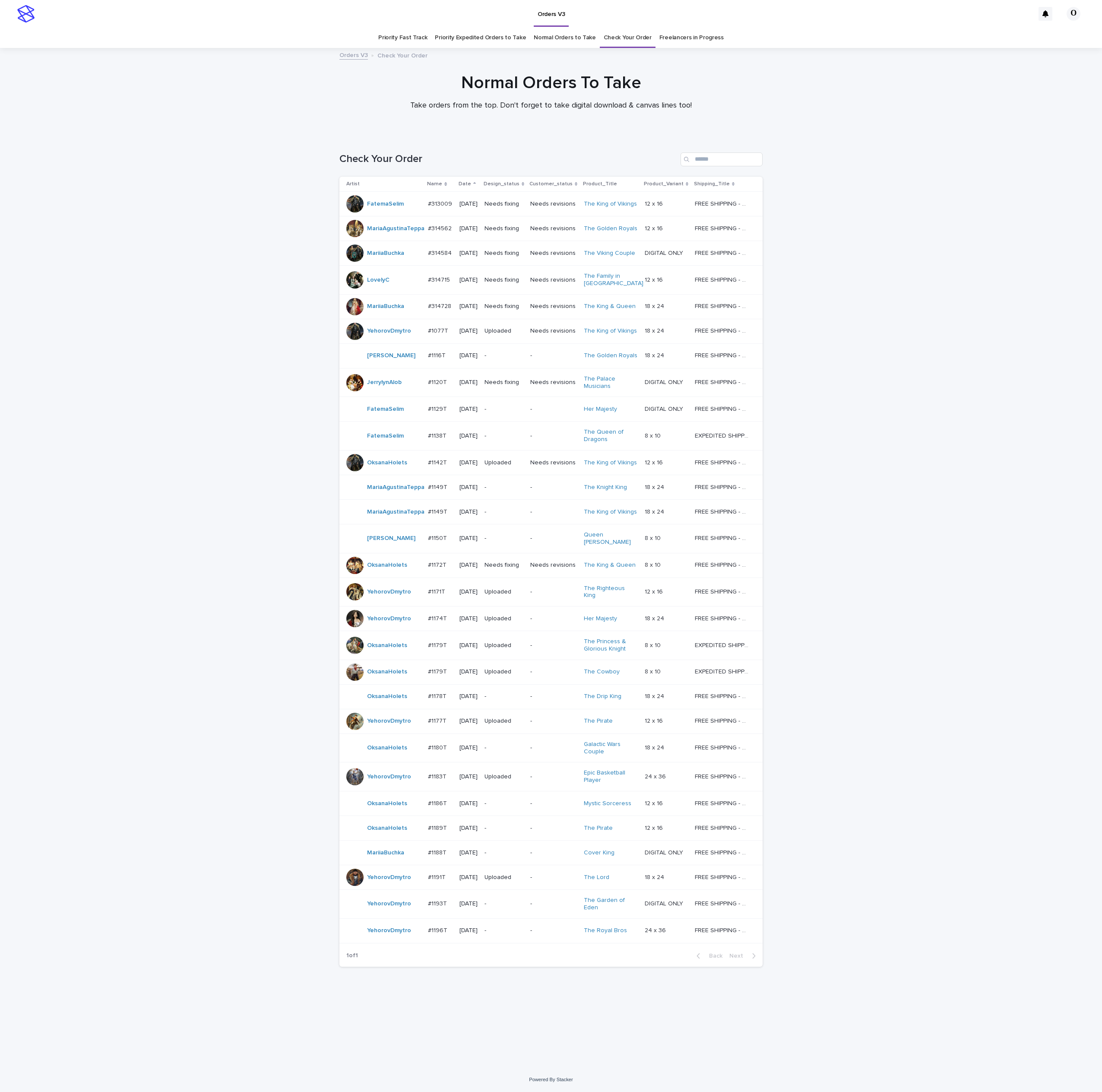
click at [1095, 624] on div "Loading... Saving… Loading... Saving… Check Your Order Artist Name Date Design_…" at bounding box center [551, 601] width 1102 height 932
click at [436, 803] on p "#1186T" at bounding box center [438, 803] width 21 height 9
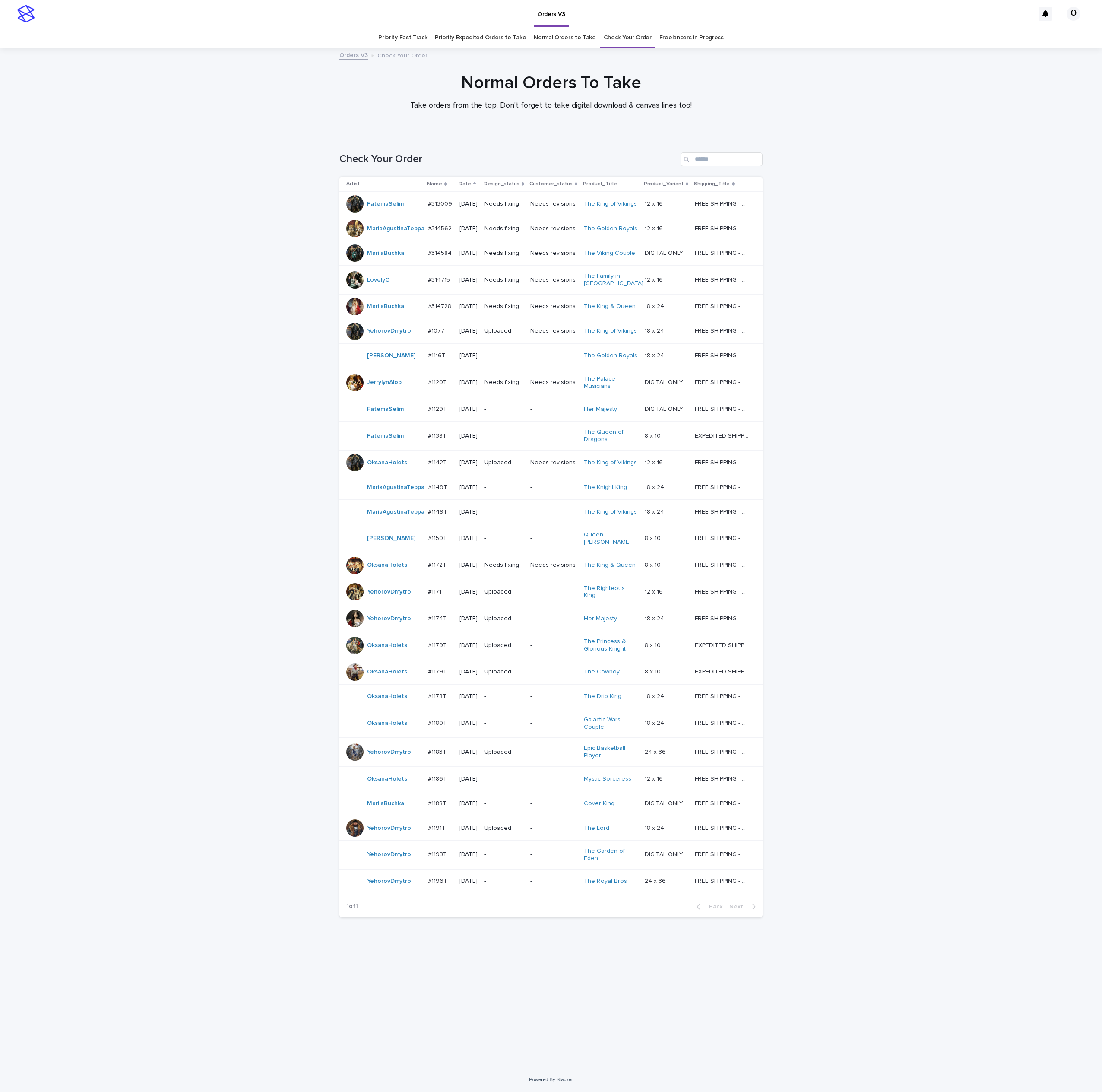
click at [445, 723] on p "#1180T" at bounding box center [438, 723] width 21 height 9
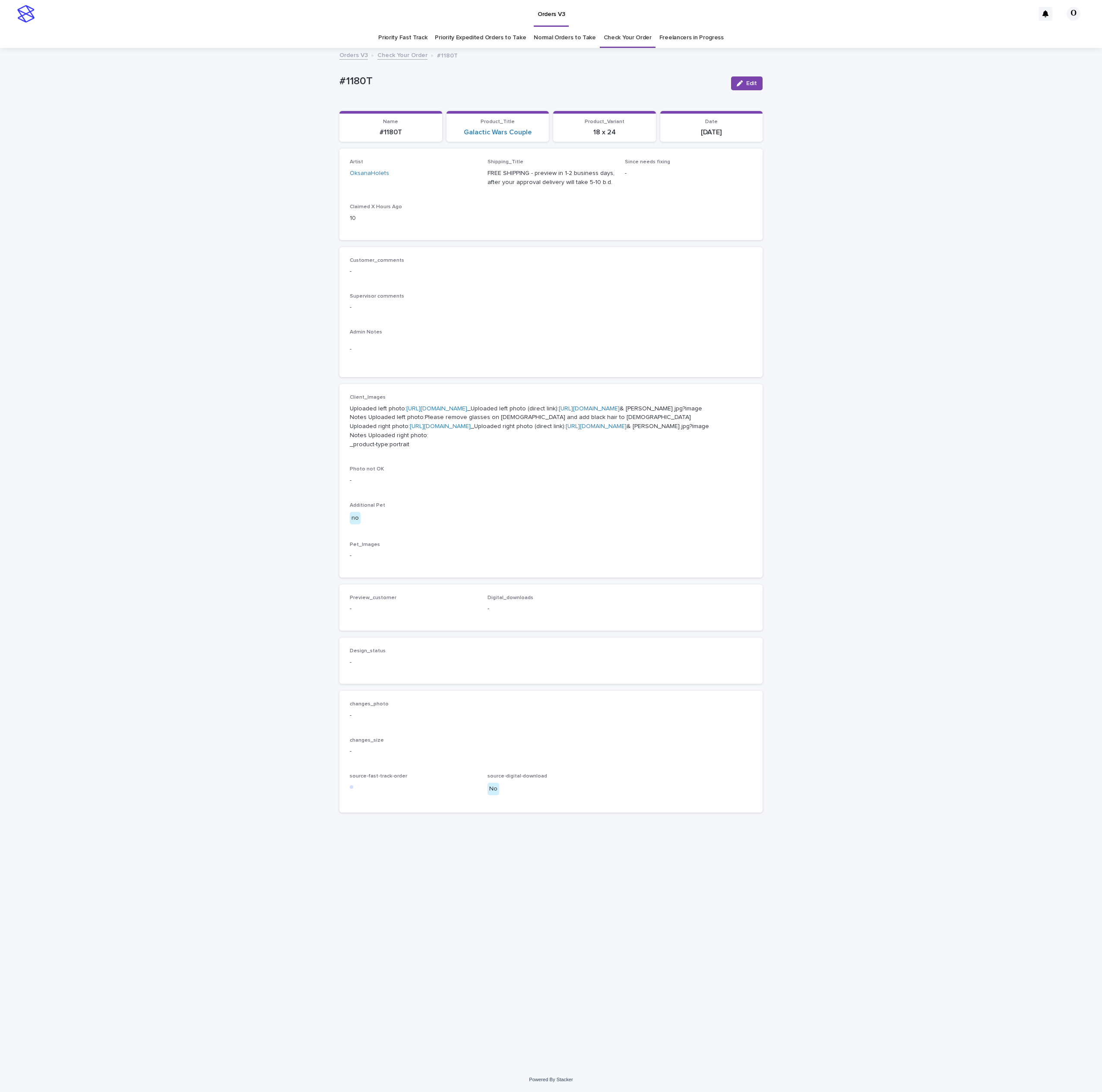
click at [407, 411] on link "https://cdn.shopify.com-uploadkit.app/s/files/1/0033/4807/0511/files/download.h…" at bounding box center [437, 408] width 61 height 6
click at [410, 430] on link "https://cdn.shopify.com-uploadkit.app/s/files/1/0033/4807/0511/files/download.h…" at bounding box center [440, 426] width 61 height 6
click at [518, 419] on p "Uploaded left photo: https://cdn.shopify.com-uploadkit.app/s/files/1/0033/4807/…" at bounding box center [551, 426] width 403 height 45
click at [473, 416] on p "Uploaded left photo: https://cdn.shopify.com-uploadkit.app/s/files/1/0033/4807/…" at bounding box center [551, 426] width 403 height 45
click at [393, 412] on p "Uploaded left photo: https://cdn.shopify.com-uploadkit.app/s/files/1/0033/4807/…" at bounding box center [551, 426] width 403 height 45
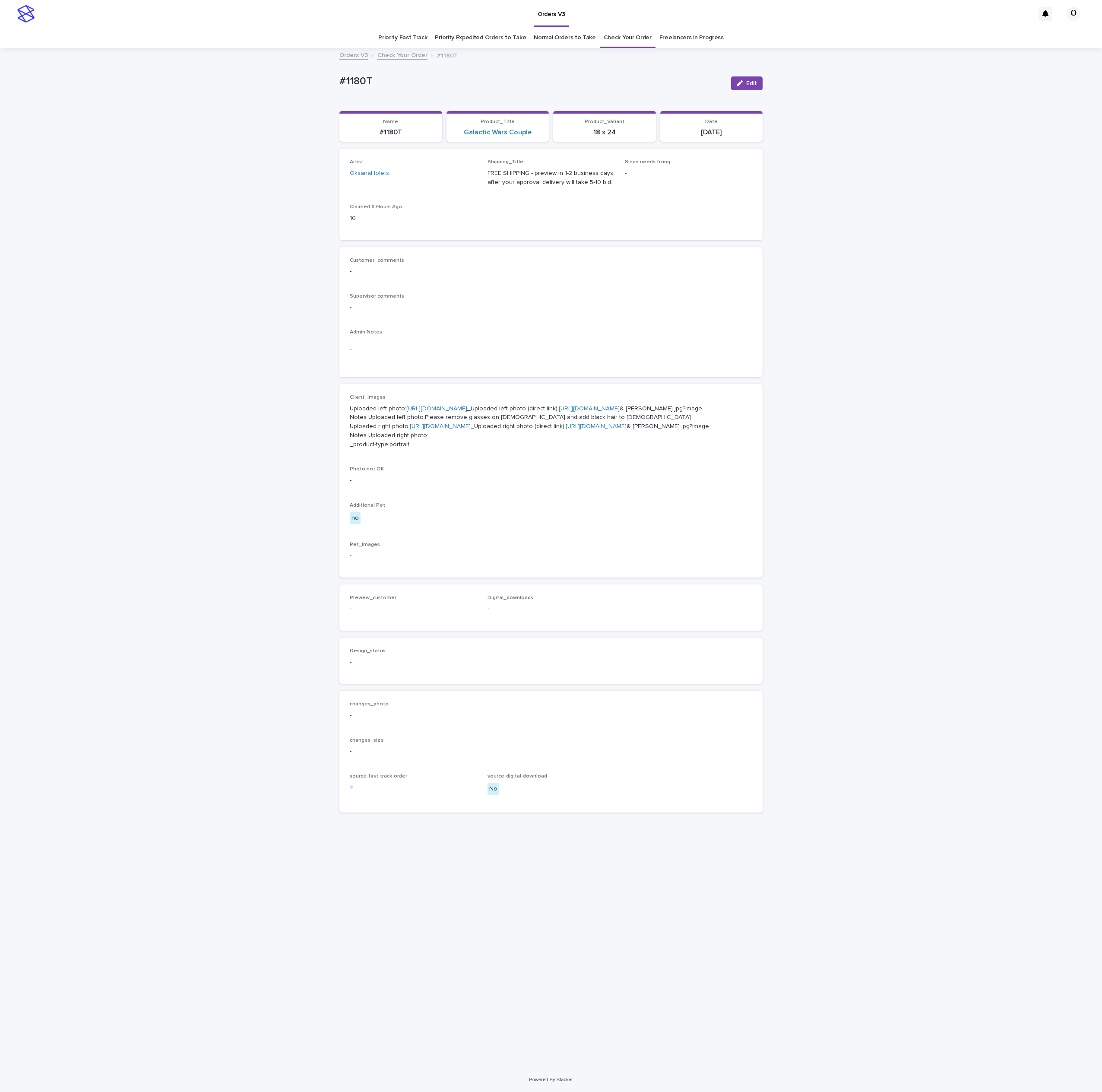
click at [403, 420] on p "Uploaded left photo: https://cdn.shopify.com-uploadkit.app/s/files/1/0033/4807/…" at bounding box center [551, 426] width 403 height 45
click at [409, 411] on link "https://cdn.shopify.com-uploadkit.app/s/files/1/0033/4807/0511/files/download.h…" at bounding box center [437, 408] width 61 height 6
drag, startPoint x: 600, startPoint y: 449, endPoint x: 368, endPoint y: 454, distance: 232.1
click at [368, 449] on p "Uploaded left photo: https://cdn.shopify.com-uploadkit.app/s/files/1/0033/4807/…" at bounding box center [551, 426] width 403 height 45
copy p "Uploaded left photo:Please remove glasses on male and add black hair to female"
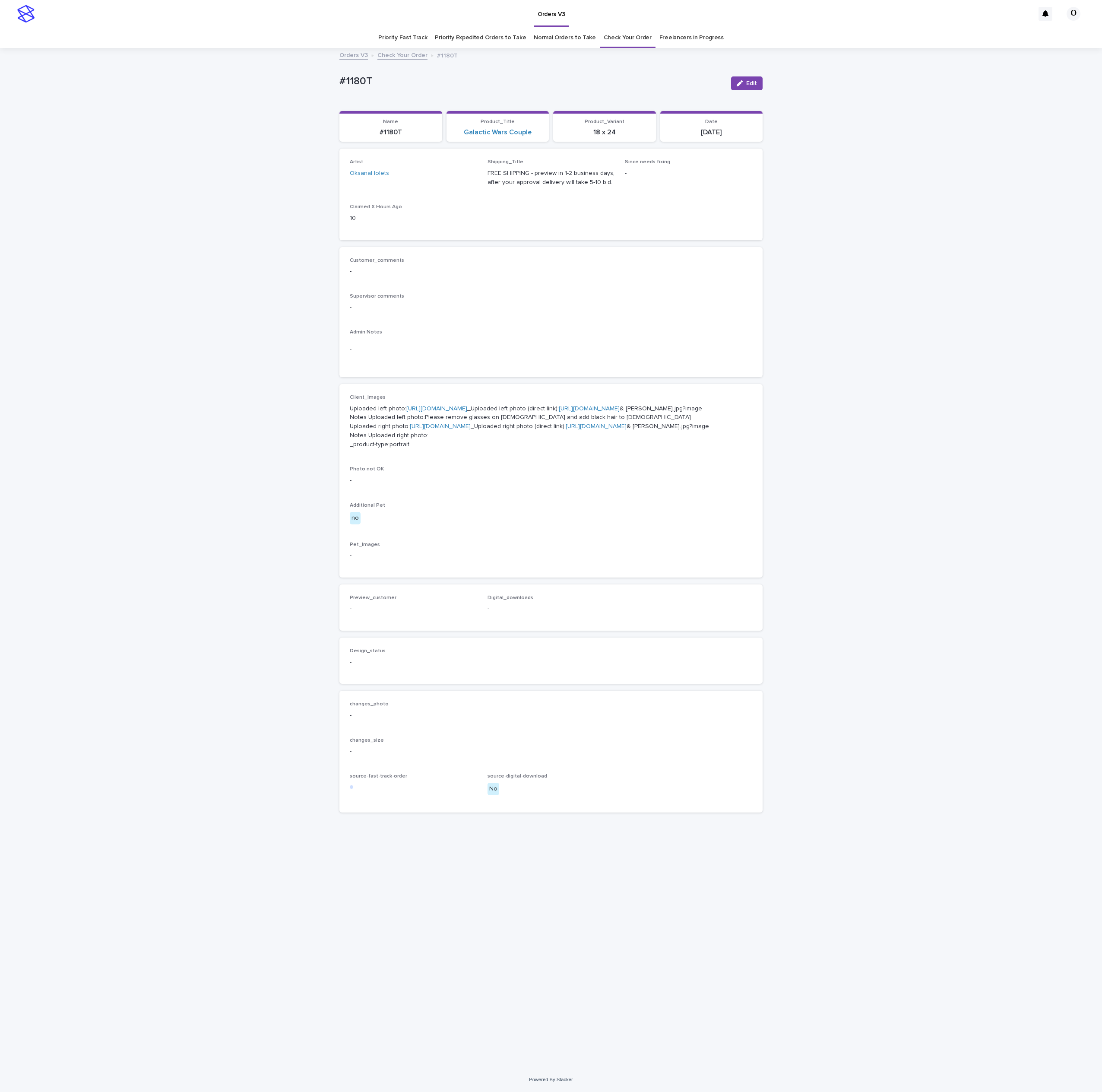
click at [525, 313] on div "Supervisor comments -" at bounding box center [551, 306] width 403 height 26
click at [423, 421] on p "Uploaded left photo: https://cdn.shopify.com-uploadkit.app/s/files/1/0033/4807/…" at bounding box center [551, 426] width 403 height 45
click at [428, 421] on p "Uploaded left photo: https://cdn.shopify.com-uploadkit.app/s/files/1/0033/4807/…" at bounding box center [551, 426] width 403 height 45
click at [438, 411] on link "https://cdn.shopify.com-uploadkit.app/s/files/1/0033/4807/0511/files/download.h…" at bounding box center [437, 408] width 61 height 6
